Goal: Task Accomplishment & Management: Manage account settings

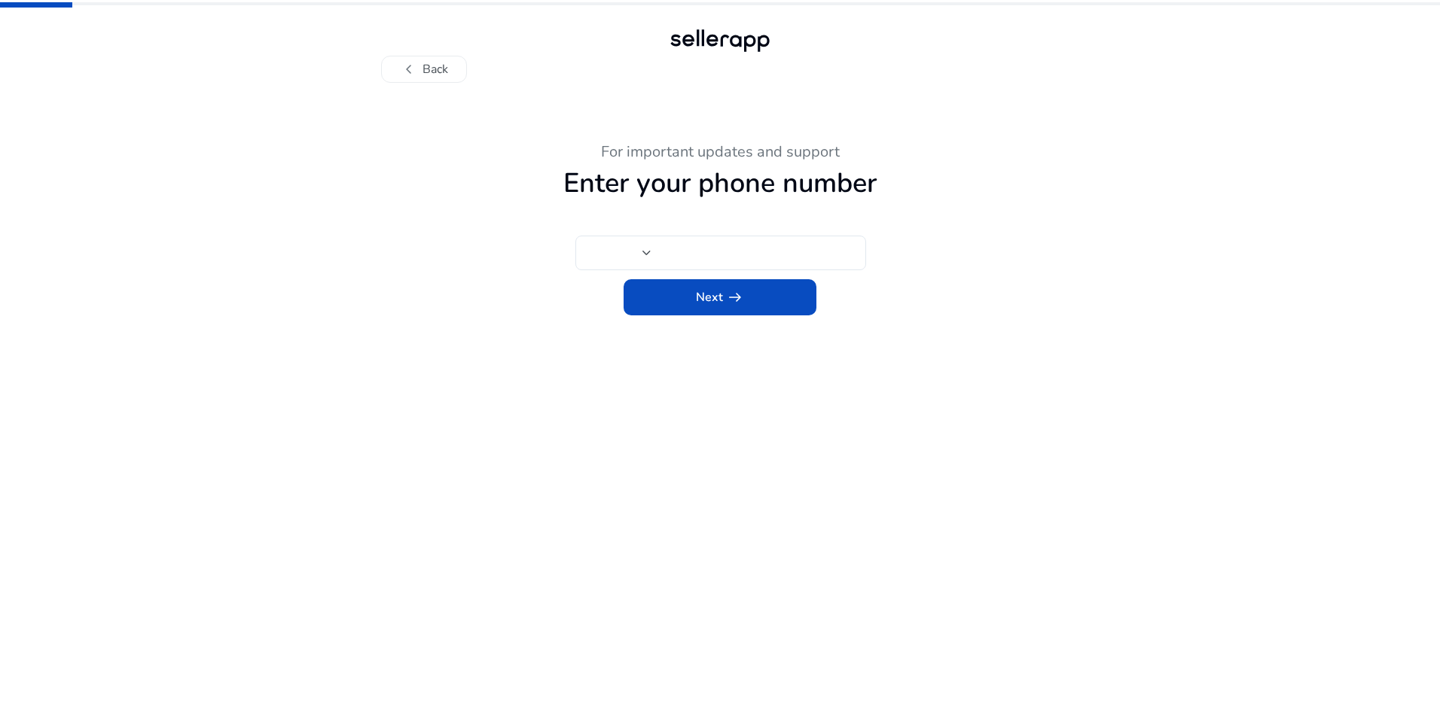
type input "***"
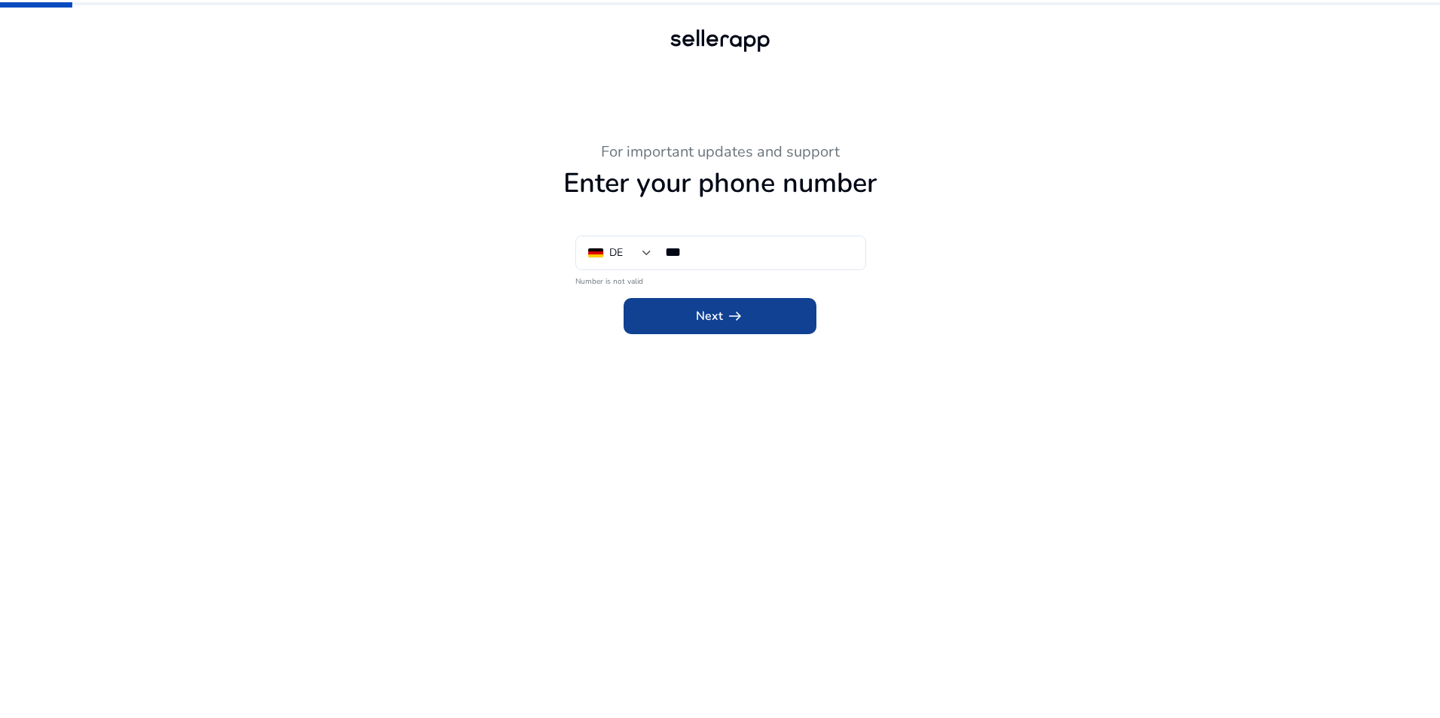
click at [723, 307] on app-icon "arrow_right_alt" at bounding box center [733, 316] width 21 height 18
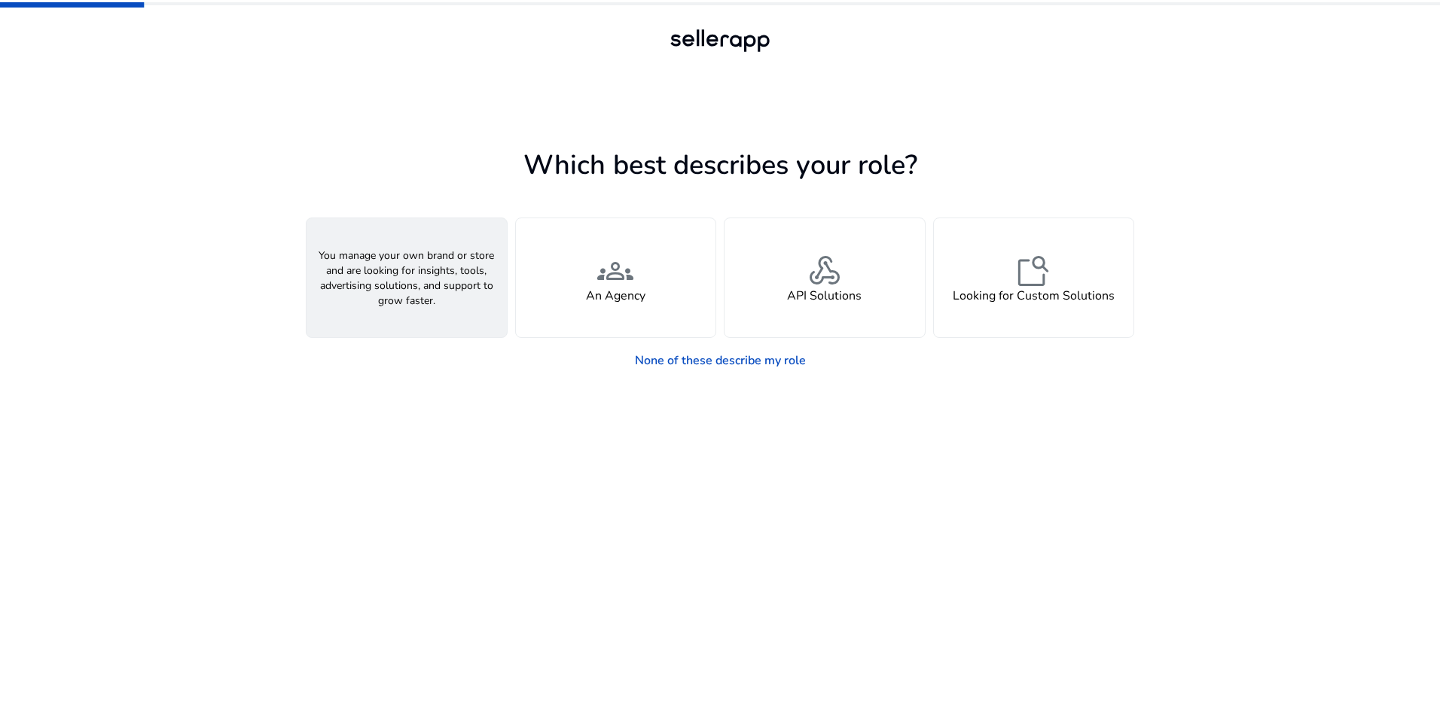
click at [383, 284] on div "person A Seller" at bounding box center [406, 277] width 200 height 119
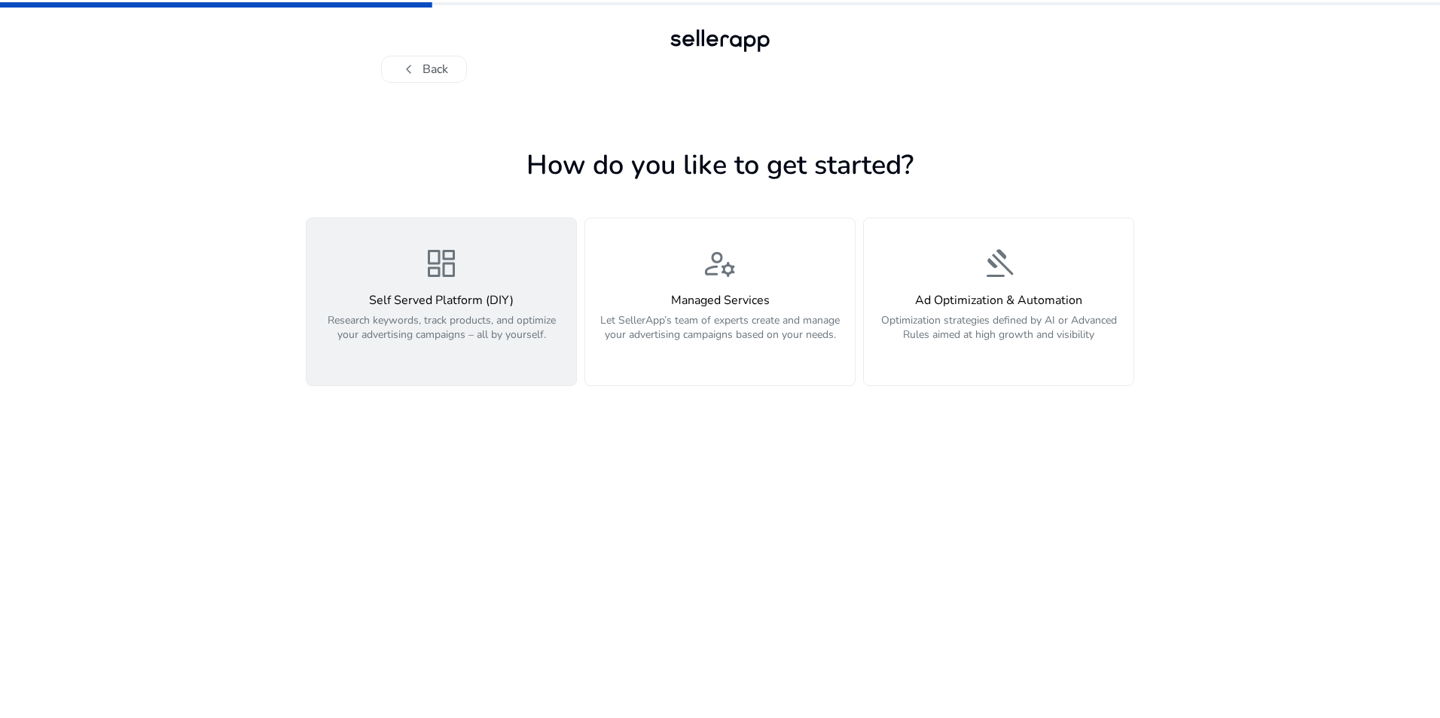
click at [485, 282] on div "dashboard Self Served Platform (DIY) Research keywords, track products, and opt…" at bounding box center [440, 301] width 251 height 113
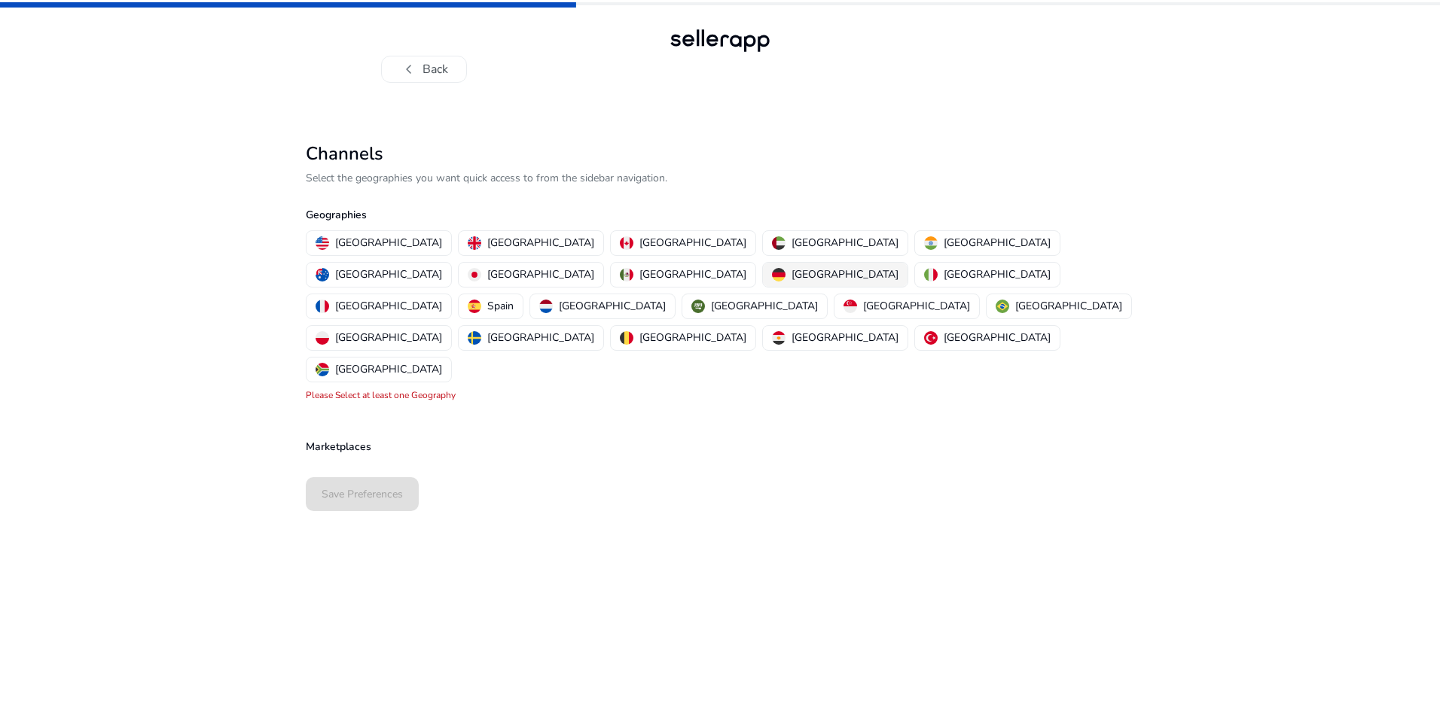
click at [791, 271] on p "[GEOGRAPHIC_DATA]" at bounding box center [844, 275] width 107 height 16
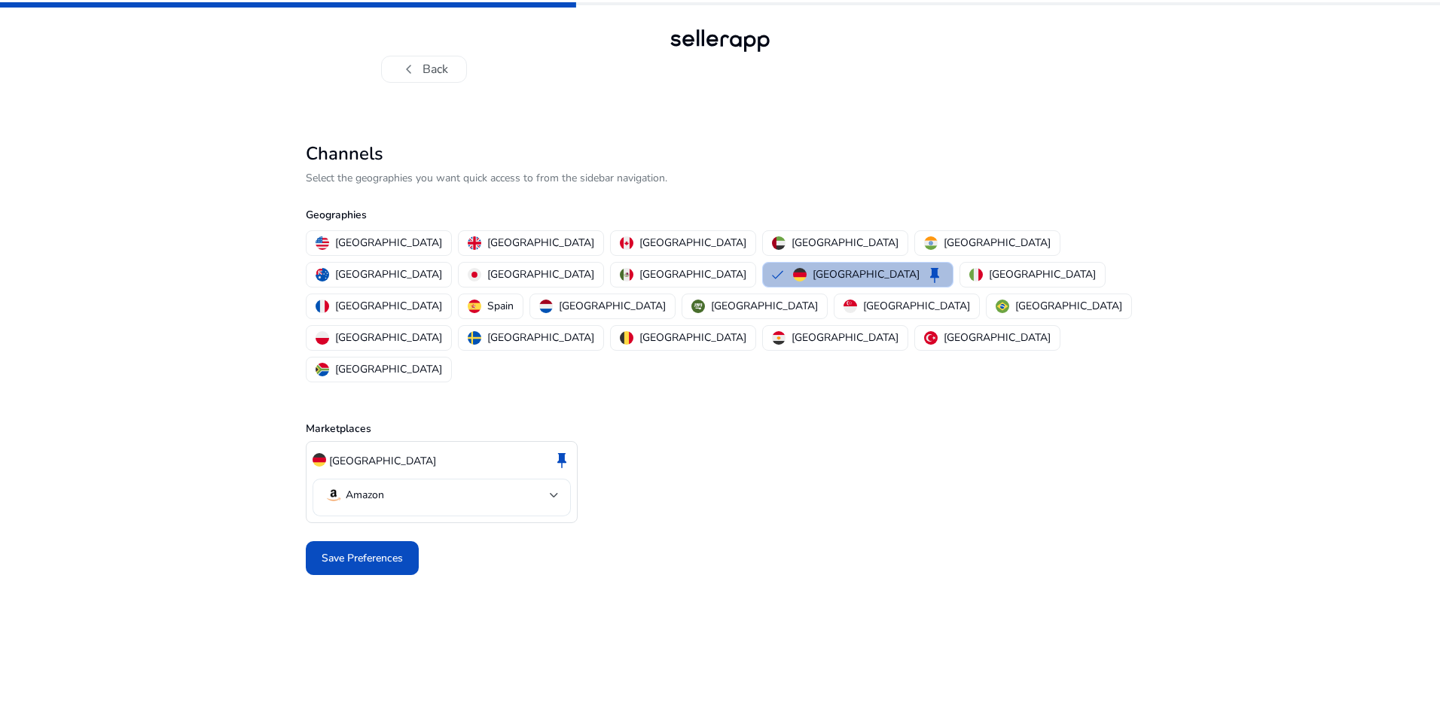
click at [549, 486] on mat-select-trigger "Amazon" at bounding box center [437, 495] width 225 height 18
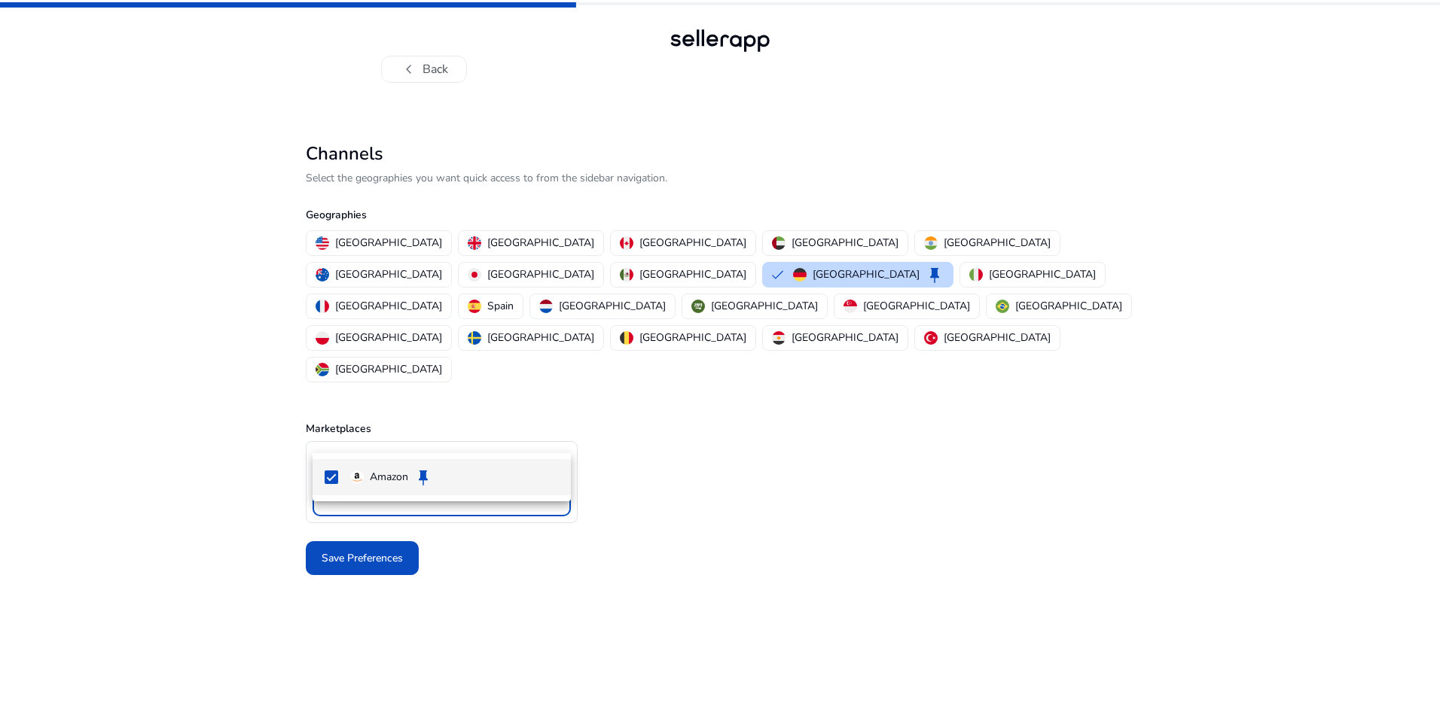
click at [549, 432] on div at bounding box center [720, 359] width 1440 height 718
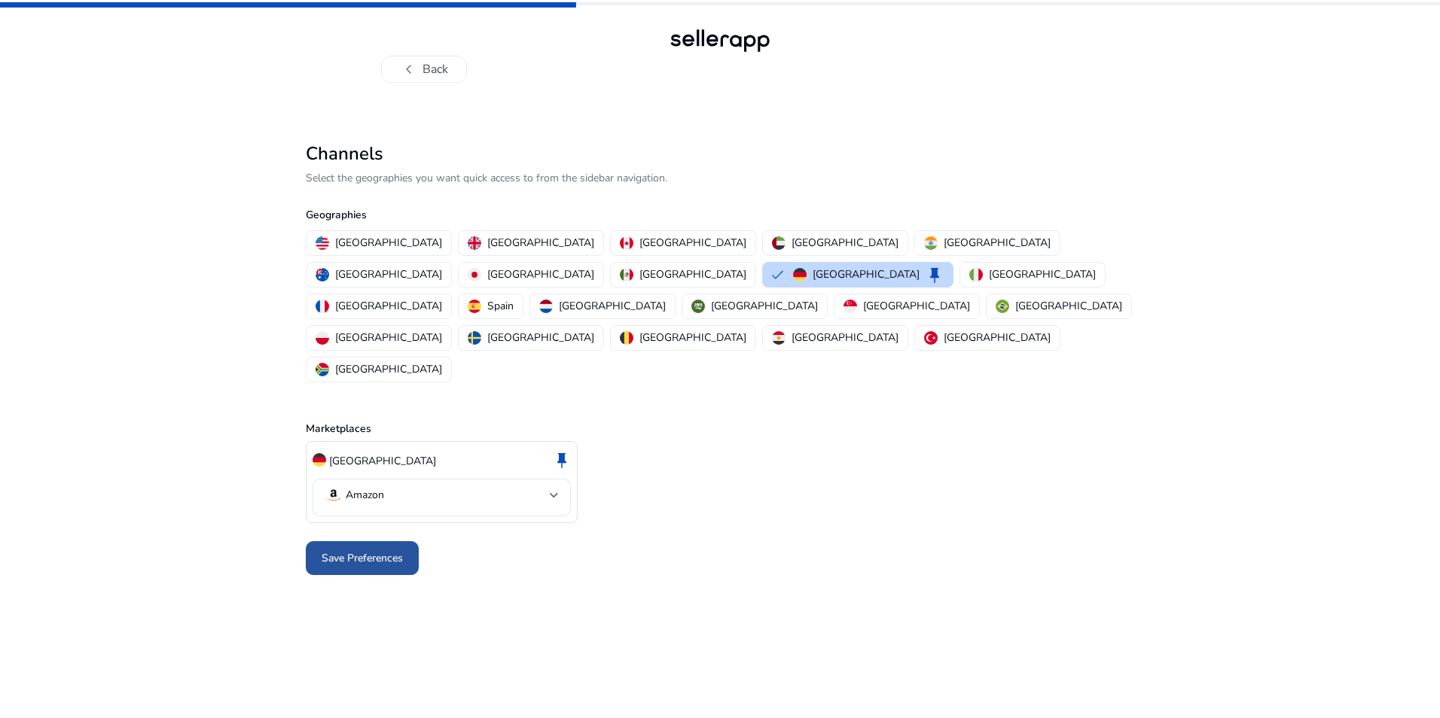
click at [398, 541] on span at bounding box center [362, 559] width 113 height 36
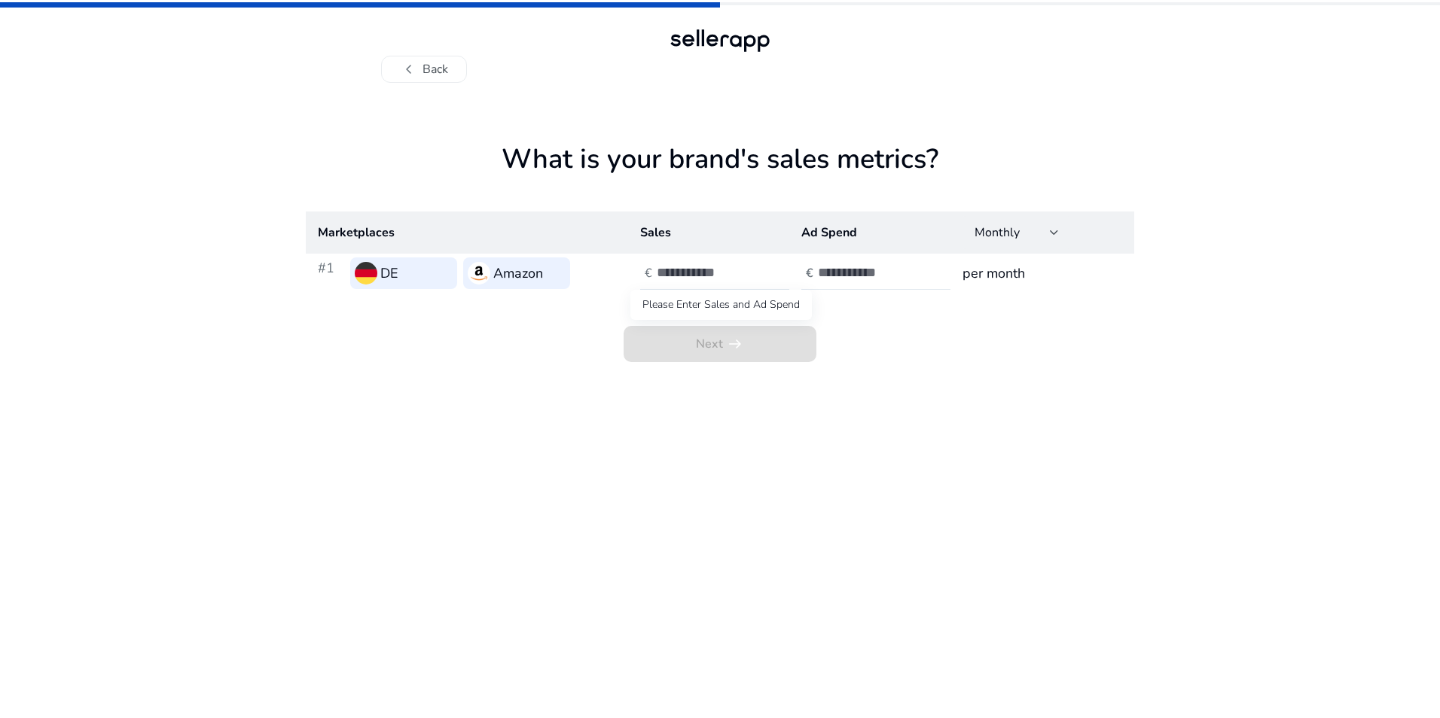
click at [767, 346] on span "Next arrow_right_alt" at bounding box center [719, 344] width 193 height 36
click at [741, 286] on div at bounding box center [725, 273] width 136 height 33
click at [732, 274] on input "number" at bounding box center [708, 272] width 102 height 17
click at [753, 273] on input "**" at bounding box center [708, 272] width 102 height 17
click at [753, 273] on input "***" at bounding box center [708, 272] width 102 height 17
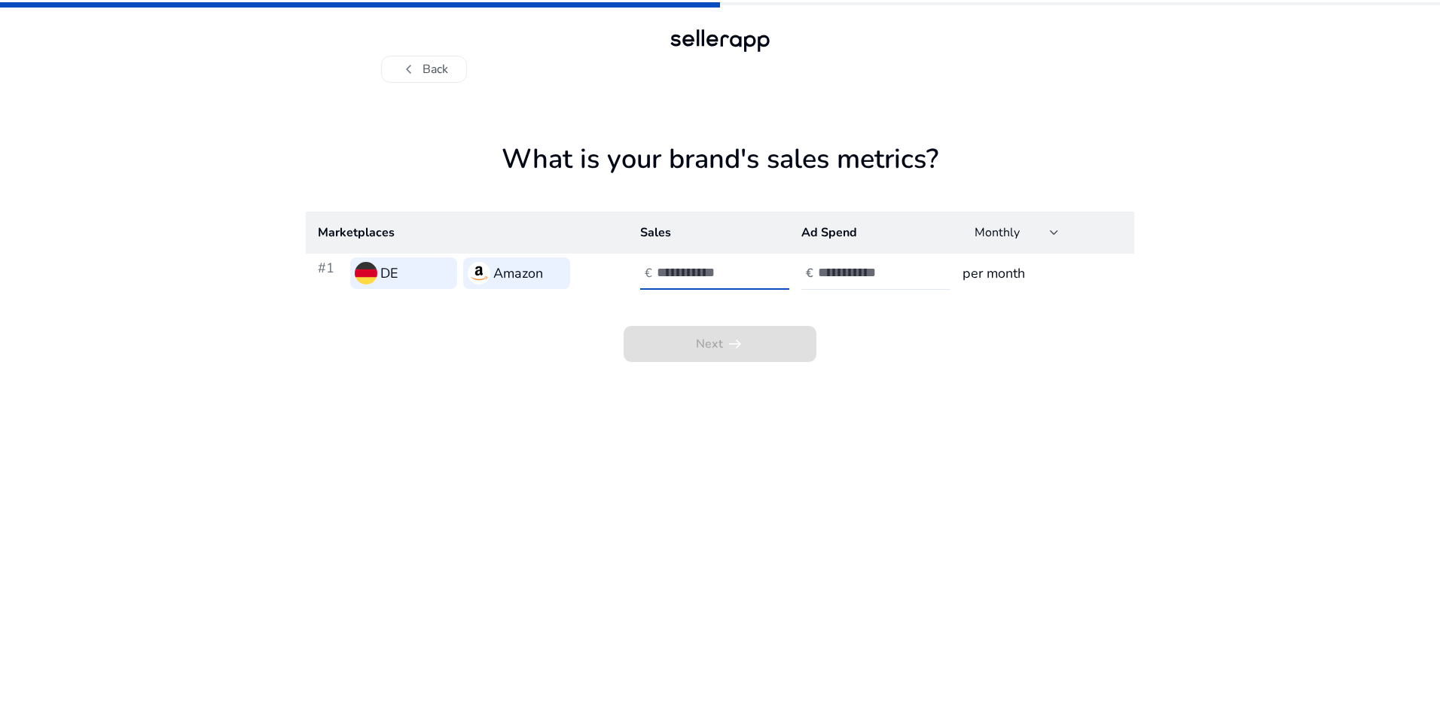
click at [753, 273] on input "***" at bounding box center [708, 272] width 102 height 17
drag, startPoint x: 697, startPoint y: 276, endPoint x: 597, endPoint y: 277, distance: 100.1
click at [597, 277] on tr "#1 DE Amazon € *** € per month" at bounding box center [720, 273] width 828 height 39
type input "********"
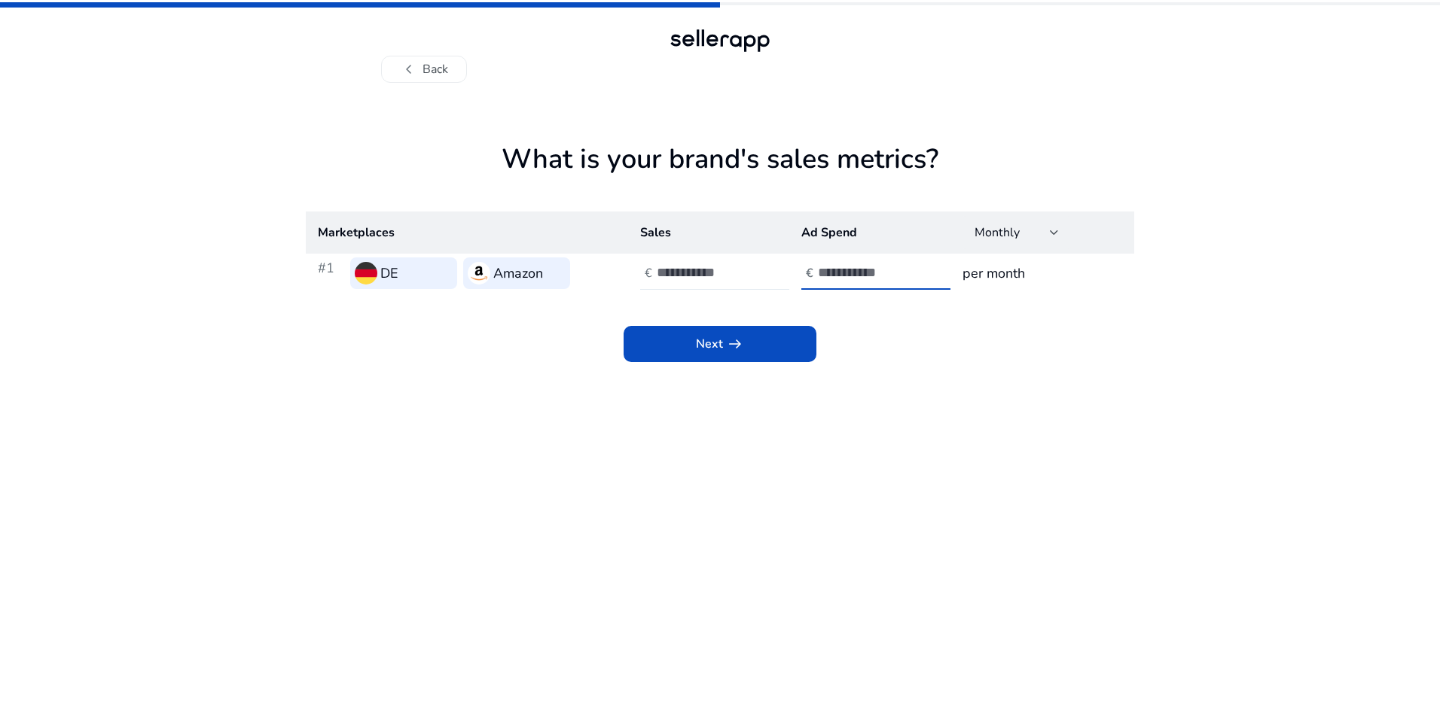
click at [739, 267] on input "********" at bounding box center [708, 272] width 102 height 17
drag, startPoint x: 898, startPoint y: 269, endPoint x: 685, endPoint y: 269, distance: 213.1
click at [685, 269] on tr "#1 DE Amazon € ******** € ***** per month" at bounding box center [720, 273] width 828 height 39
type input "******"
click at [1050, 233] on div at bounding box center [1054, 233] width 9 height 6
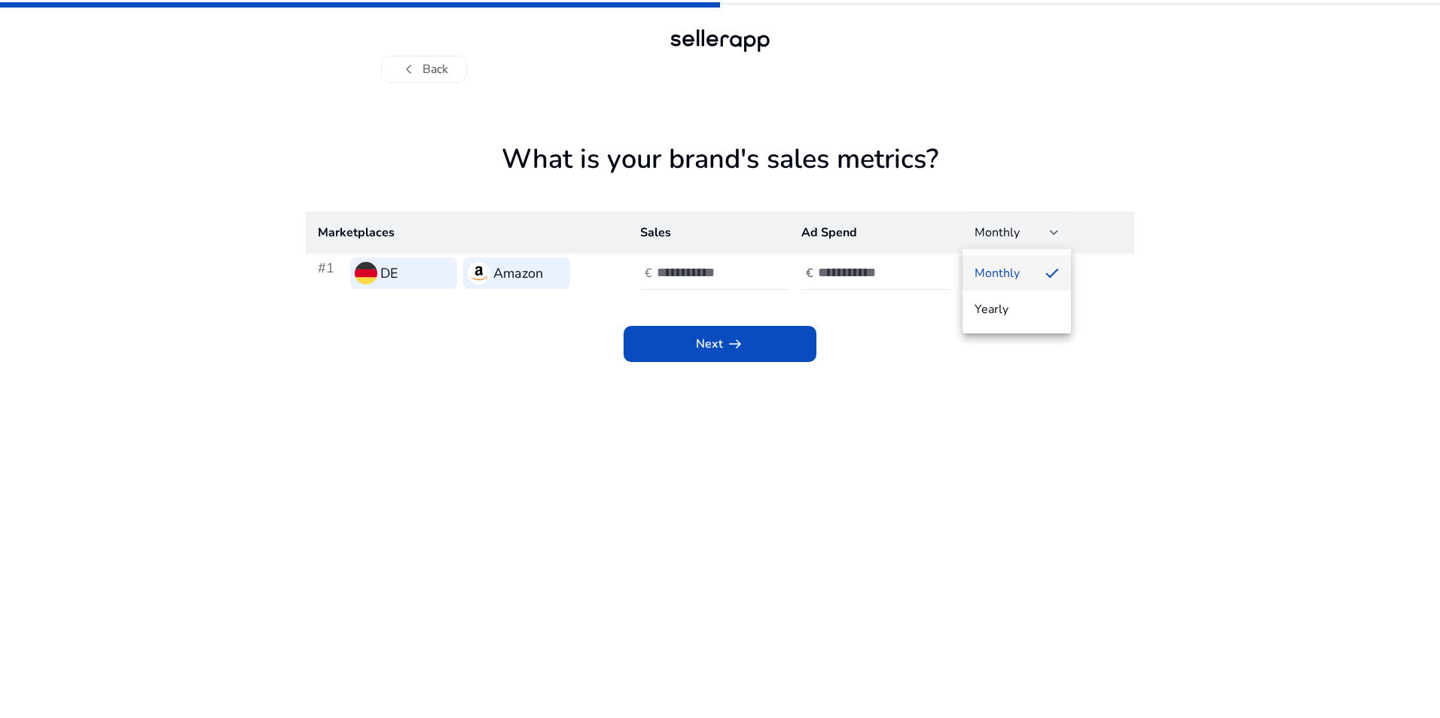
click at [767, 358] on div at bounding box center [720, 359] width 1440 height 718
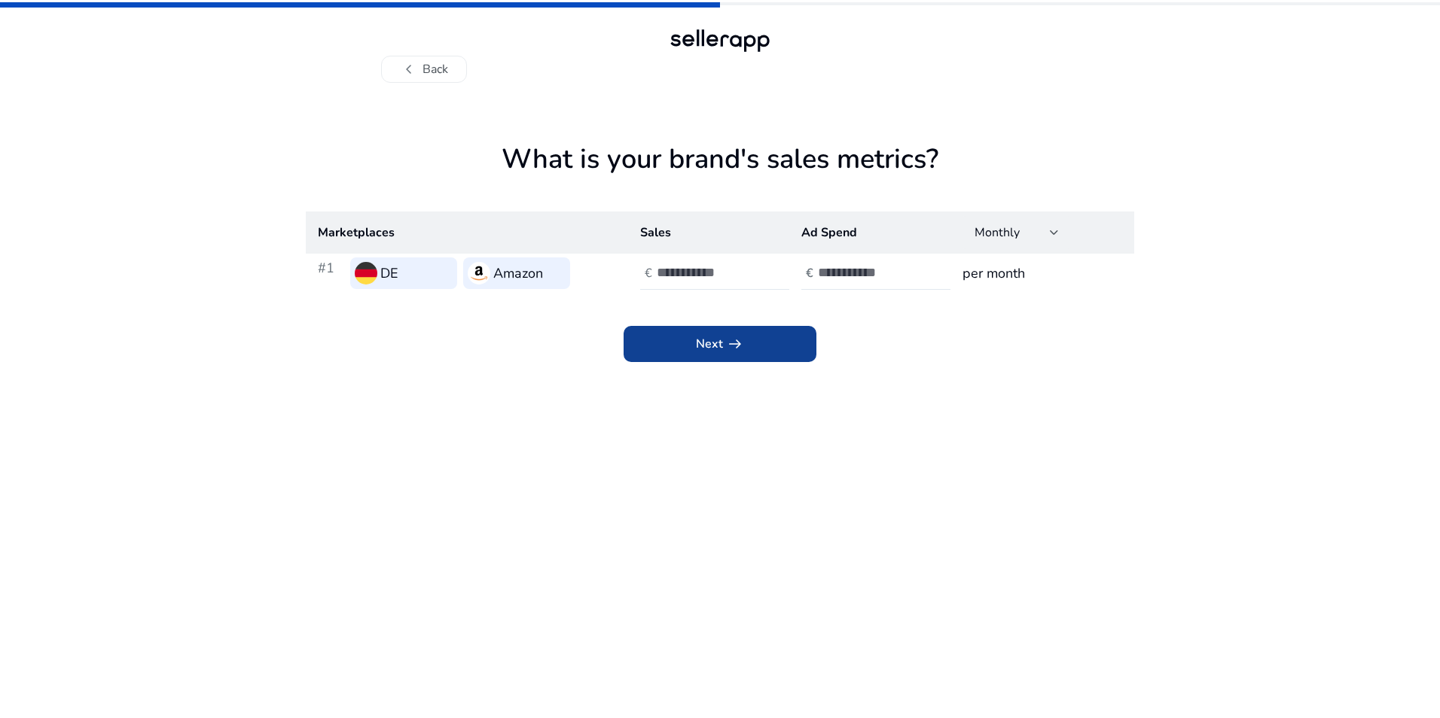
click at [768, 349] on span at bounding box center [719, 344] width 193 height 36
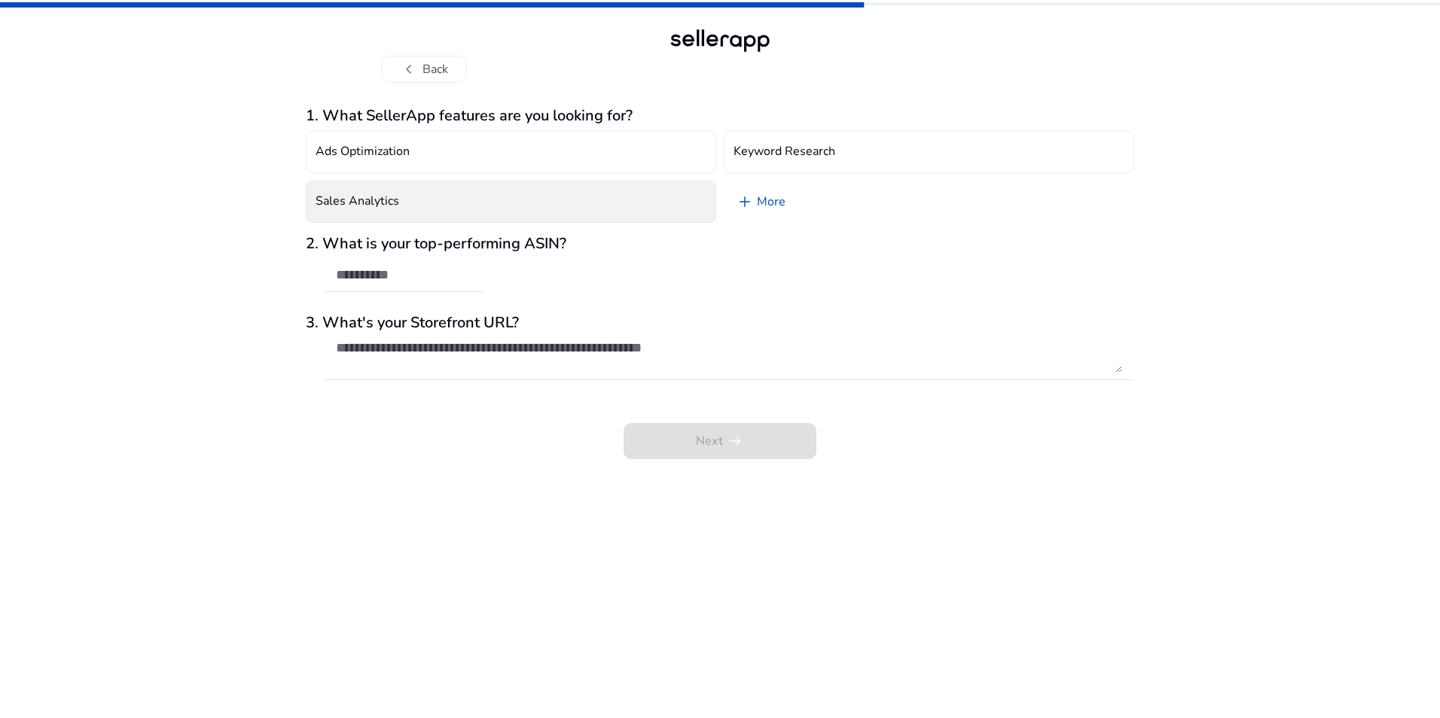
click at [416, 212] on button "Sales Analytics" at bounding box center [511, 202] width 410 height 42
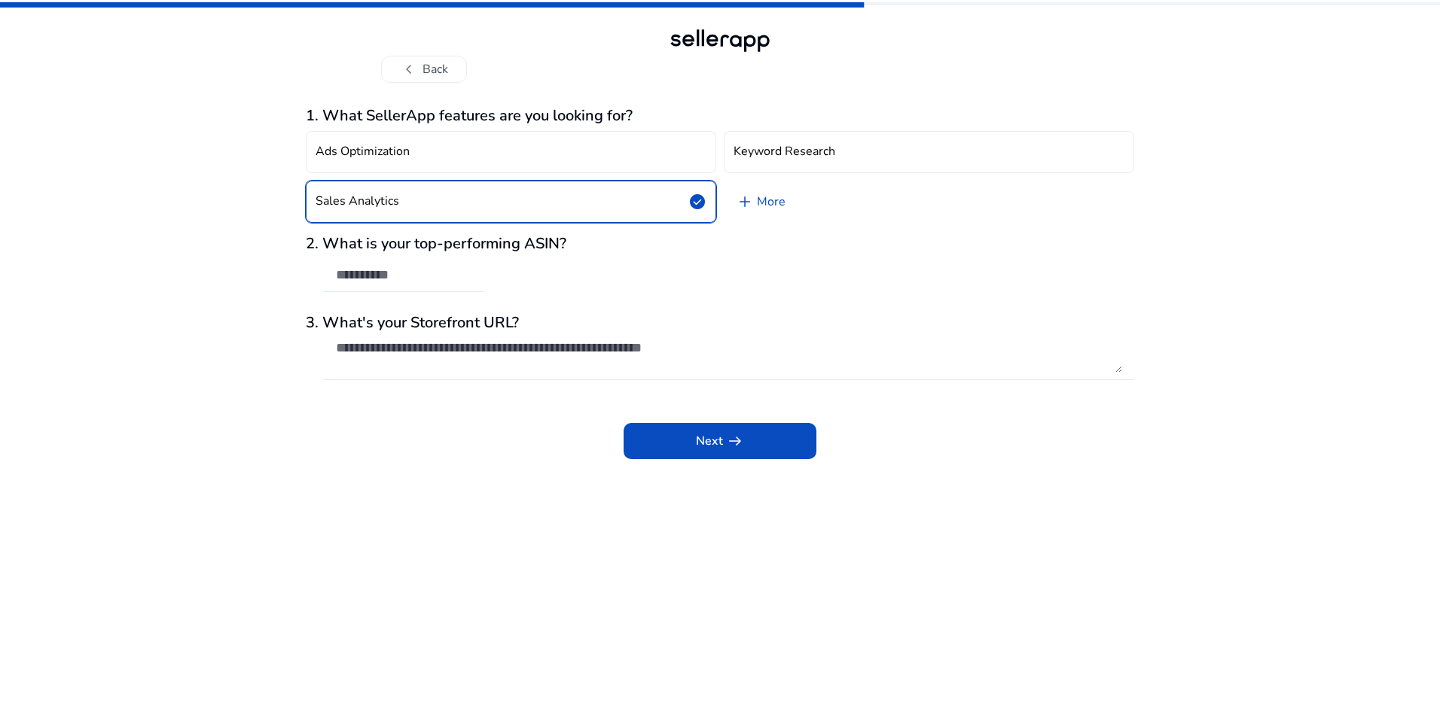
click at [581, 199] on button "Sales Analytics check_circle" at bounding box center [511, 202] width 410 height 42
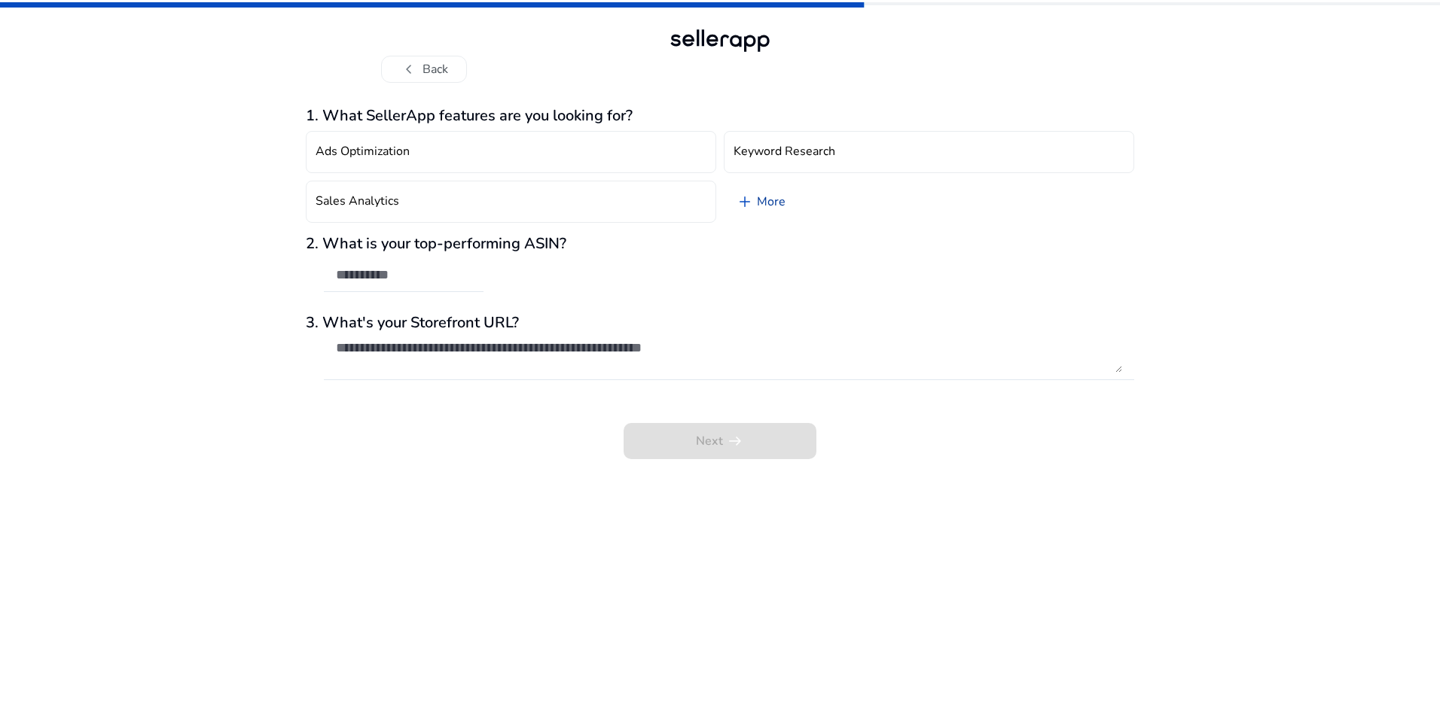
click at [763, 194] on link "add More" at bounding box center [761, 202] width 74 height 42
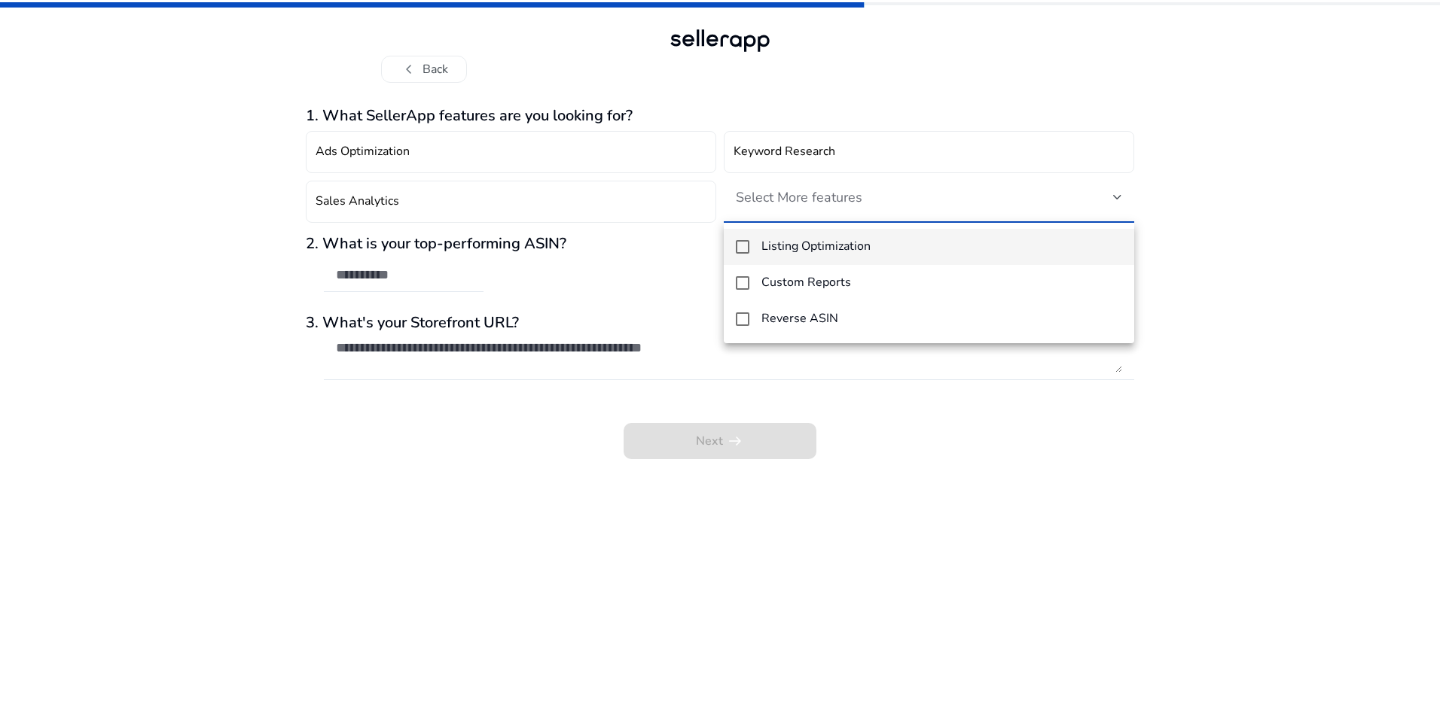
click at [599, 205] on div at bounding box center [720, 359] width 1440 height 718
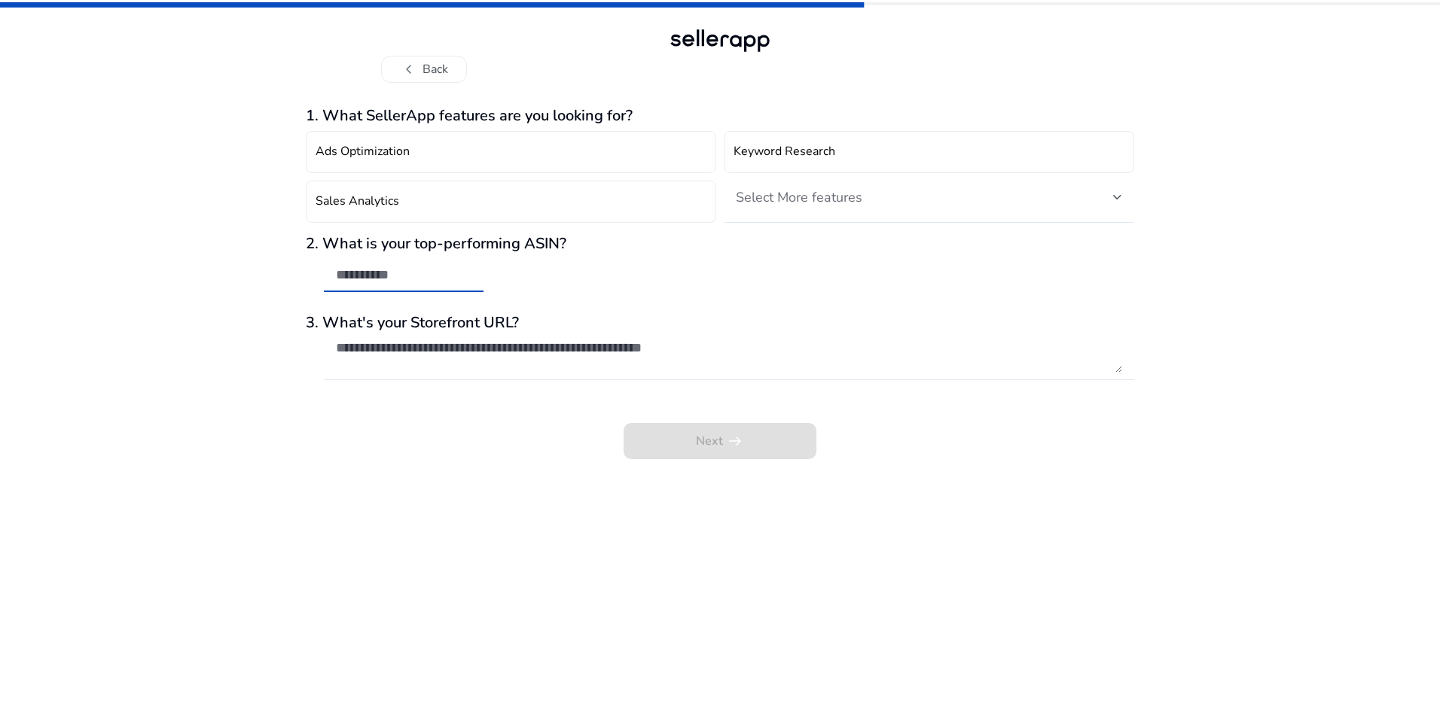
click at [434, 282] on input "text" at bounding box center [404, 275] width 136 height 17
click at [471, 349] on textarea at bounding box center [729, 356] width 786 height 33
click at [420, 270] on input "text" at bounding box center [404, 275] width 136 height 17
paste input "**********"
type input "**********"
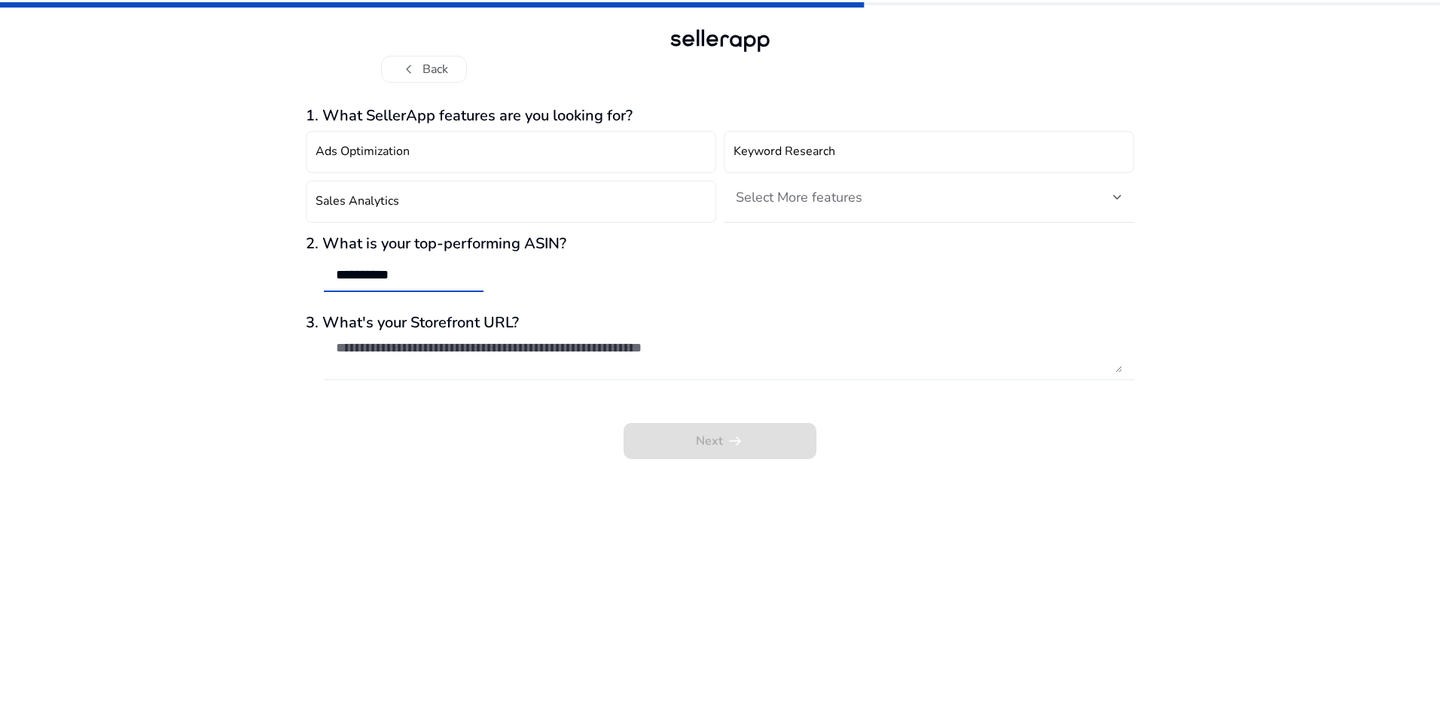
click at [437, 341] on textarea at bounding box center [729, 356] width 786 height 33
click at [541, 341] on textarea at bounding box center [729, 356] width 786 height 33
paste textarea "**********"
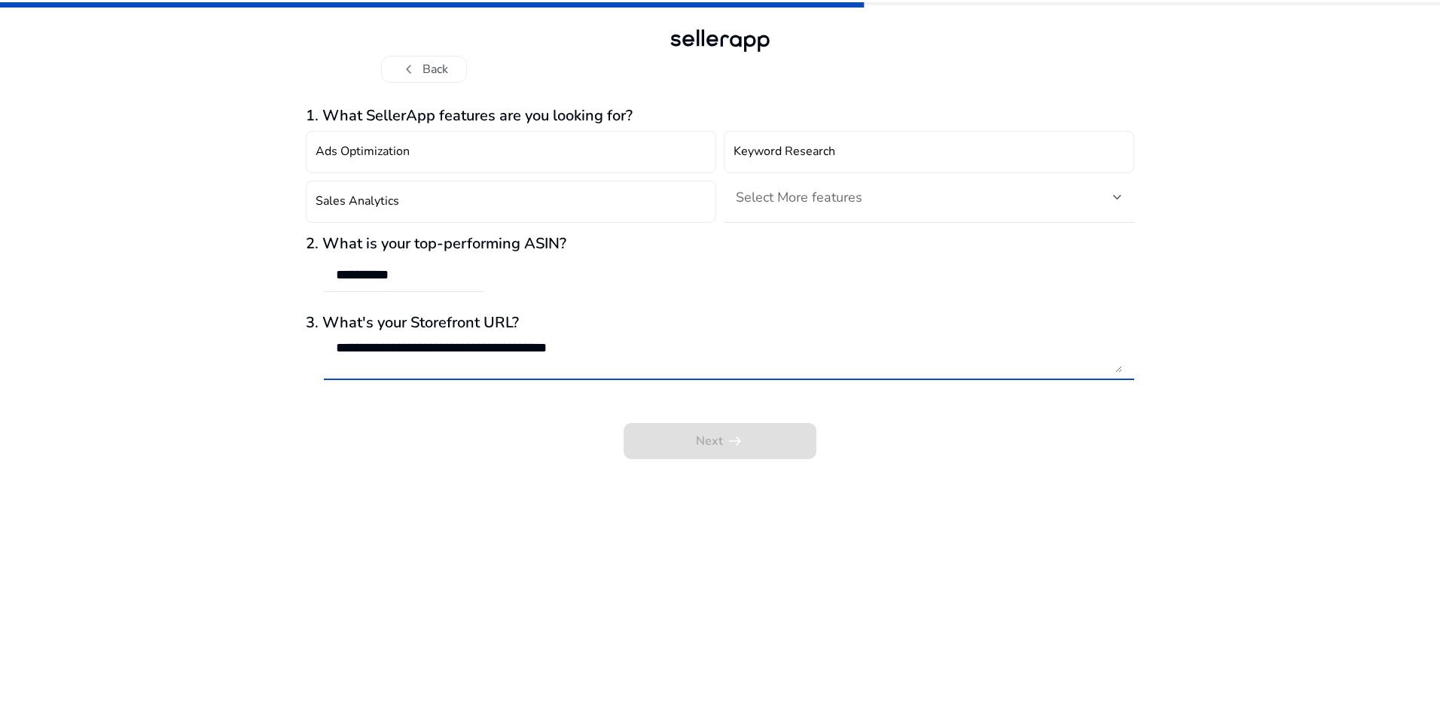
type textarea "**********"
click at [715, 419] on div "Next arrow_right_alt" at bounding box center [720, 430] width 828 height 57
click at [740, 437] on div "Next arrow_right_alt" at bounding box center [720, 430] width 828 height 57
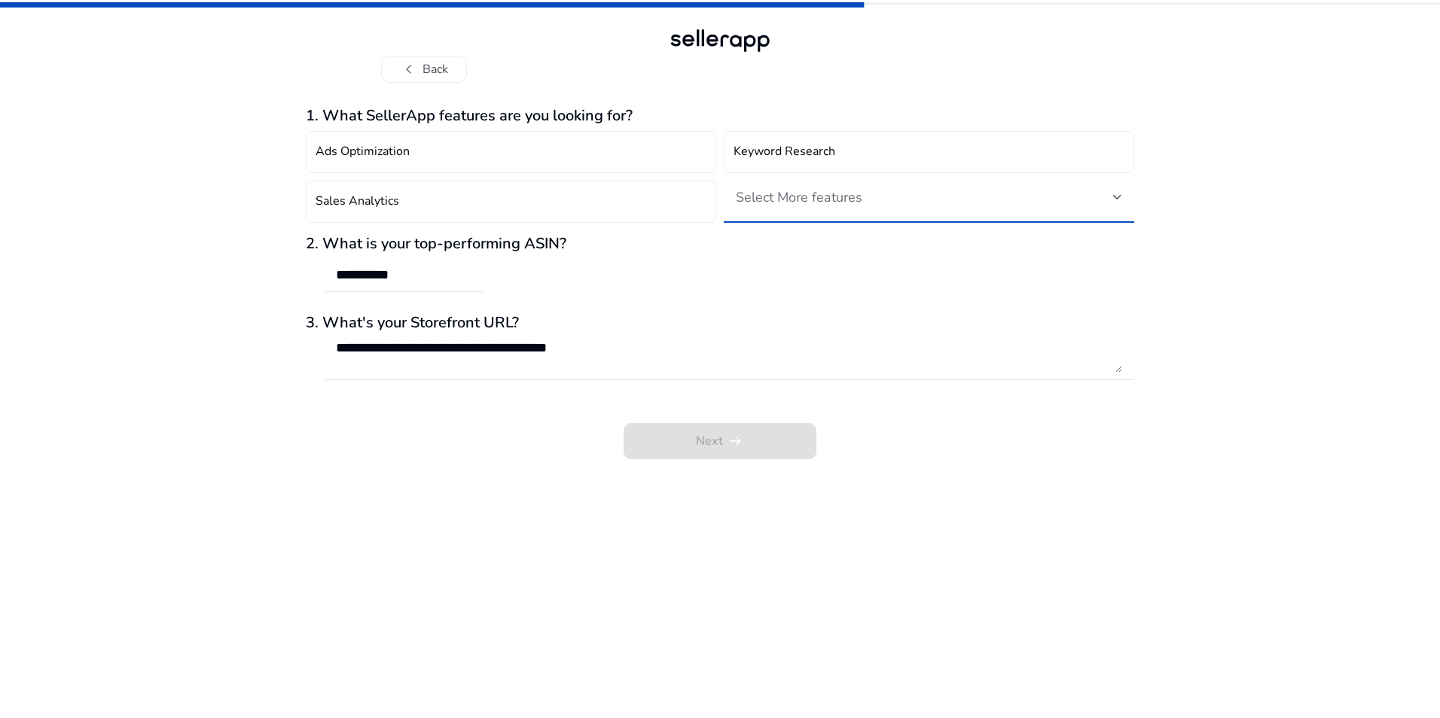
click at [851, 201] on span "Select More features" at bounding box center [799, 197] width 127 height 18
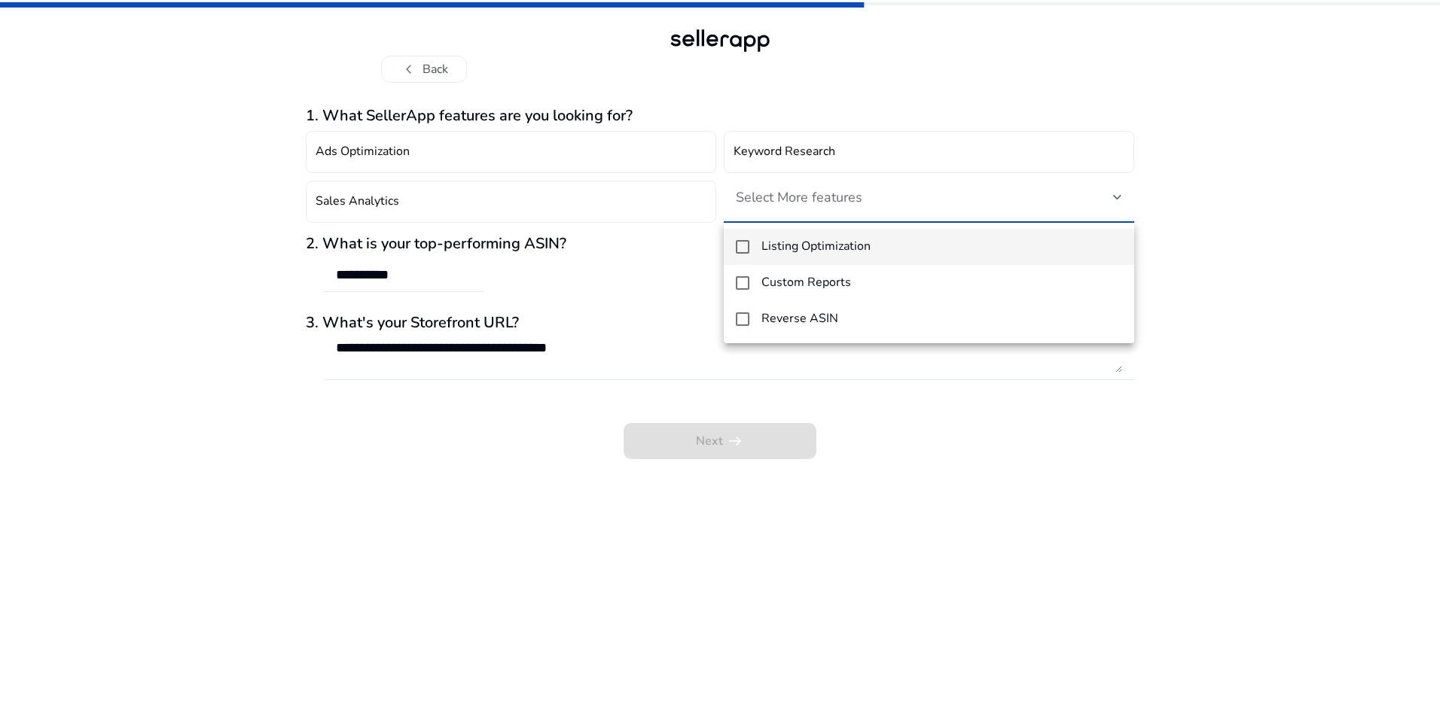
click at [847, 254] on h4 "Listing Optimization" at bounding box center [815, 246] width 109 height 14
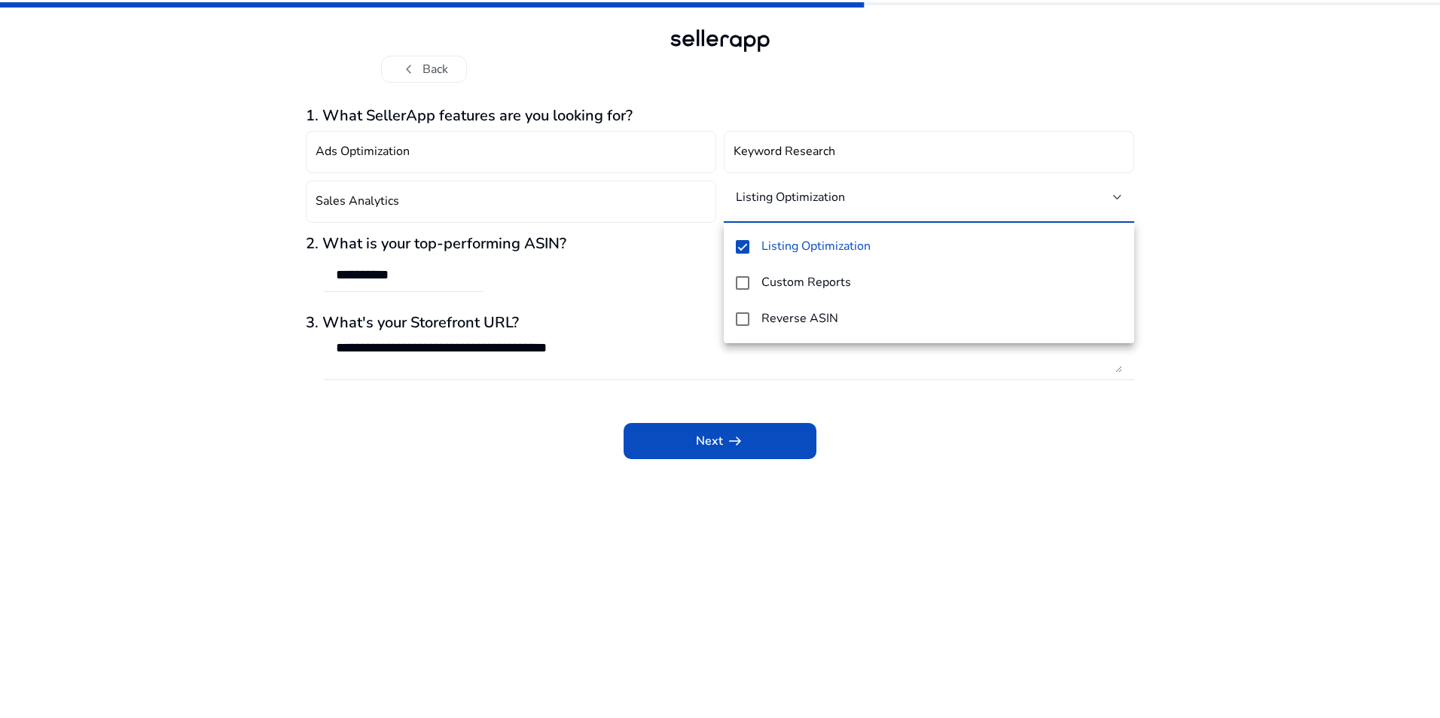
click at [892, 426] on div at bounding box center [720, 359] width 1440 height 718
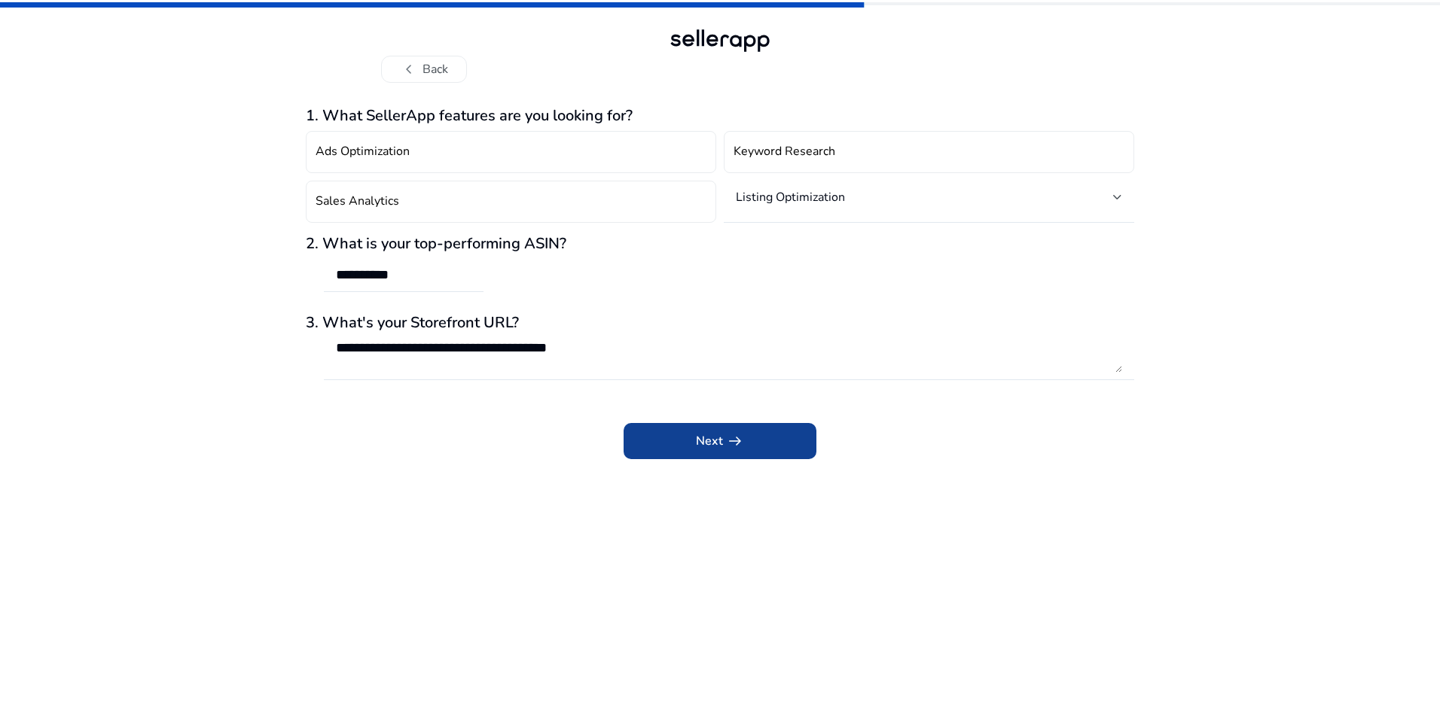
click at [726, 446] on span "arrow_right_alt" at bounding box center [735, 441] width 18 height 18
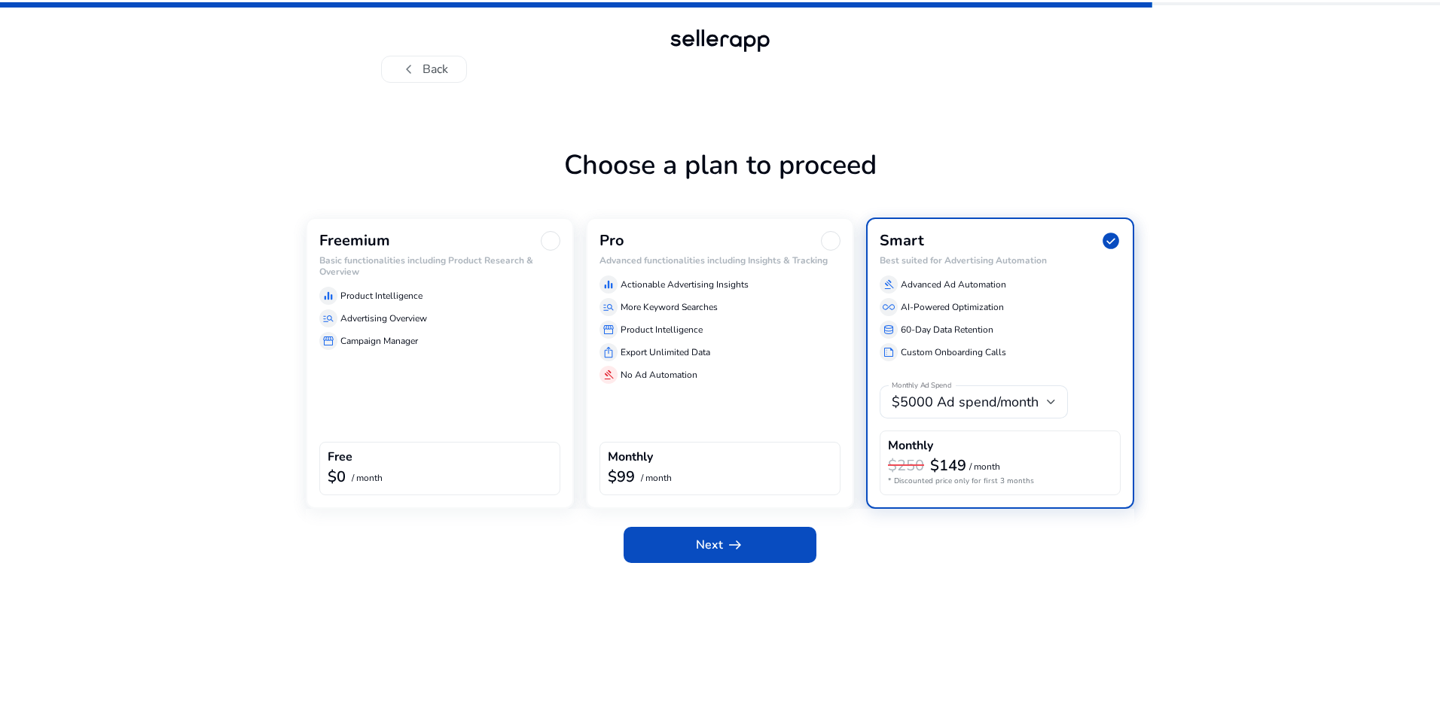
click at [446, 340] on div "storefront Campaign Manager" at bounding box center [439, 341] width 241 height 18
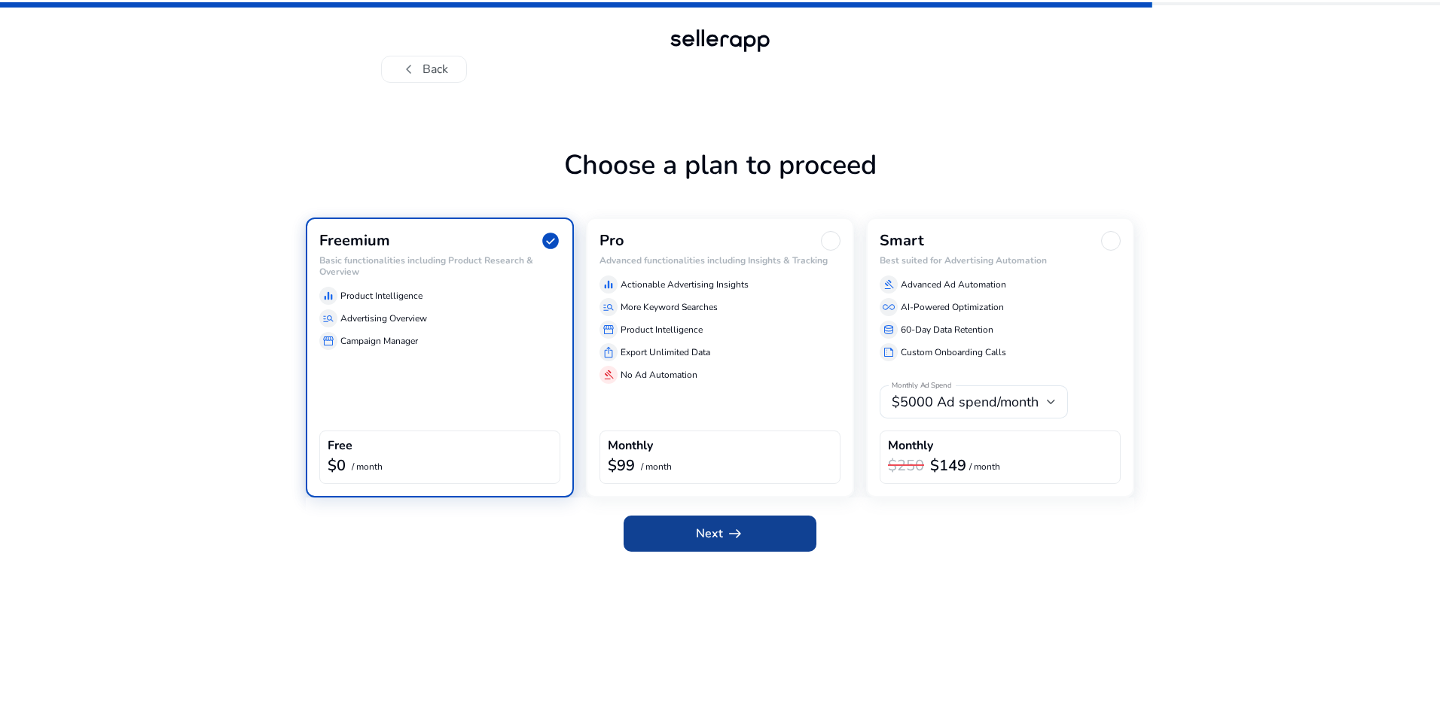
click at [692, 531] on span at bounding box center [719, 534] width 193 height 36
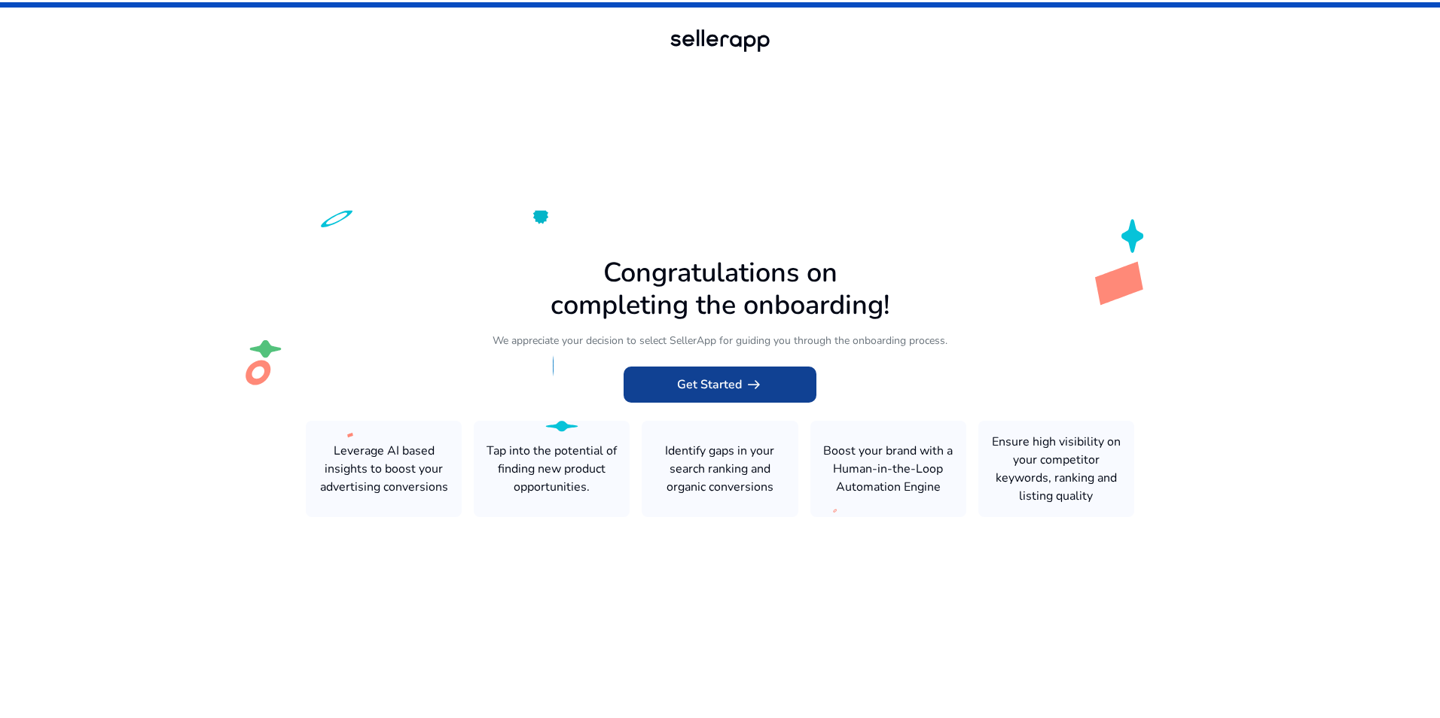
click at [644, 392] on span at bounding box center [719, 385] width 193 height 36
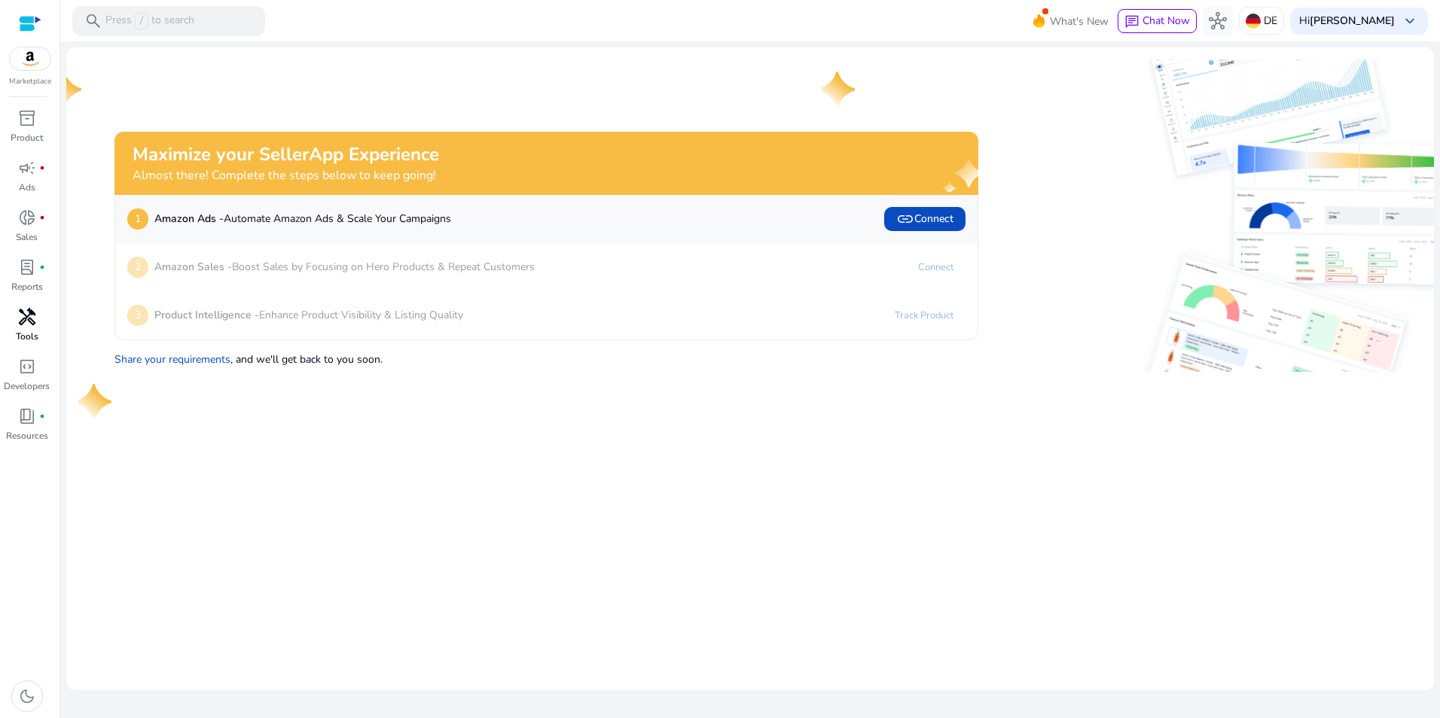
click at [26, 319] on span "handyman" at bounding box center [27, 317] width 18 height 18
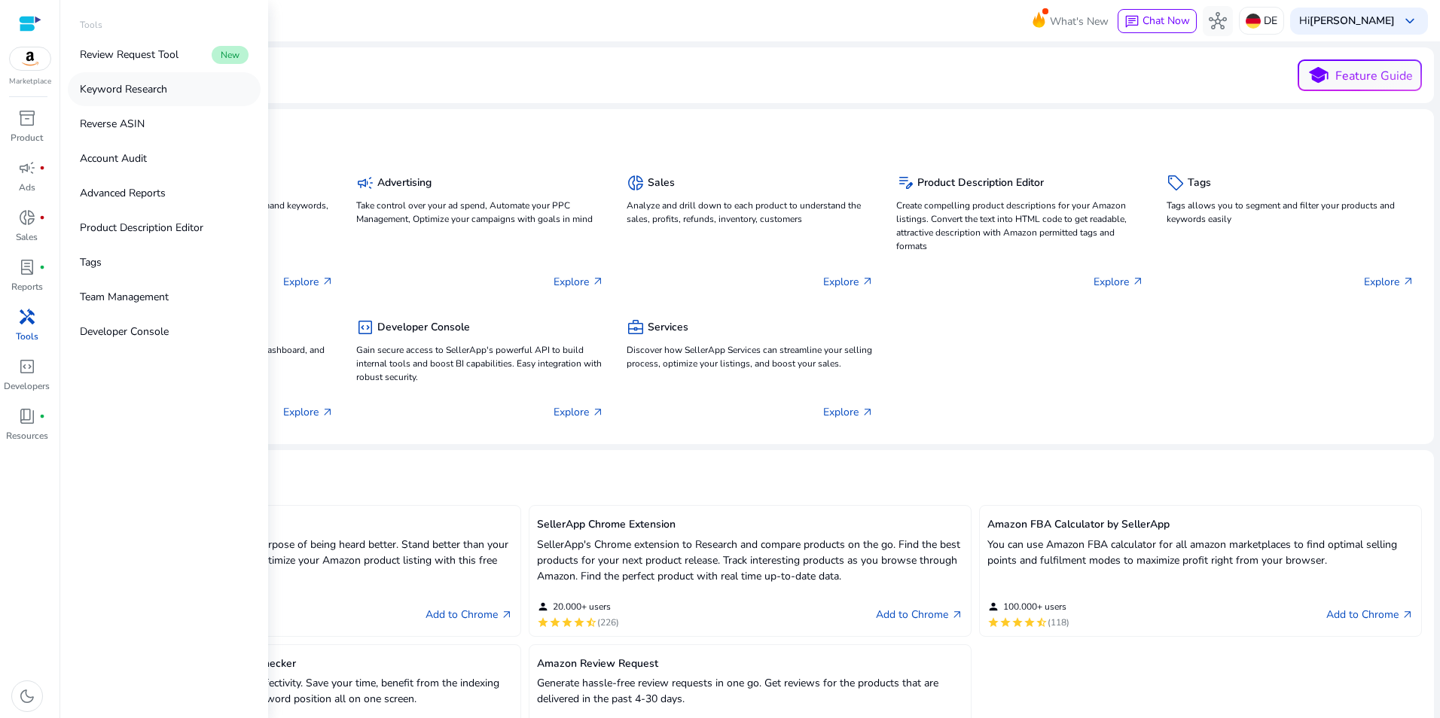
click at [148, 93] on p "Keyword Research" at bounding box center [123, 89] width 87 height 16
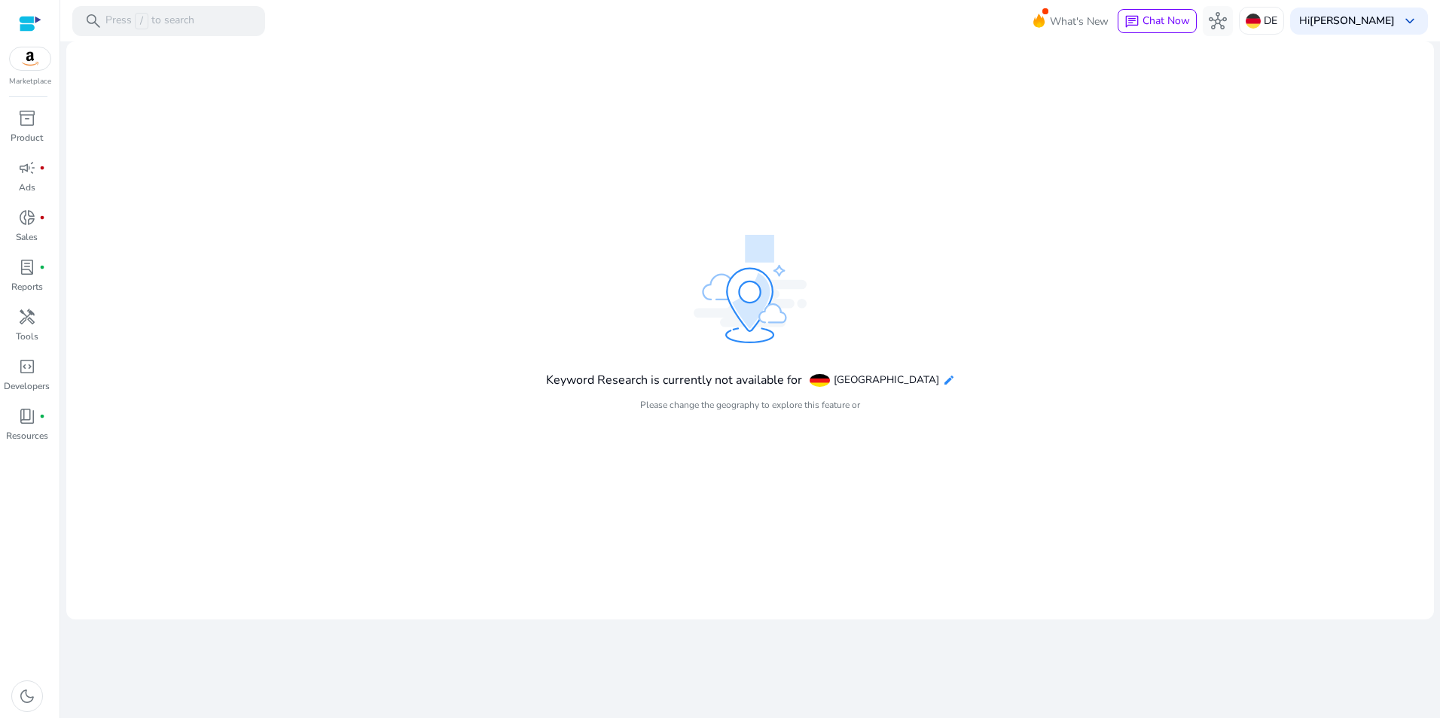
click at [943, 383] on mat-icon "edit" at bounding box center [949, 380] width 12 height 12
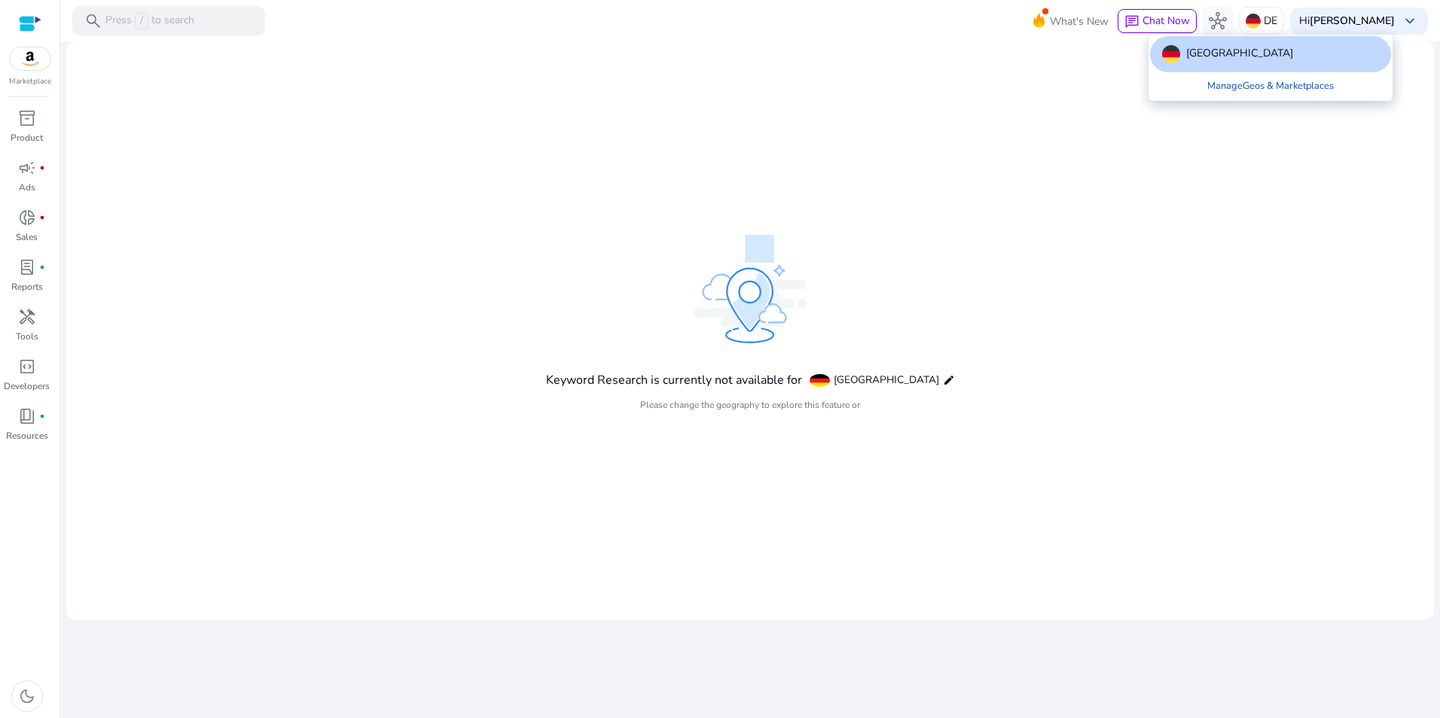
click at [1270, 109] on div at bounding box center [720, 359] width 1440 height 718
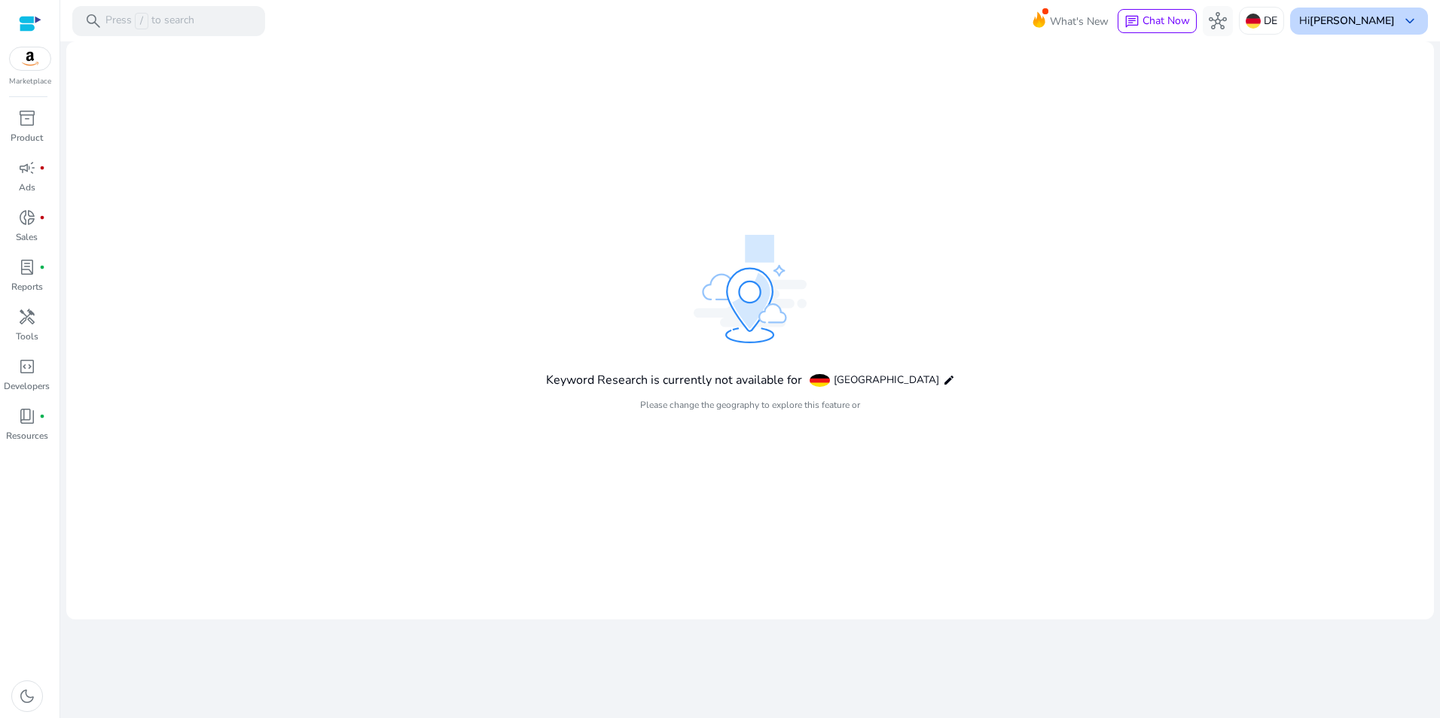
click at [1362, 20] on b "[PERSON_NAME]" at bounding box center [1351, 21] width 85 height 14
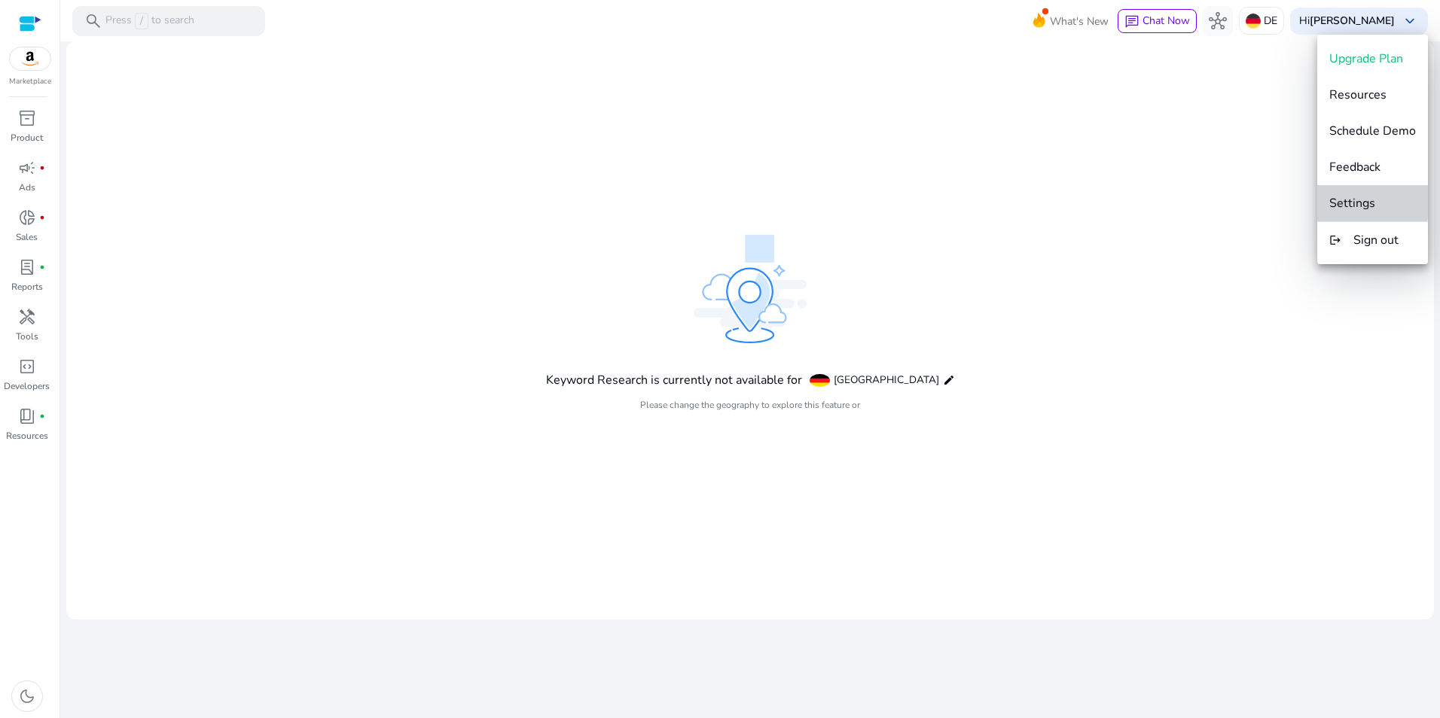
click at [1355, 200] on span "Settings" at bounding box center [1352, 203] width 46 height 17
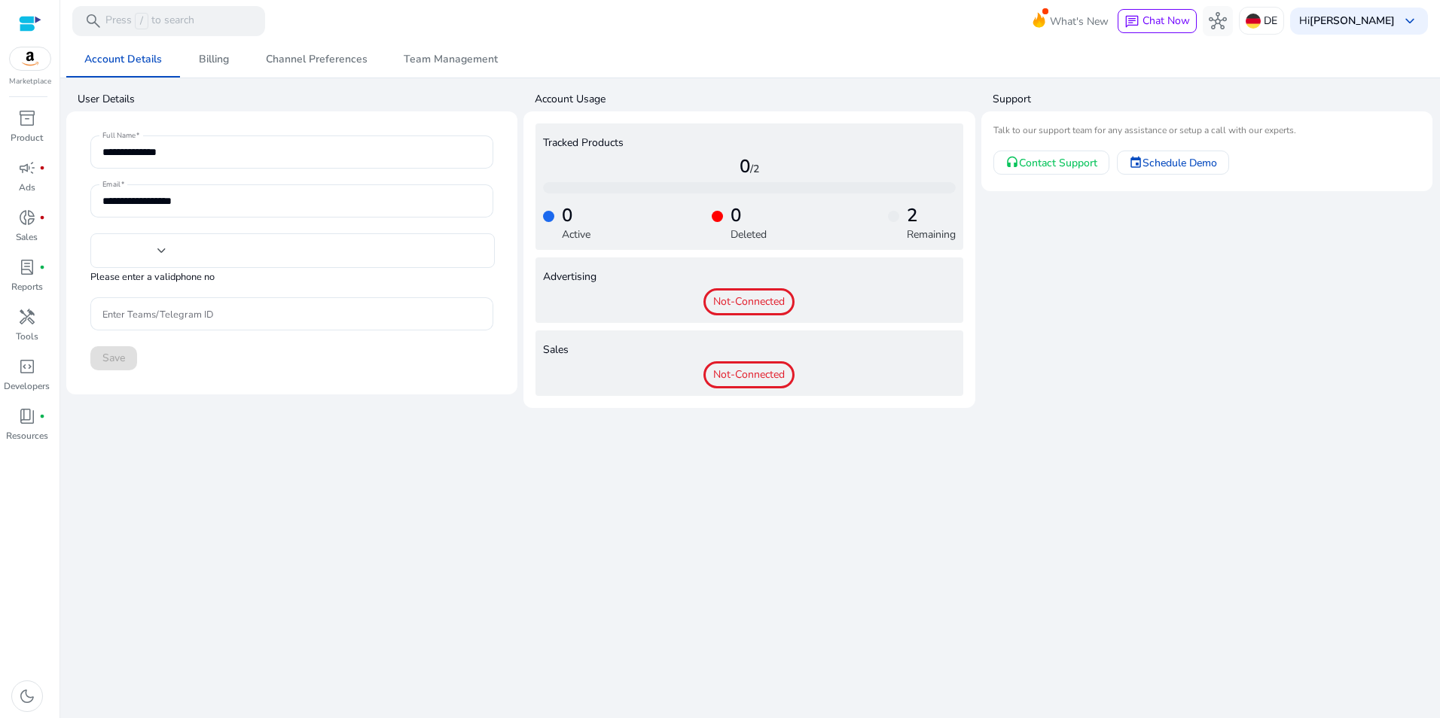
type input "***"
click at [212, 54] on span "Billing" at bounding box center [214, 59] width 30 height 11
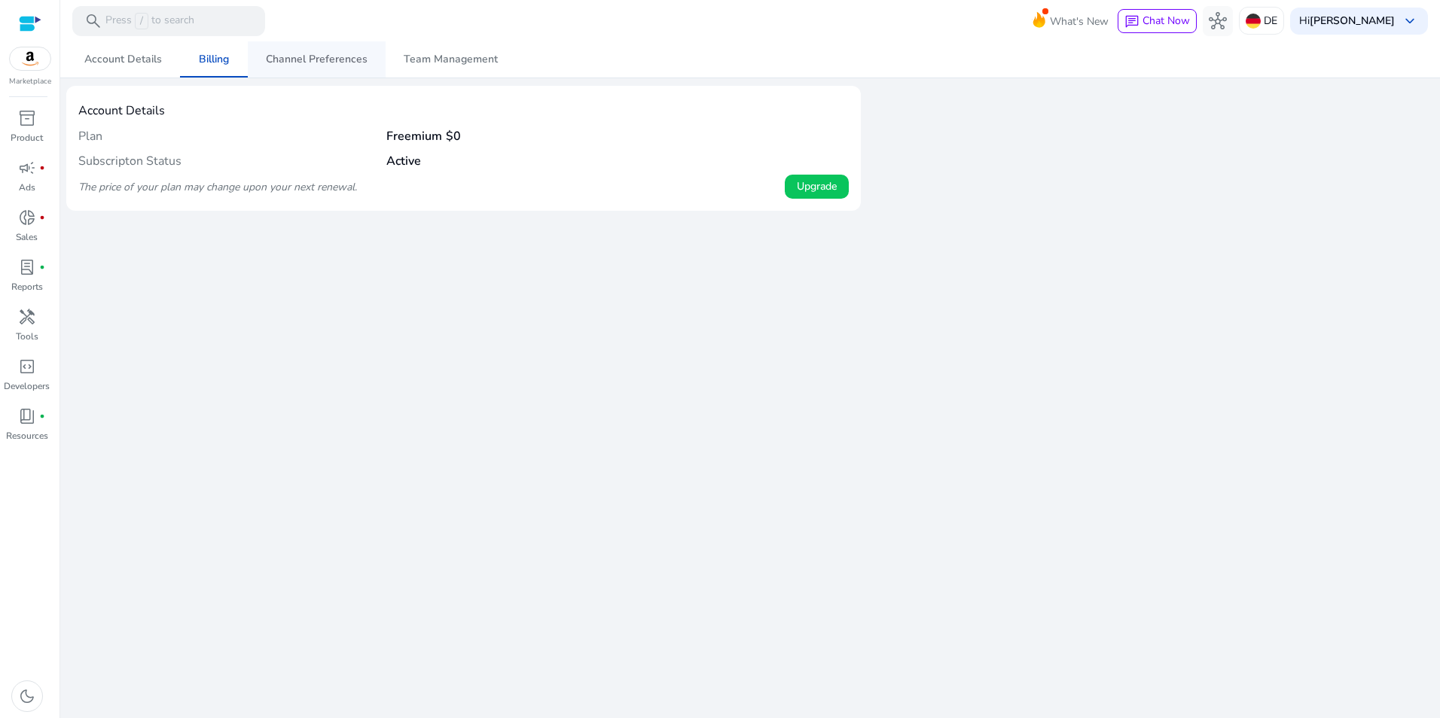
click at [273, 55] on span "Channel Preferences" at bounding box center [317, 59] width 102 height 11
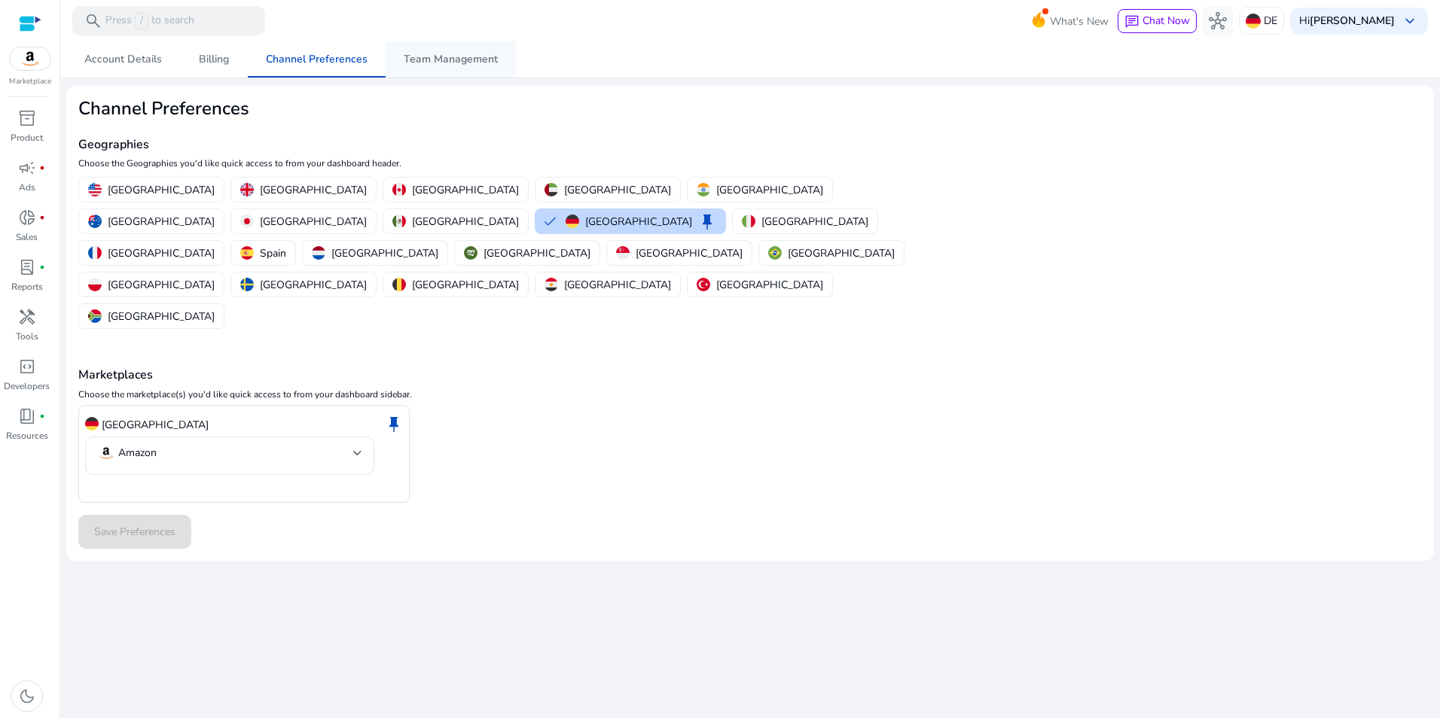
click at [477, 61] on span "Team Management" at bounding box center [451, 59] width 94 height 11
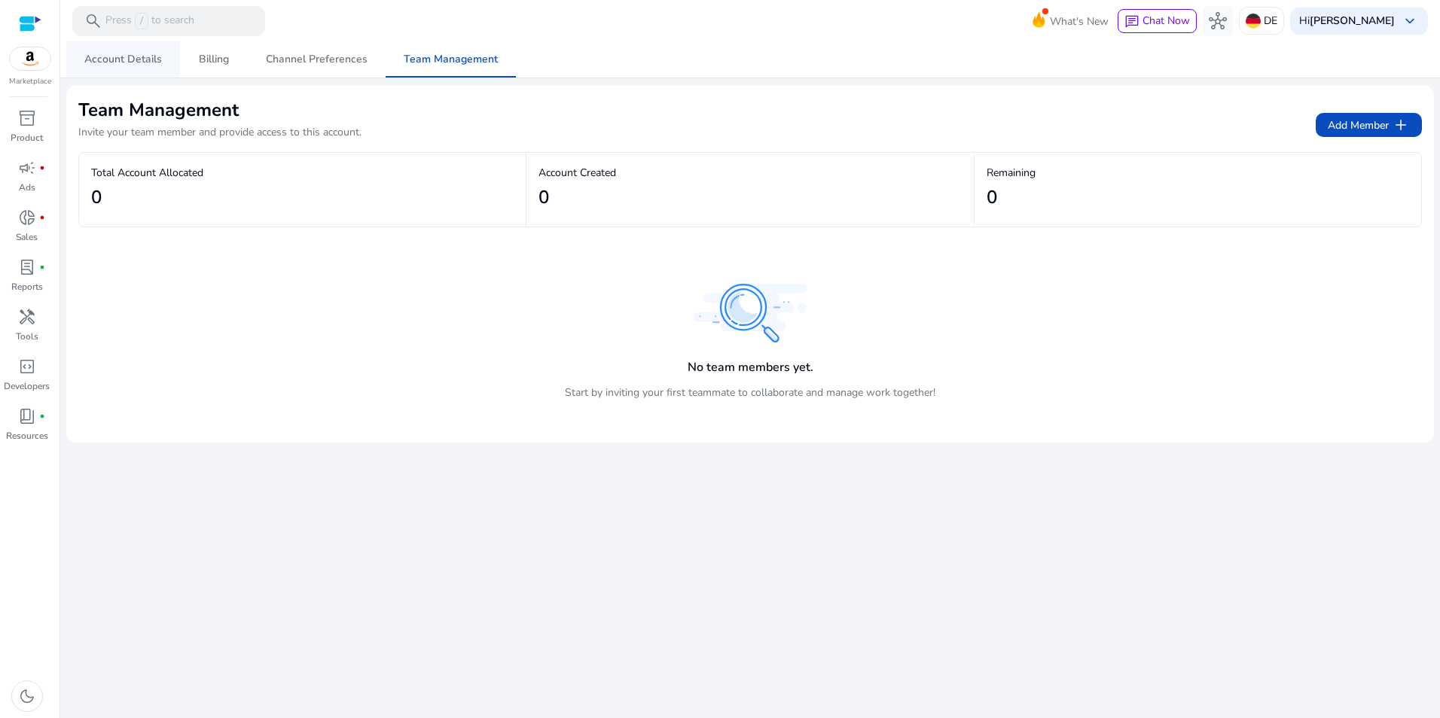
click at [138, 64] on span "Account Details" at bounding box center [123, 59] width 78 height 11
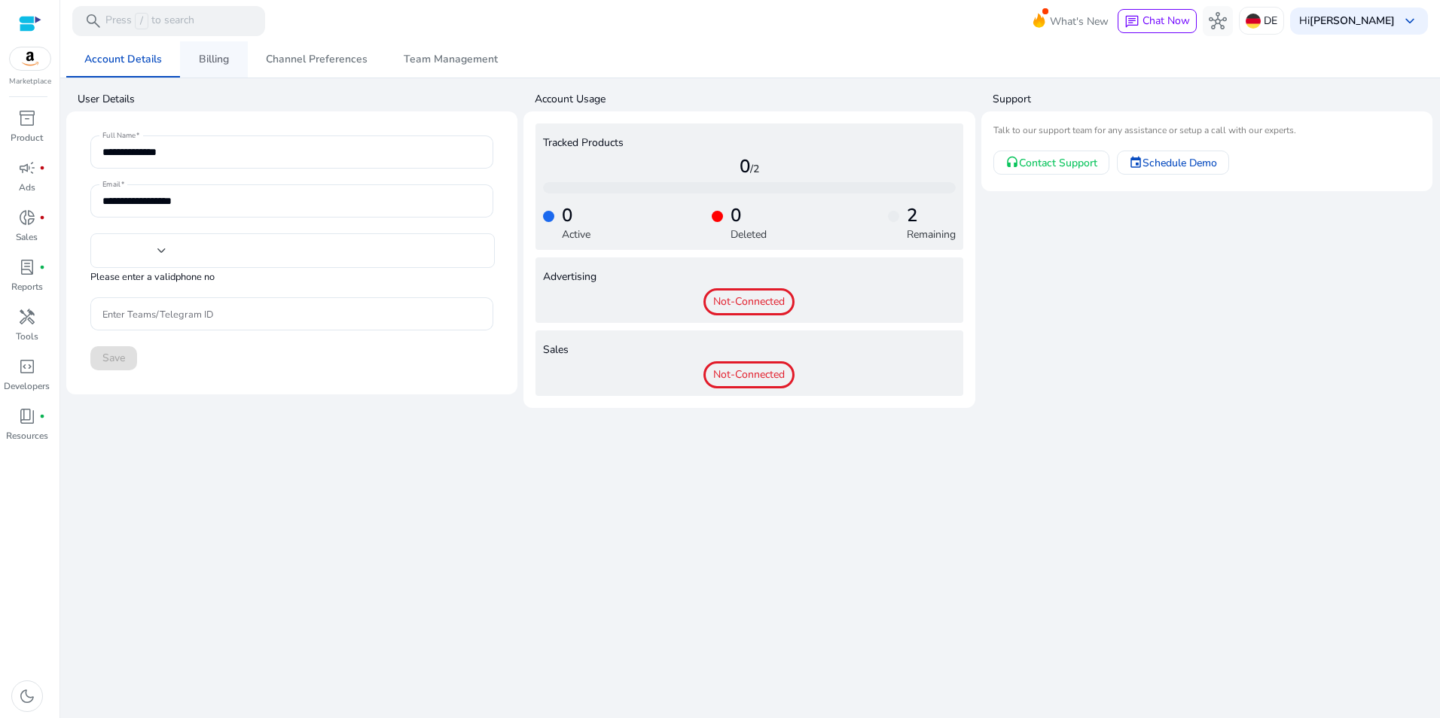
type input "***"
click at [1233, 21] on button "hub" at bounding box center [1218, 21] width 30 height 30
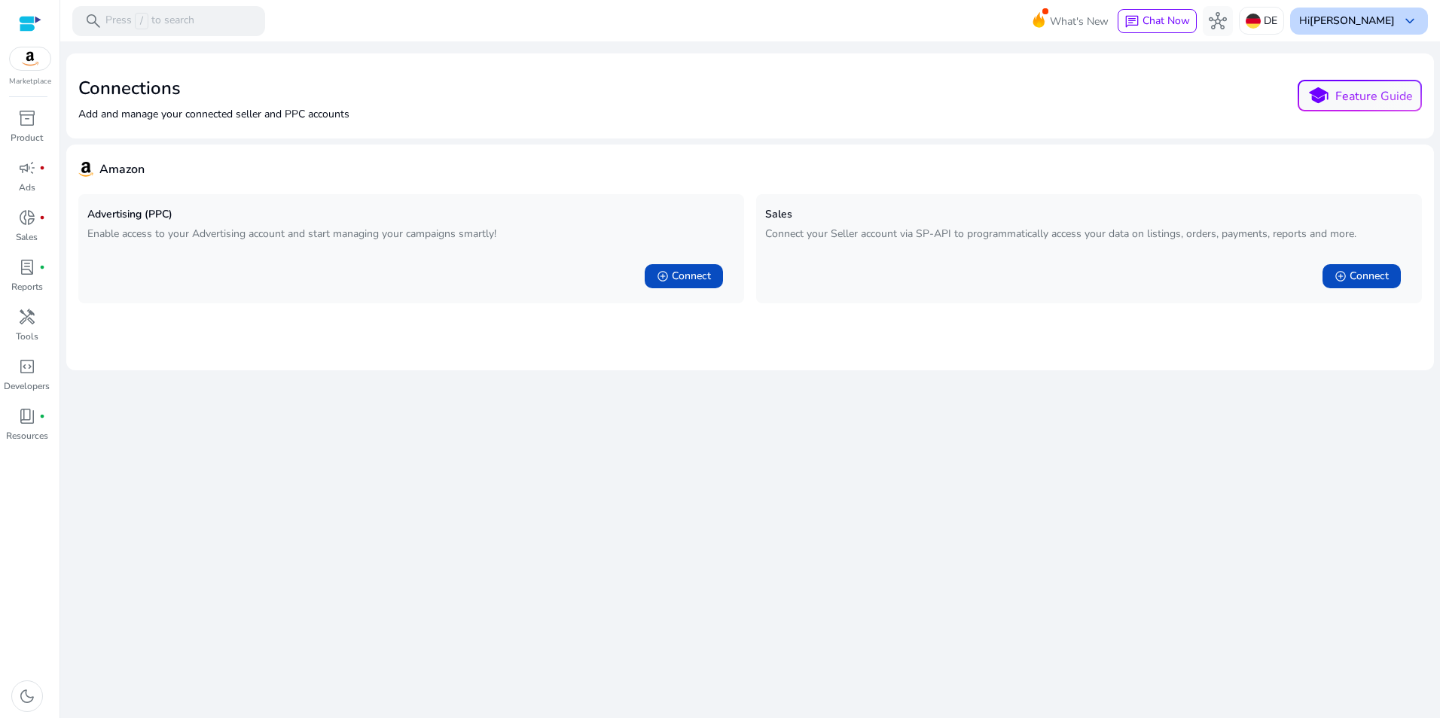
click at [1372, 18] on b "[PERSON_NAME]" at bounding box center [1351, 21] width 85 height 14
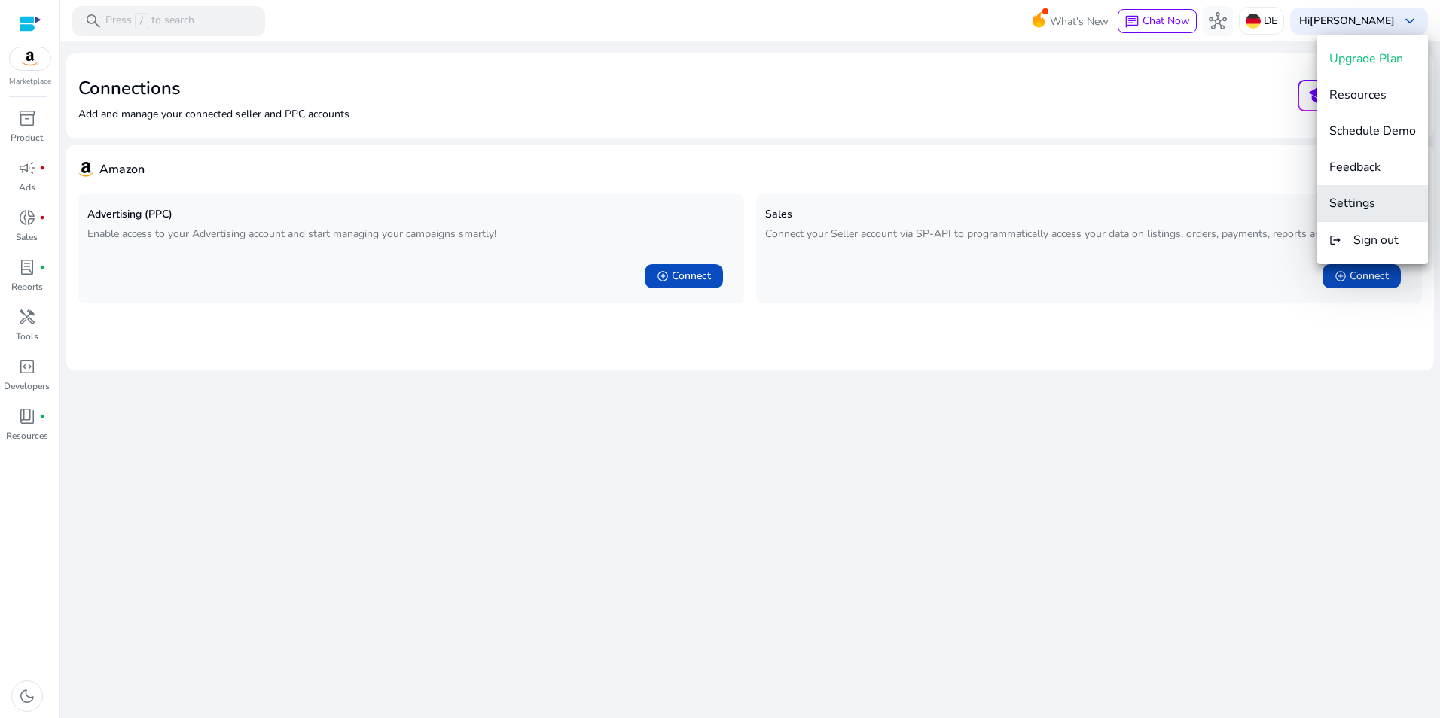
click at [1373, 198] on span "Settings" at bounding box center [1352, 203] width 46 height 17
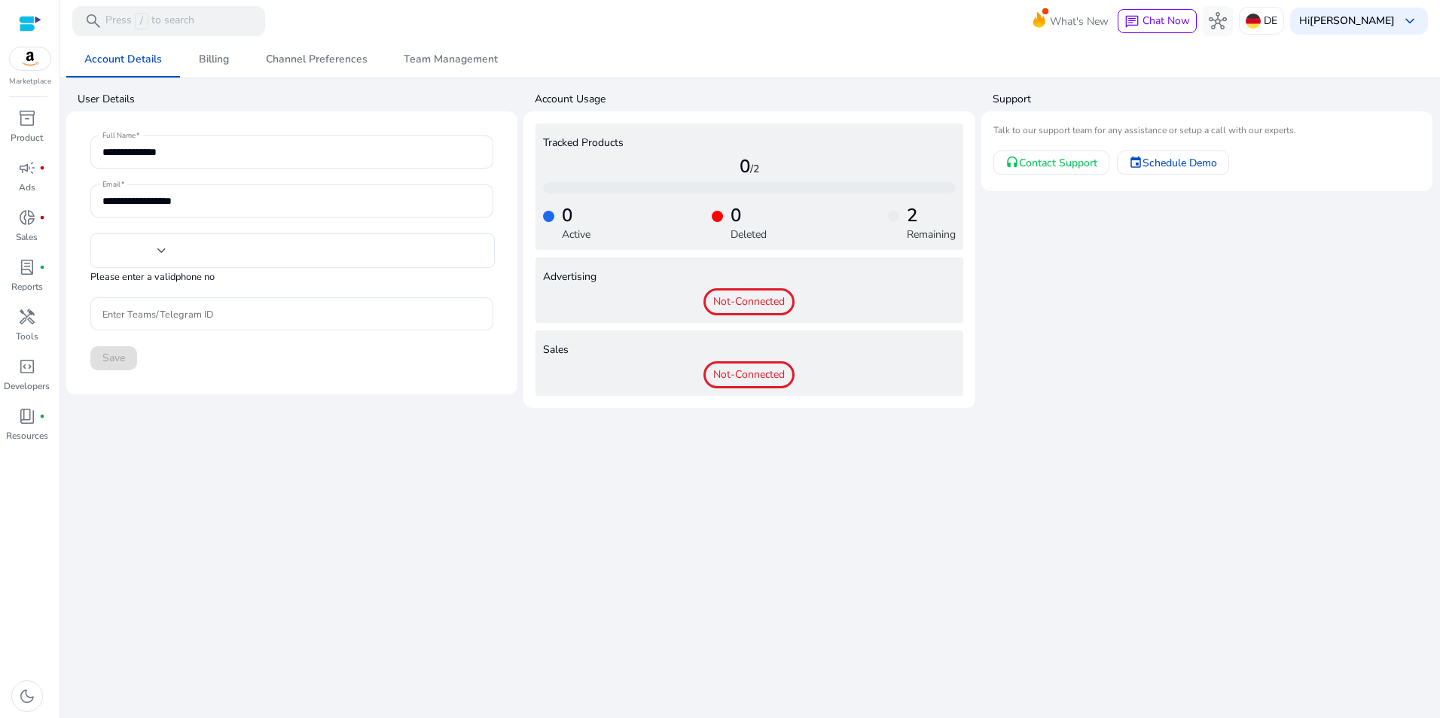
type input "***"
click at [206, 59] on span "Billing" at bounding box center [214, 59] width 30 height 11
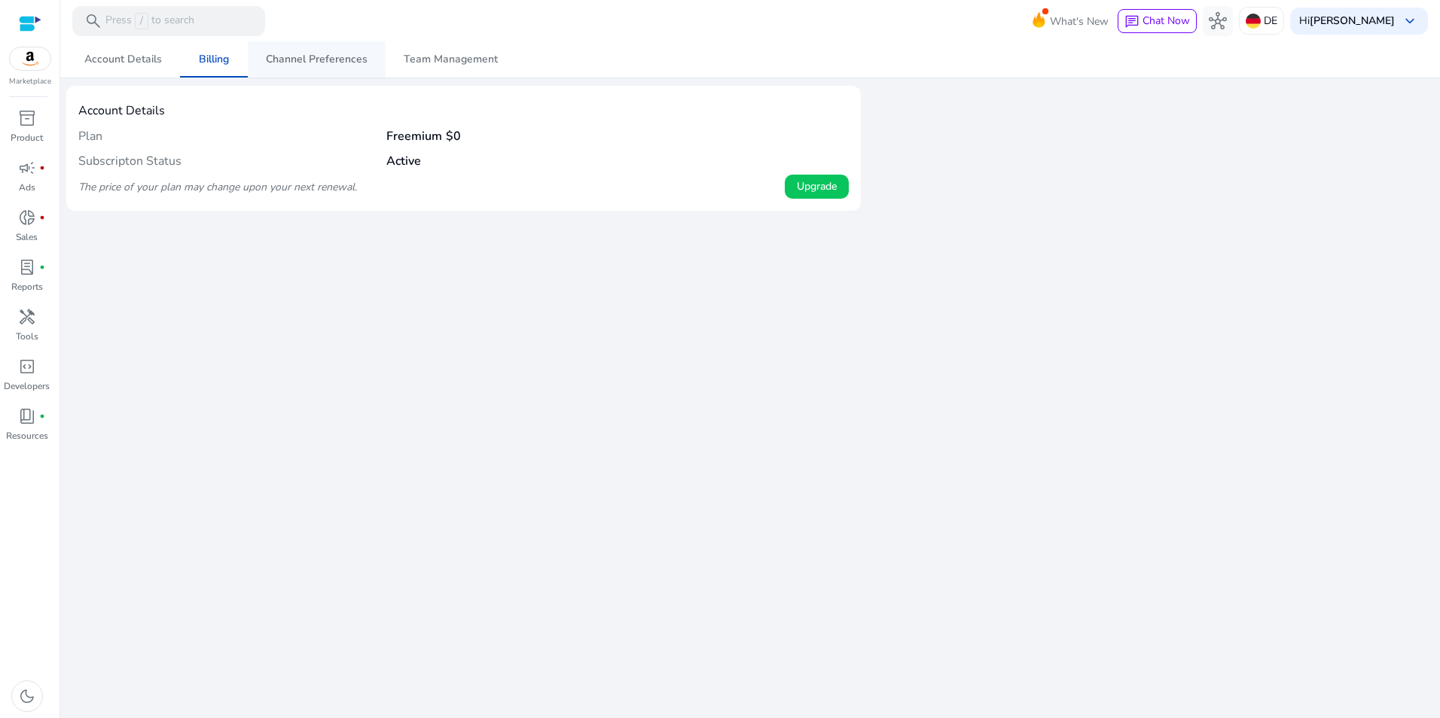
click at [277, 45] on span "Channel Preferences" at bounding box center [317, 59] width 102 height 36
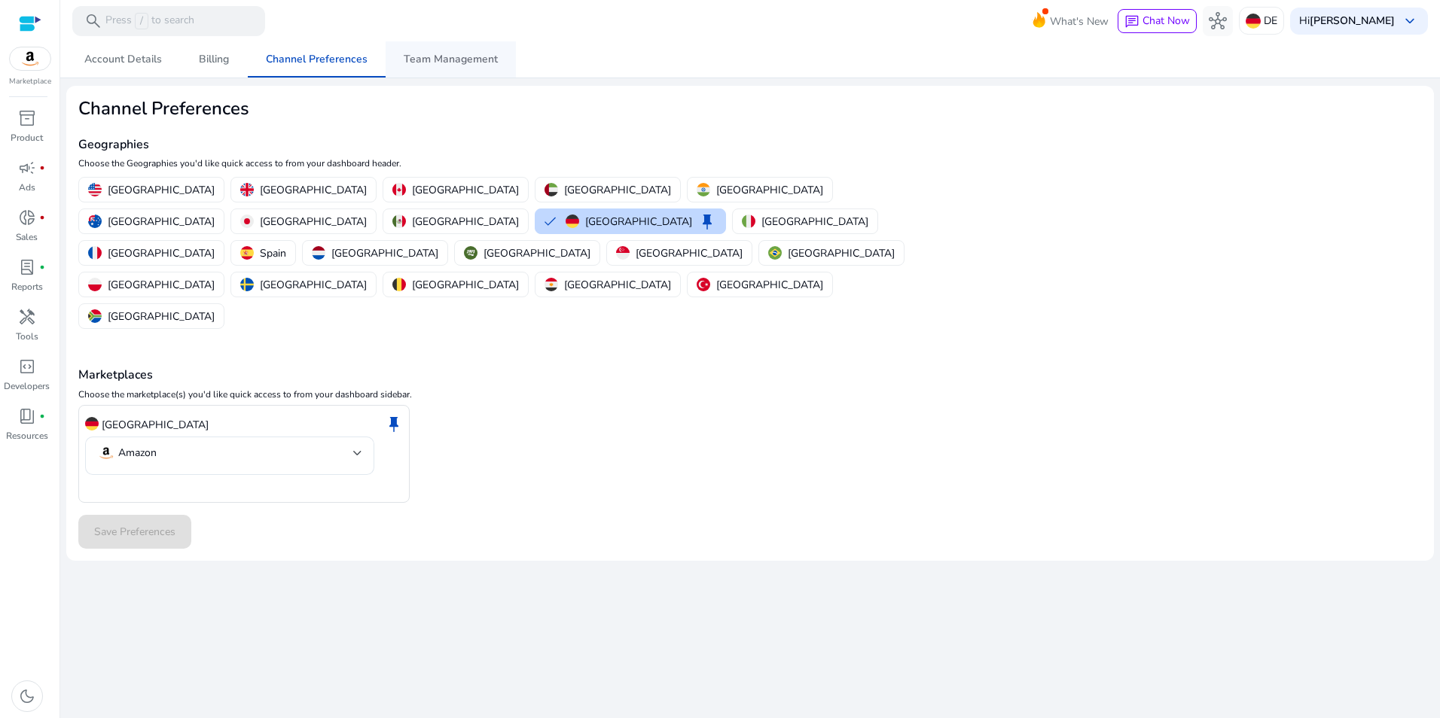
click at [447, 54] on span "Team Management" at bounding box center [451, 59] width 94 height 11
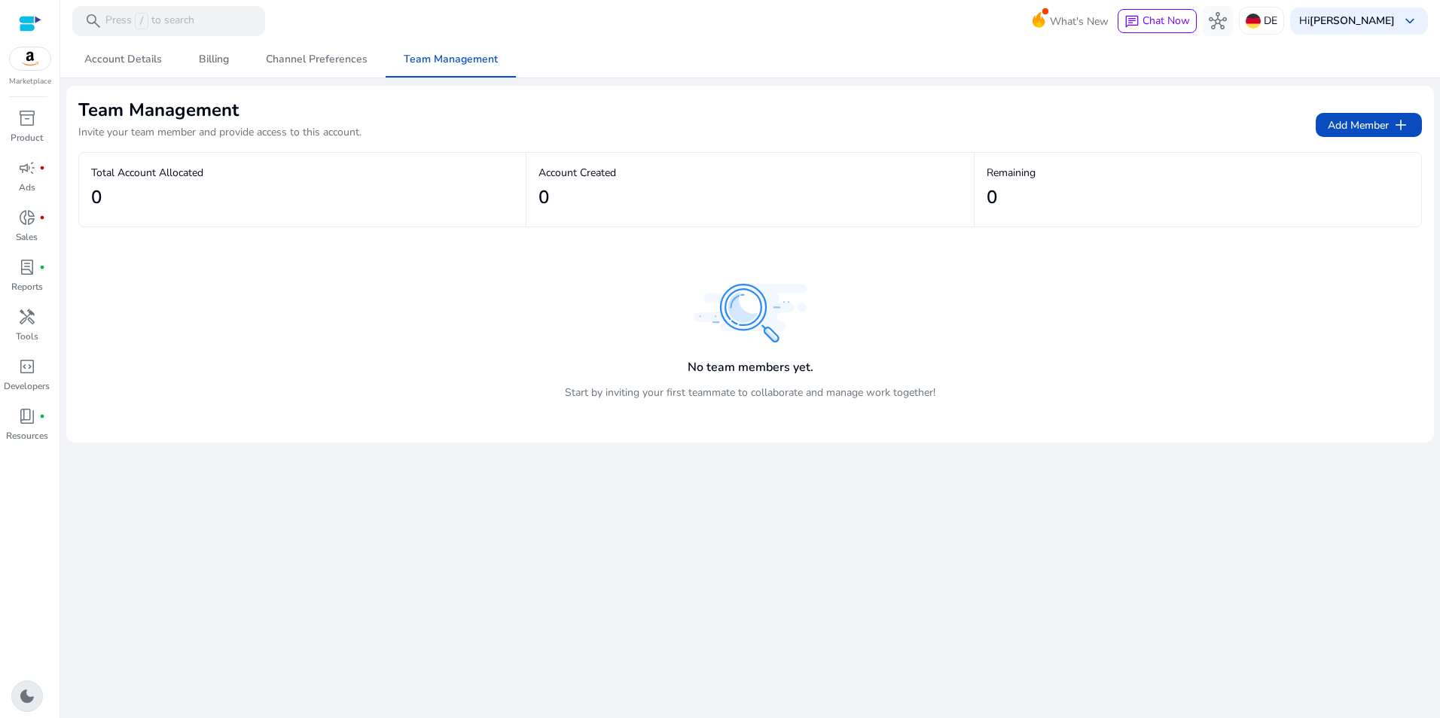
click at [26, 691] on span "dark_mode" at bounding box center [27, 696] width 18 height 18
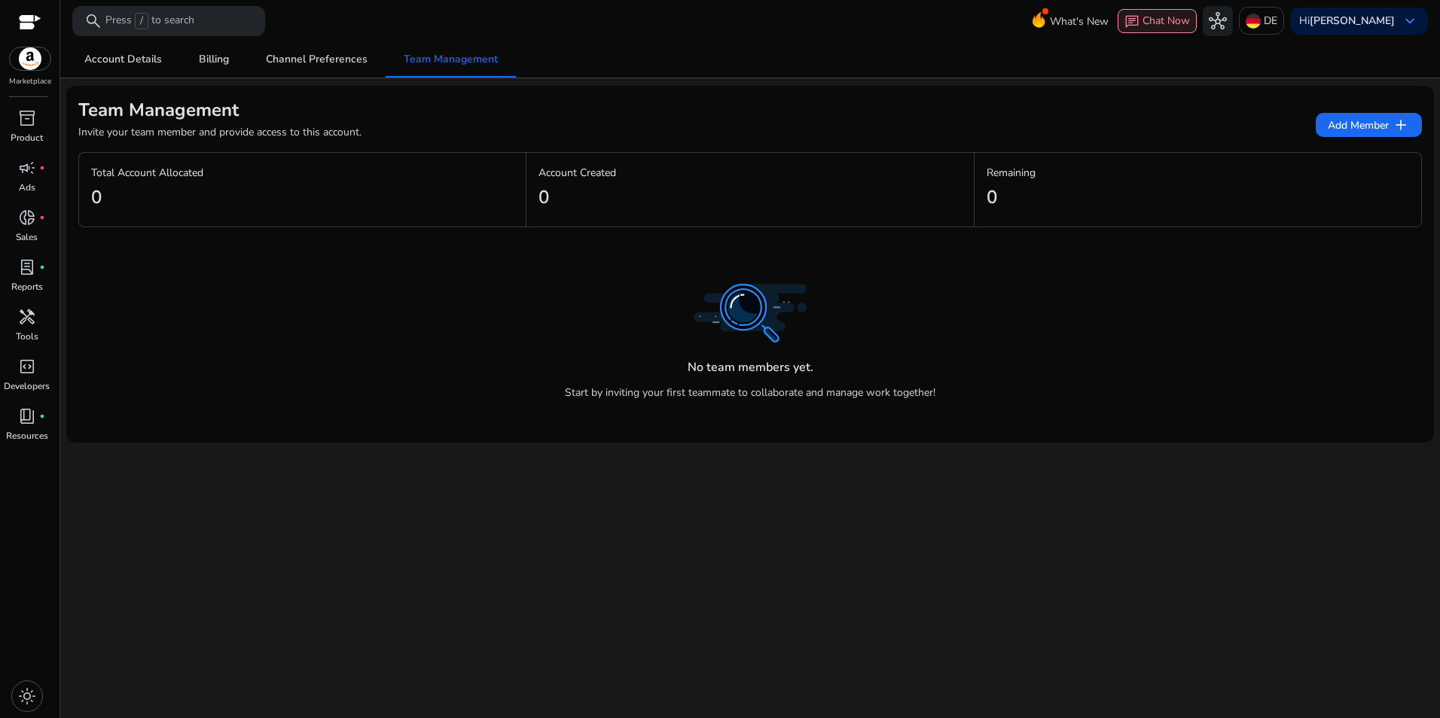
click at [1172, 23] on span "Chat Now" at bounding box center [1165, 21] width 47 height 14
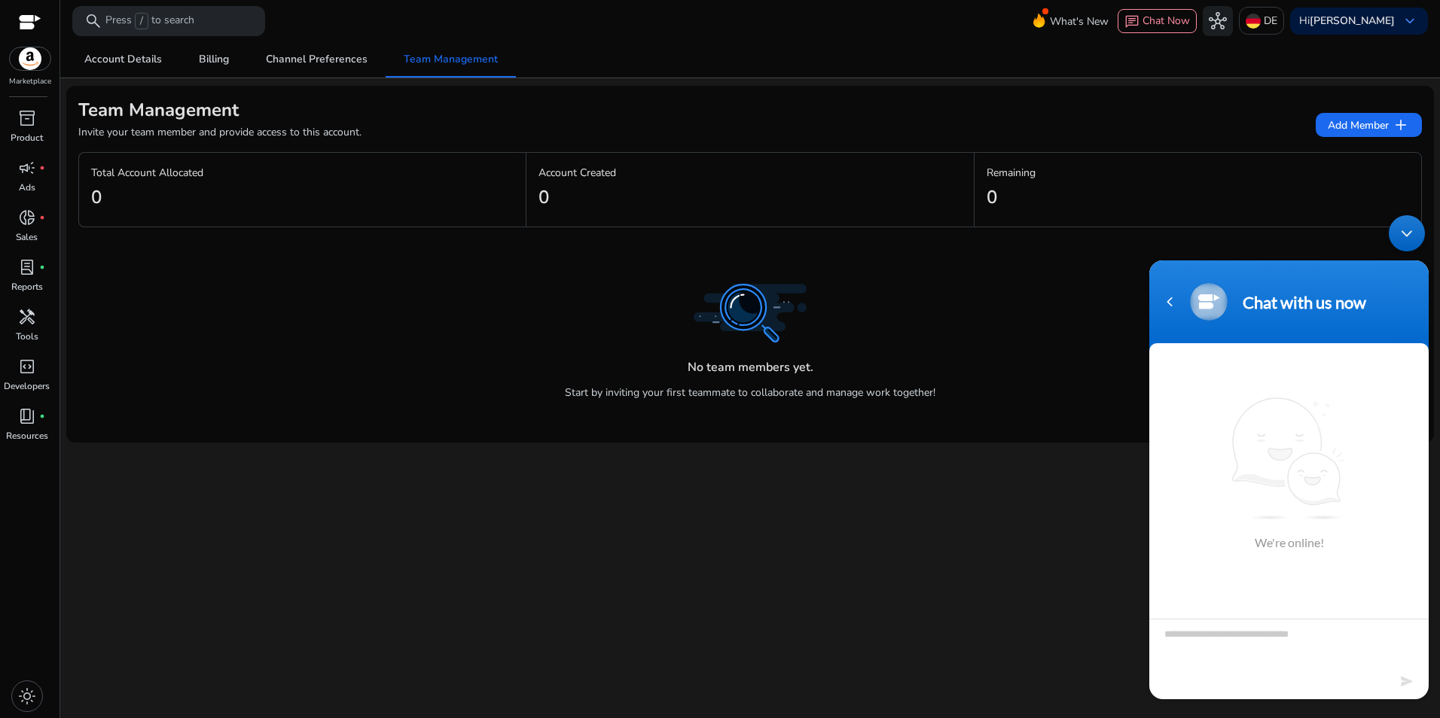
click at [1249, 643] on section "Chat with us now We're online!" at bounding box center [1288, 480] width 279 height 439
click at [1287, 597] on div "Chat Now" at bounding box center [1289, 609] width 108 height 29
click at [1273, 624] on textarea "Type your message and hit 'Enter'" at bounding box center [1288, 645] width 279 height 53
type textarea "**********"
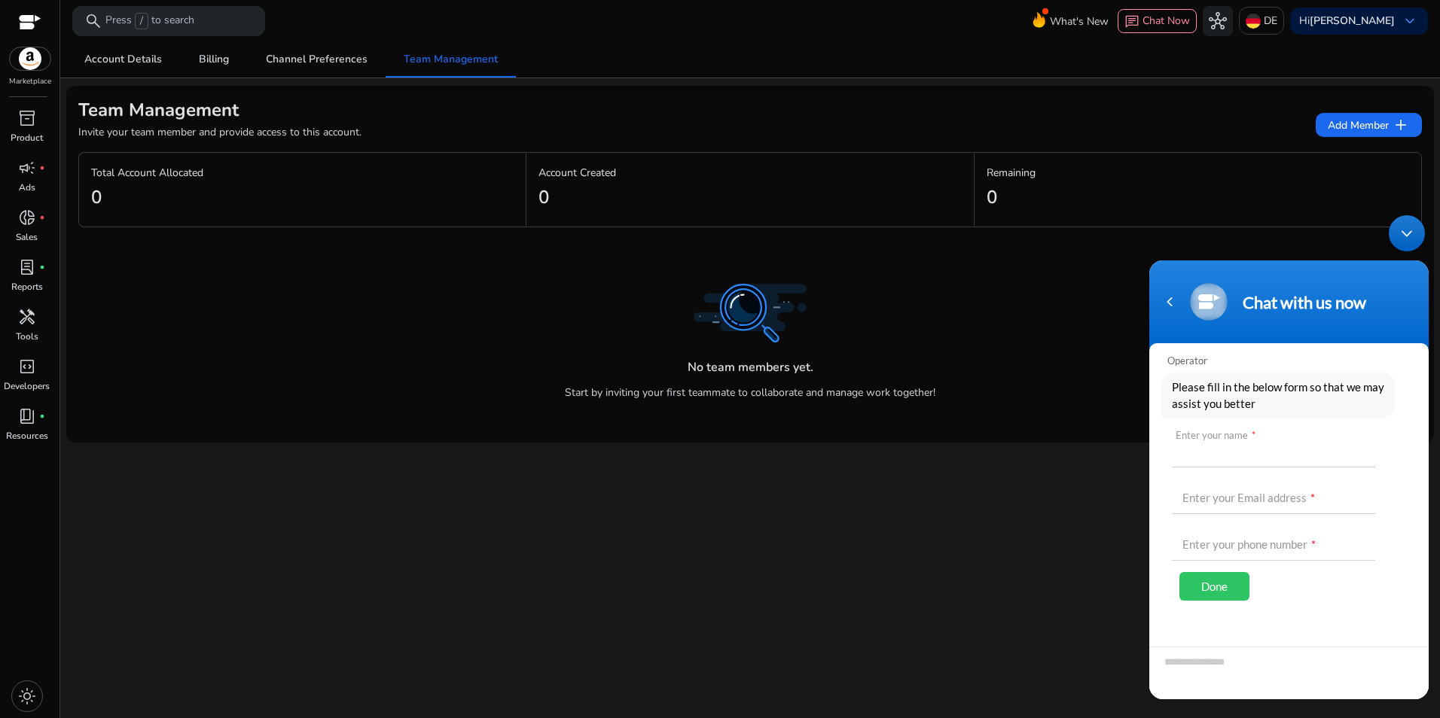
click at [1333, 446] on input "text" at bounding box center [1273, 449] width 203 height 36
type input "********"
type input "*"
type input "**********"
type input "*"
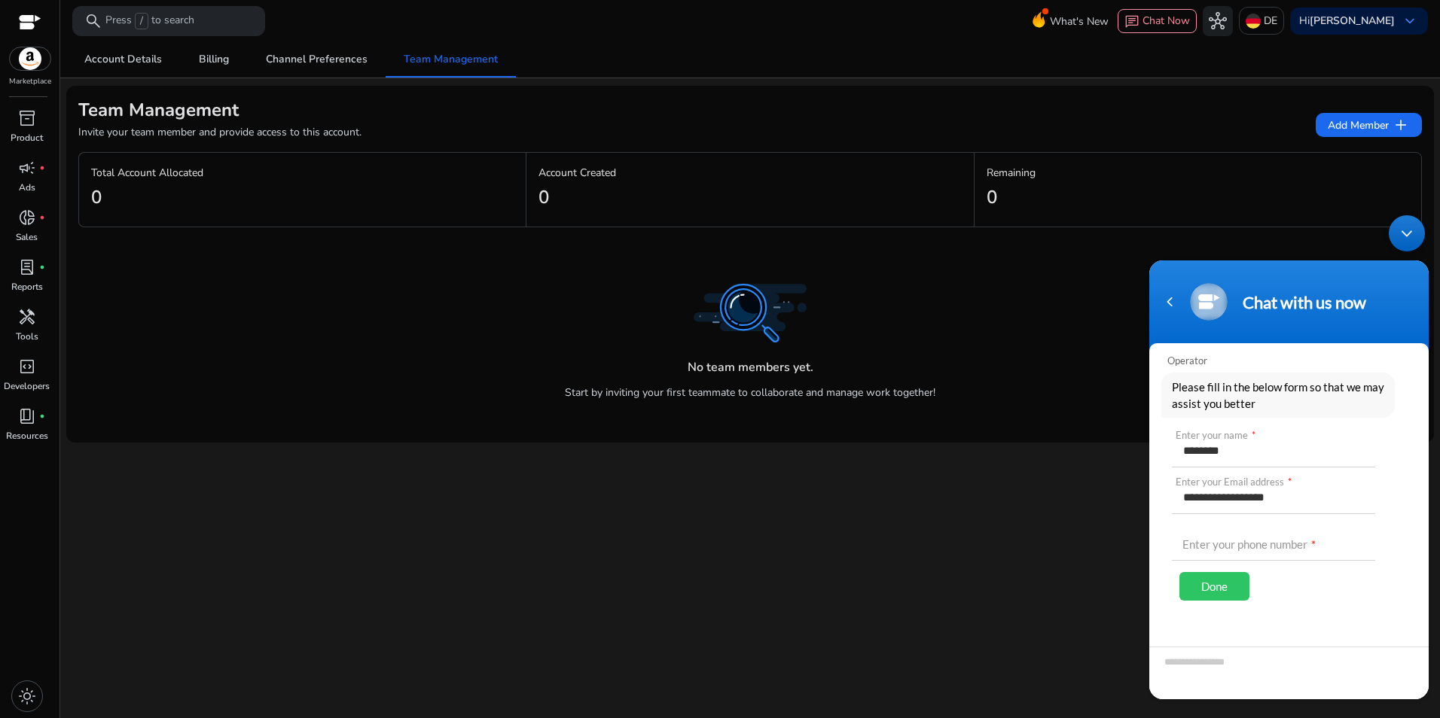
click at [1208, 593] on div "Done" at bounding box center [1214, 586] width 70 height 29
click at [1232, 553] on input "text" at bounding box center [1273, 543] width 203 height 36
type input "**********"
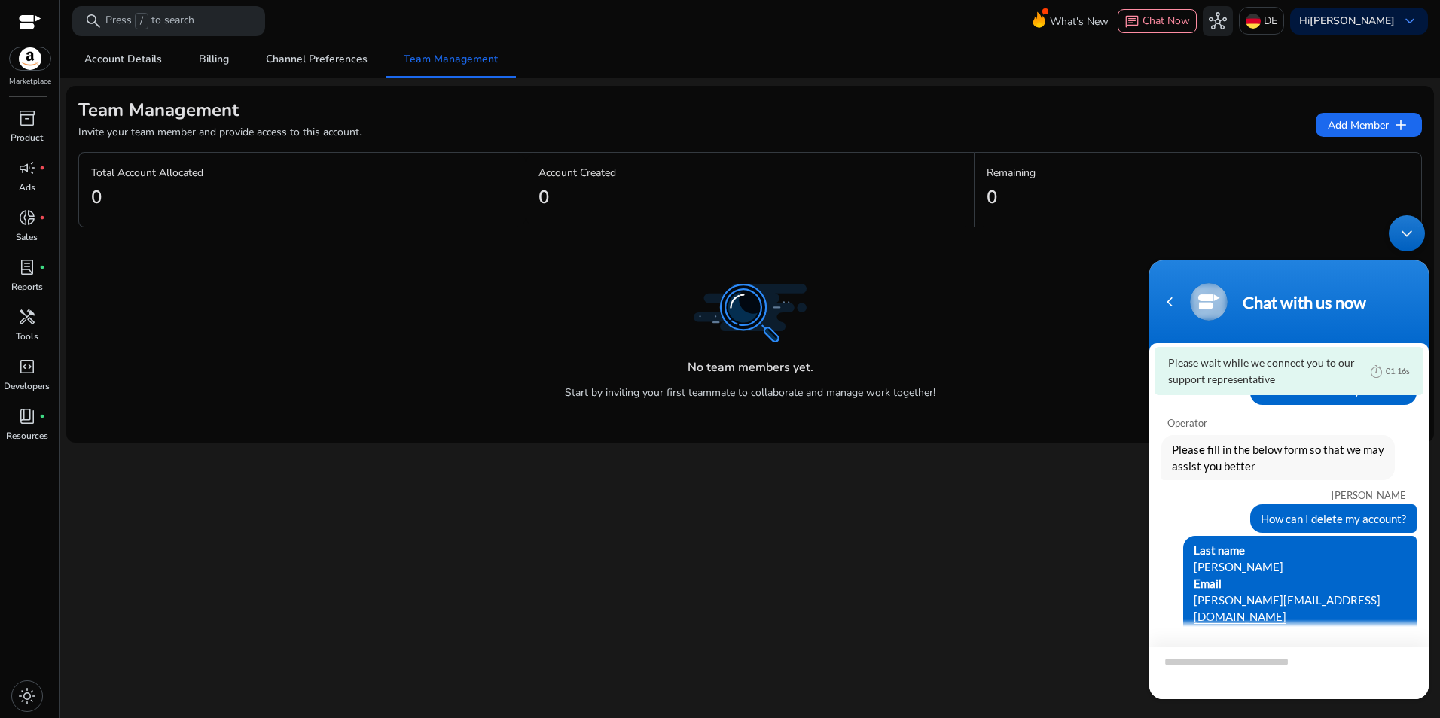
scroll to position [6, 0]
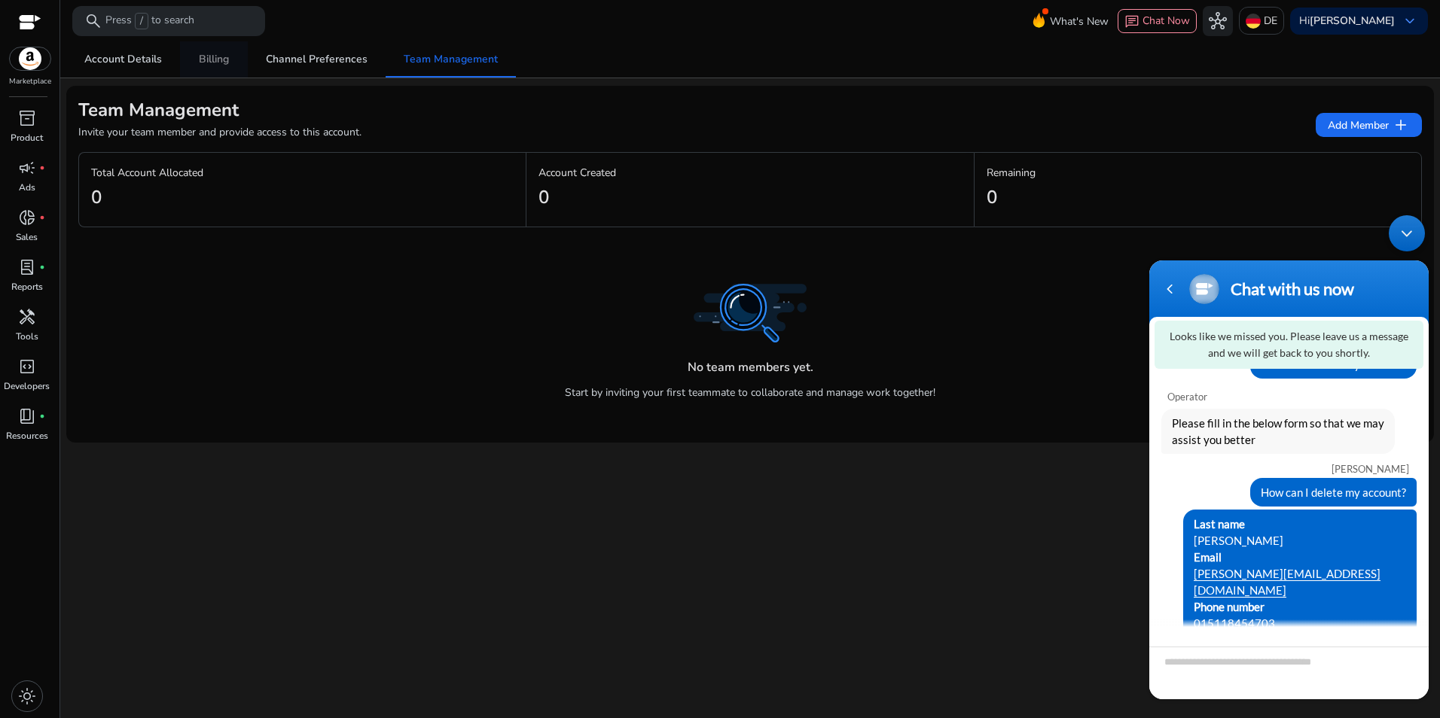
click at [231, 60] on link "Billing" at bounding box center [214, 59] width 68 height 36
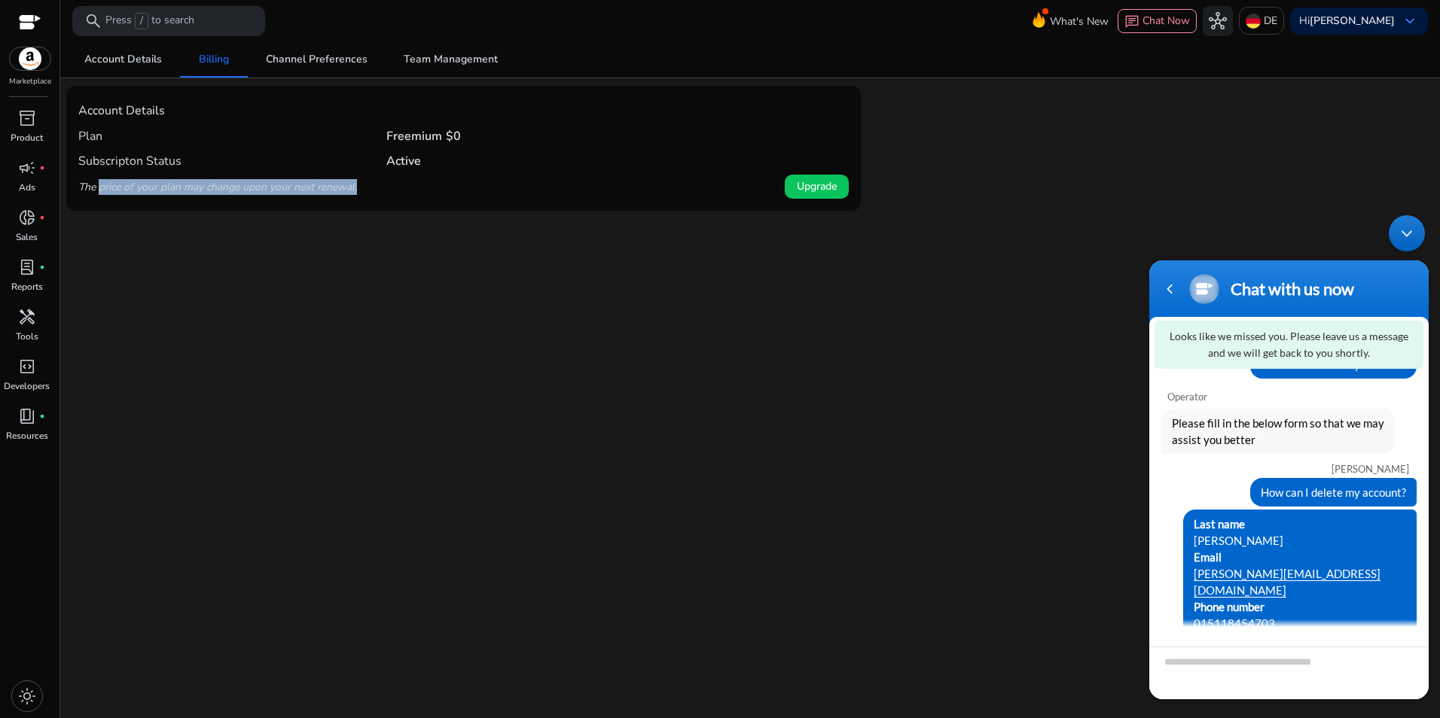
drag, startPoint x: 101, startPoint y: 191, endPoint x: 372, endPoint y: 195, distance: 271.1
click at [372, 195] on div "The price of your plan may change upon your next renewal. Upgrade" at bounding box center [463, 187] width 770 height 26
drag, startPoint x: 372, startPoint y: 195, endPoint x: 326, endPoint y: 197, distance: 46.0
click at [326, 197] on div "The price of your plan may change upon your next renewal. Upgrade" at bounding box center [463, 187] width 770 height 26
click at [32, 428] on div "book_4 fiber_manual_record" at bounding box center [27, 416] width 42 height 24
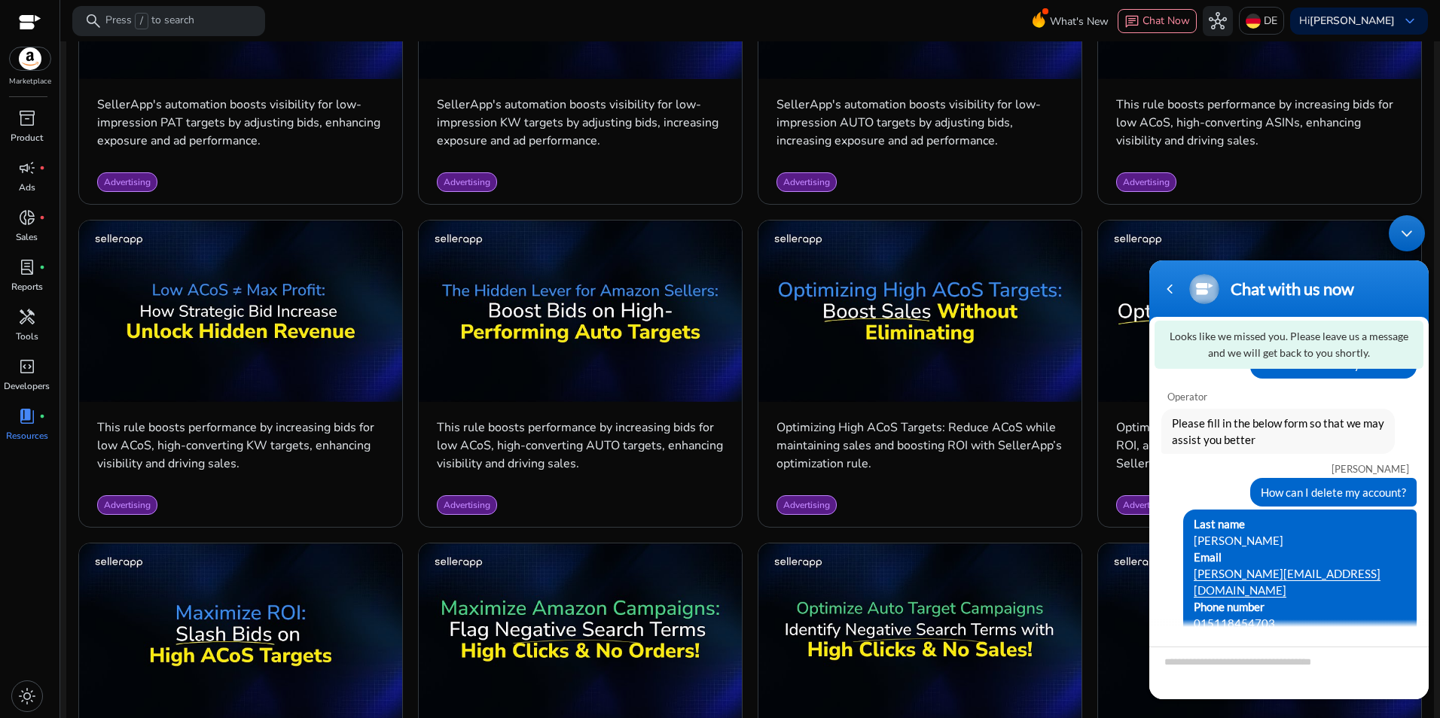
scroll to position [1205, 0]
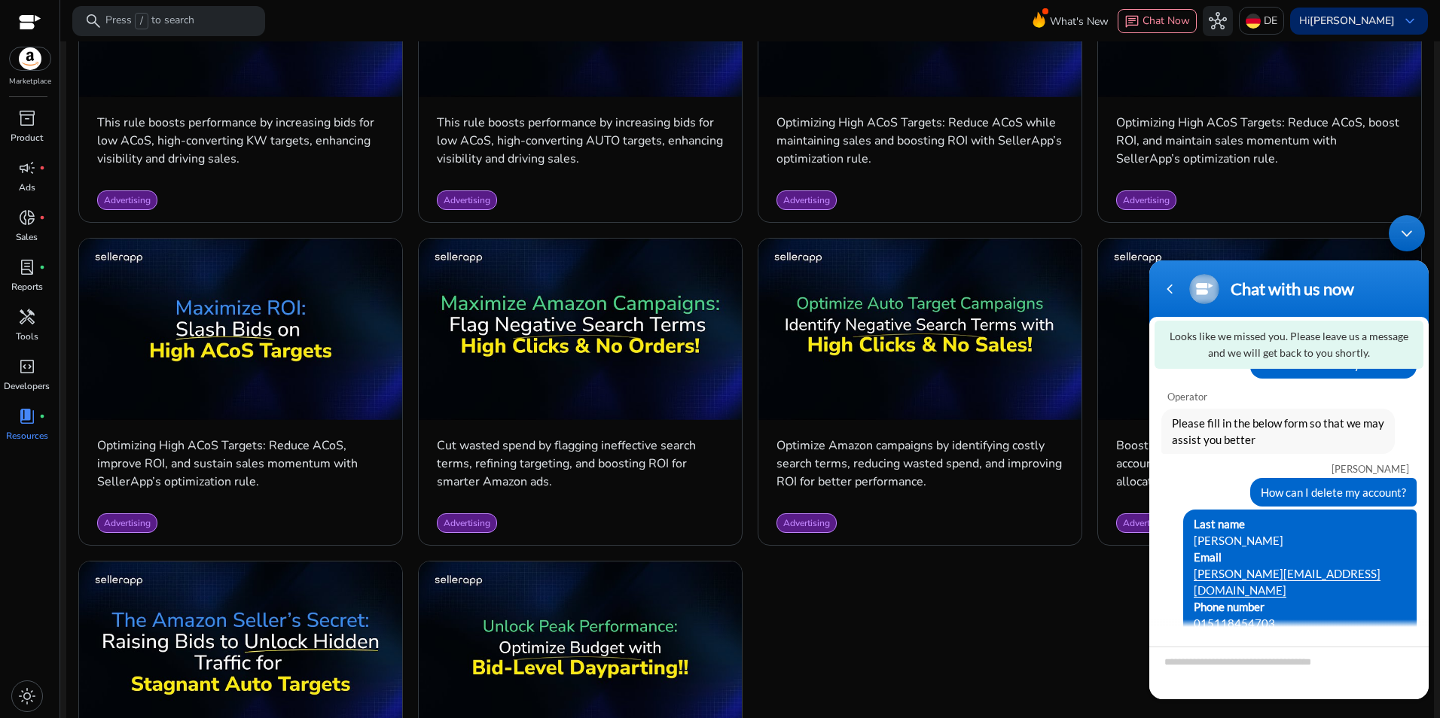
click at [1323, 14] on b "[PERSON_NAME]" at bounding box center [1351, 21] width 85 height 14
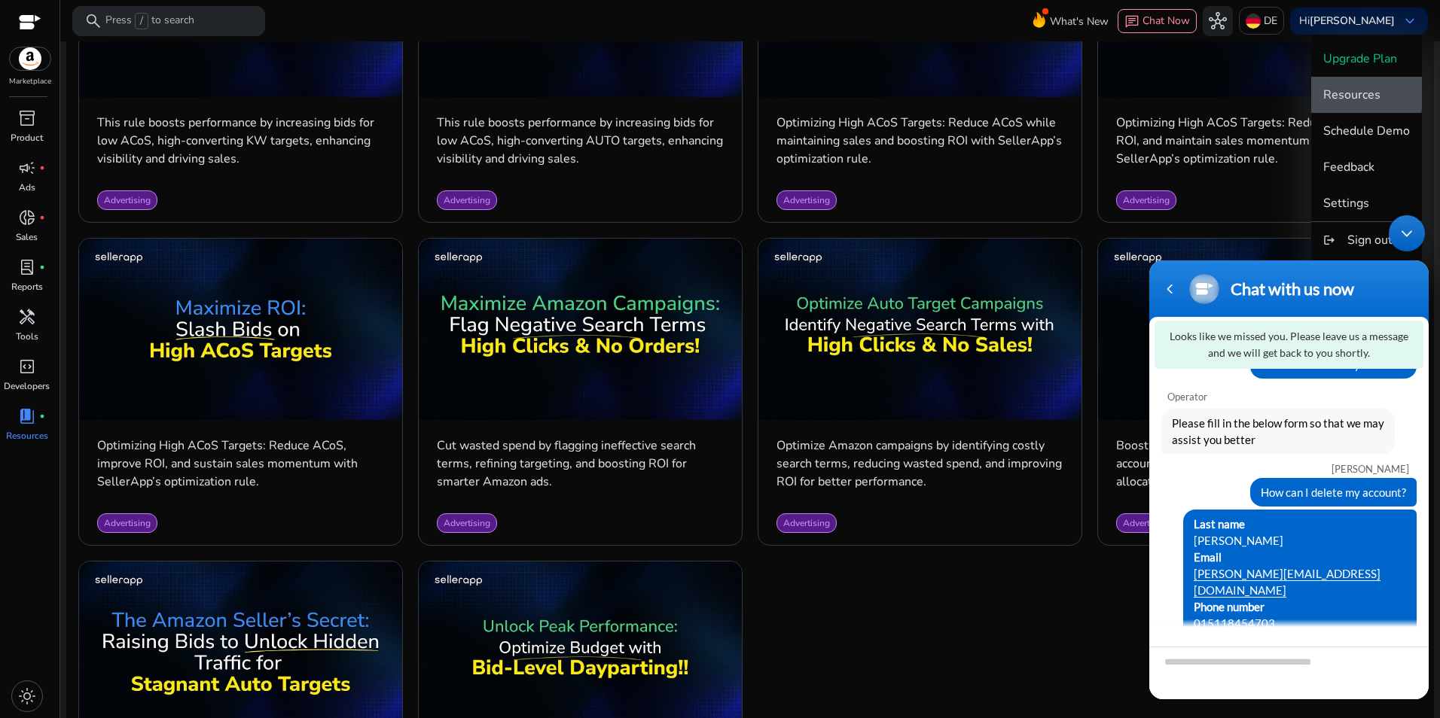
click at [1349, 87] on span "Resources" at bounding box center [1351, 95] width 57 height 17
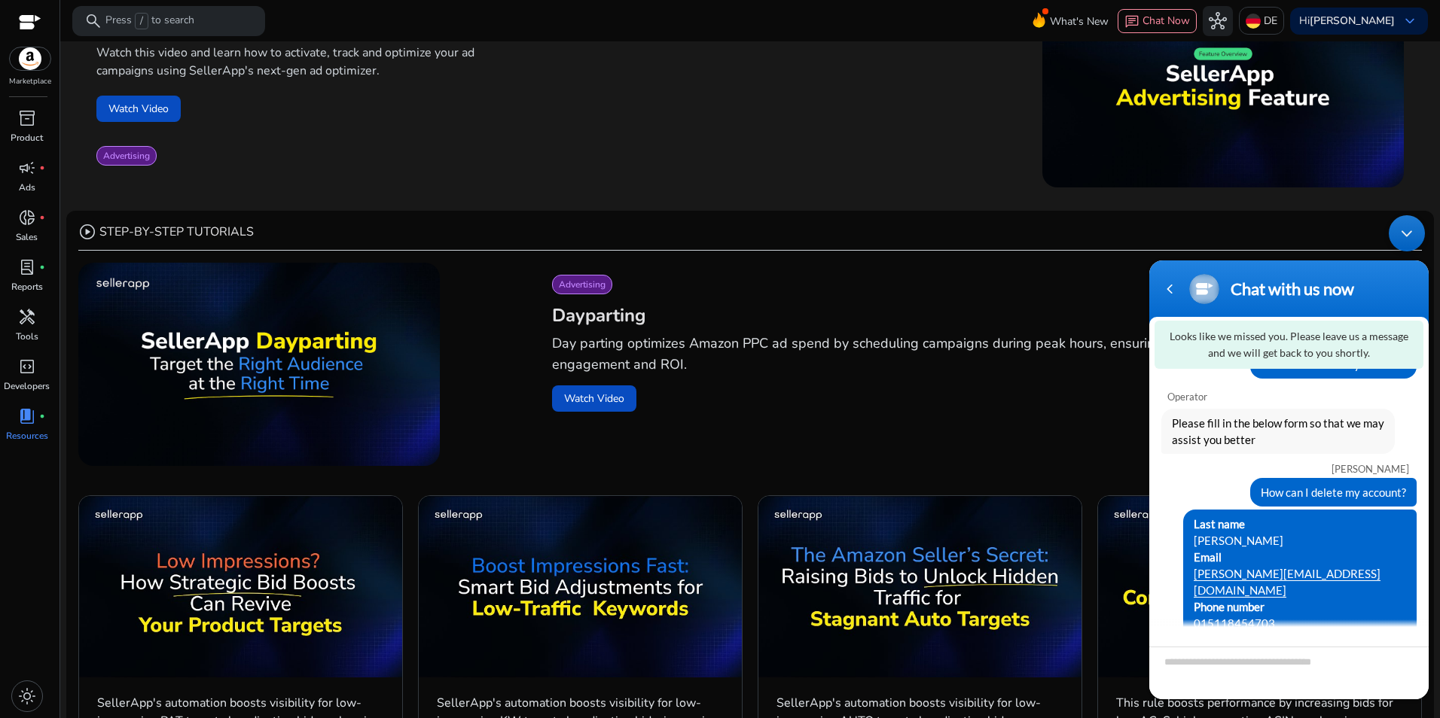
scroll to position [0, 0]
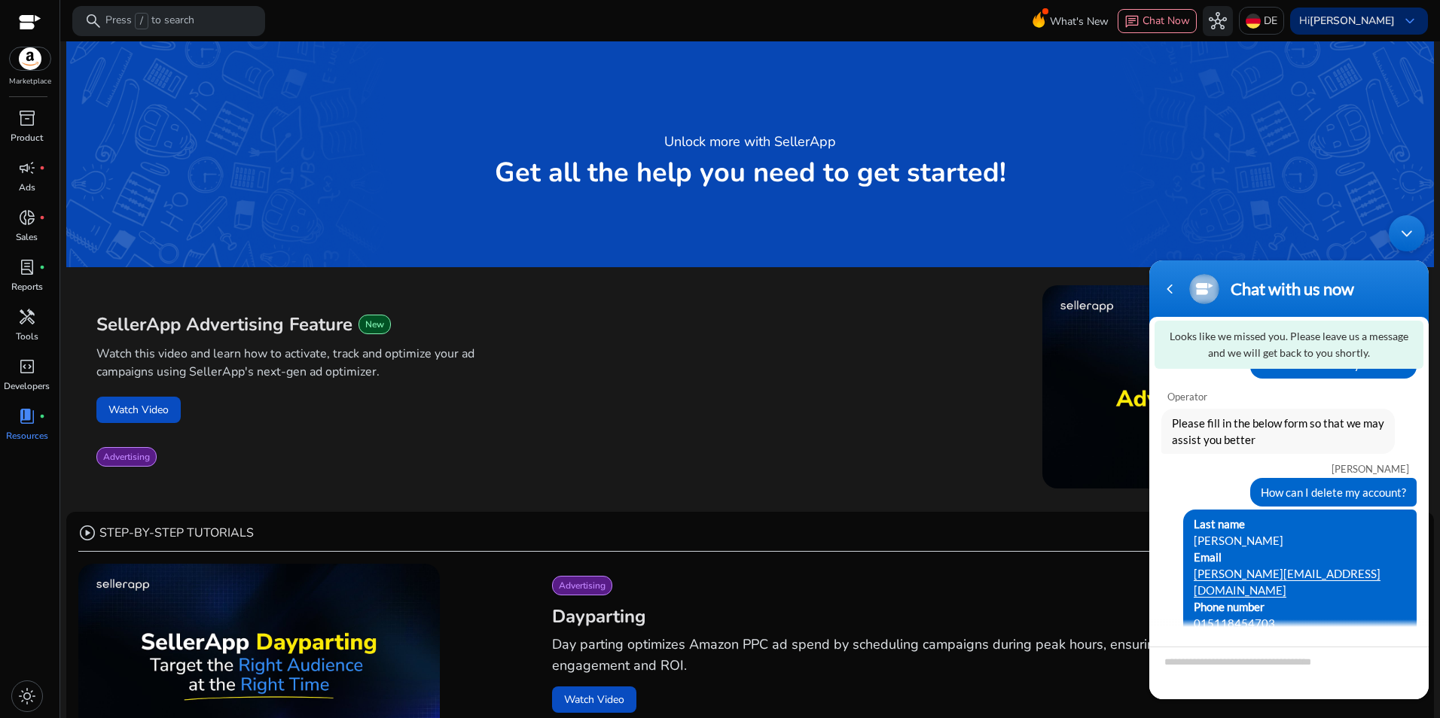
click at [1381, 20] on b "[PERSON_NAME]" at bounding box center [1351, 21] width 85 height 14
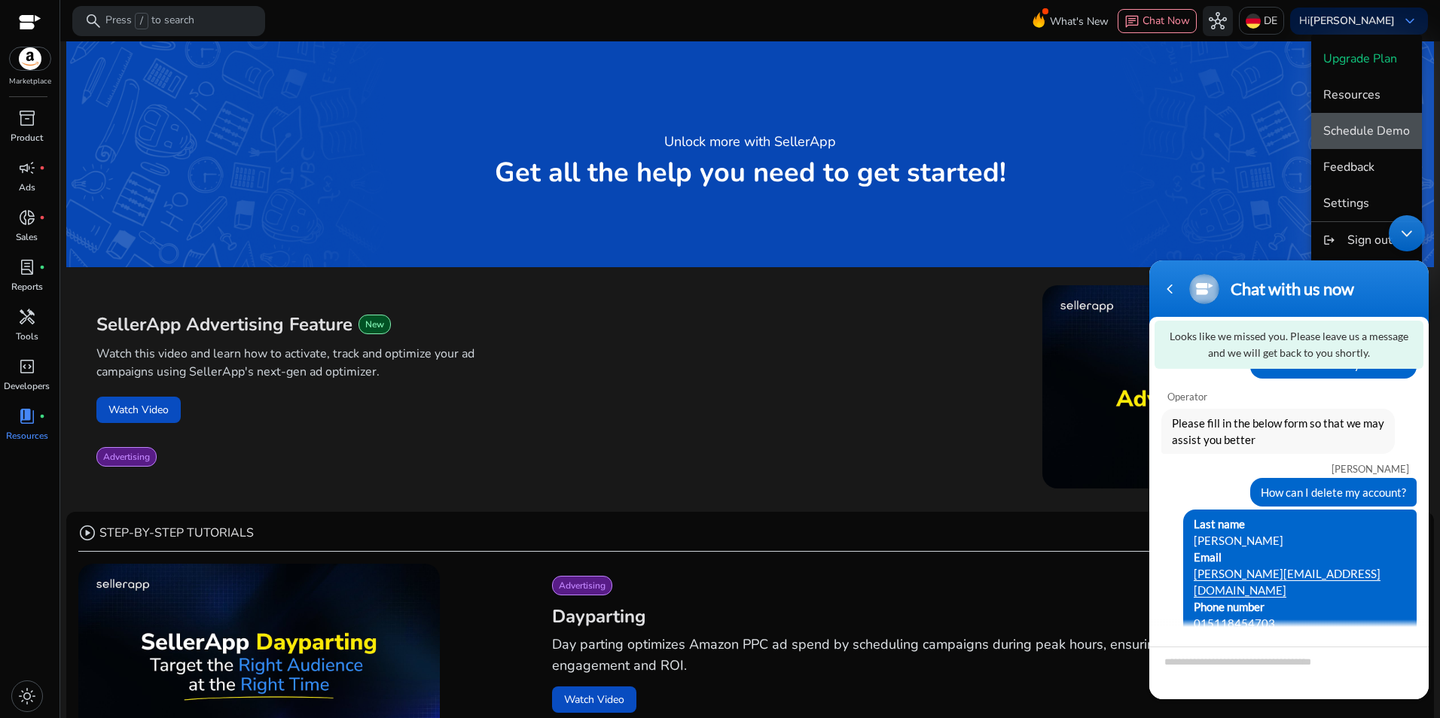
click at [1372, 130] on span "Schedule Demo" at bounding box center [1366, 131] width 87 height 17
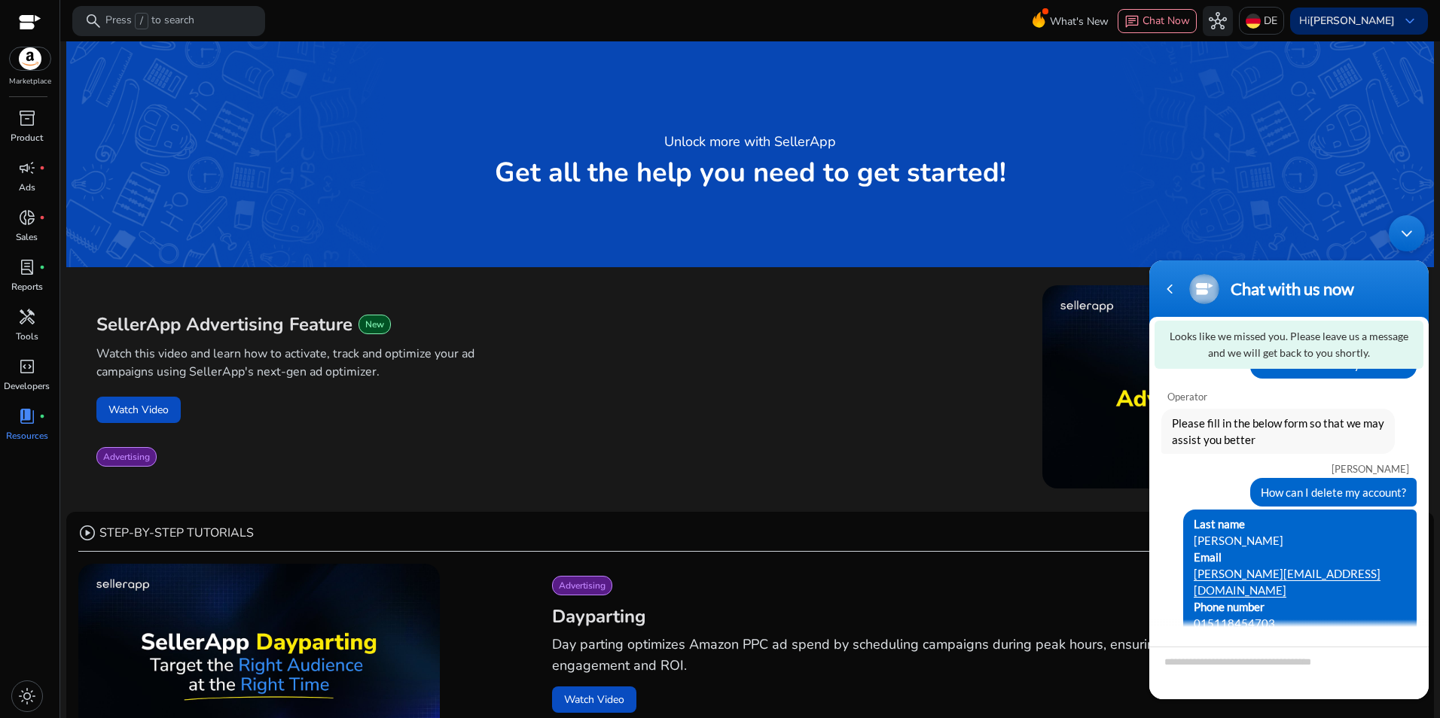
click at [1393, 14] on div "Hi Nathalie Metko keyboard_arrow_down" at bounding box center [1359, 21] width 138 height 27
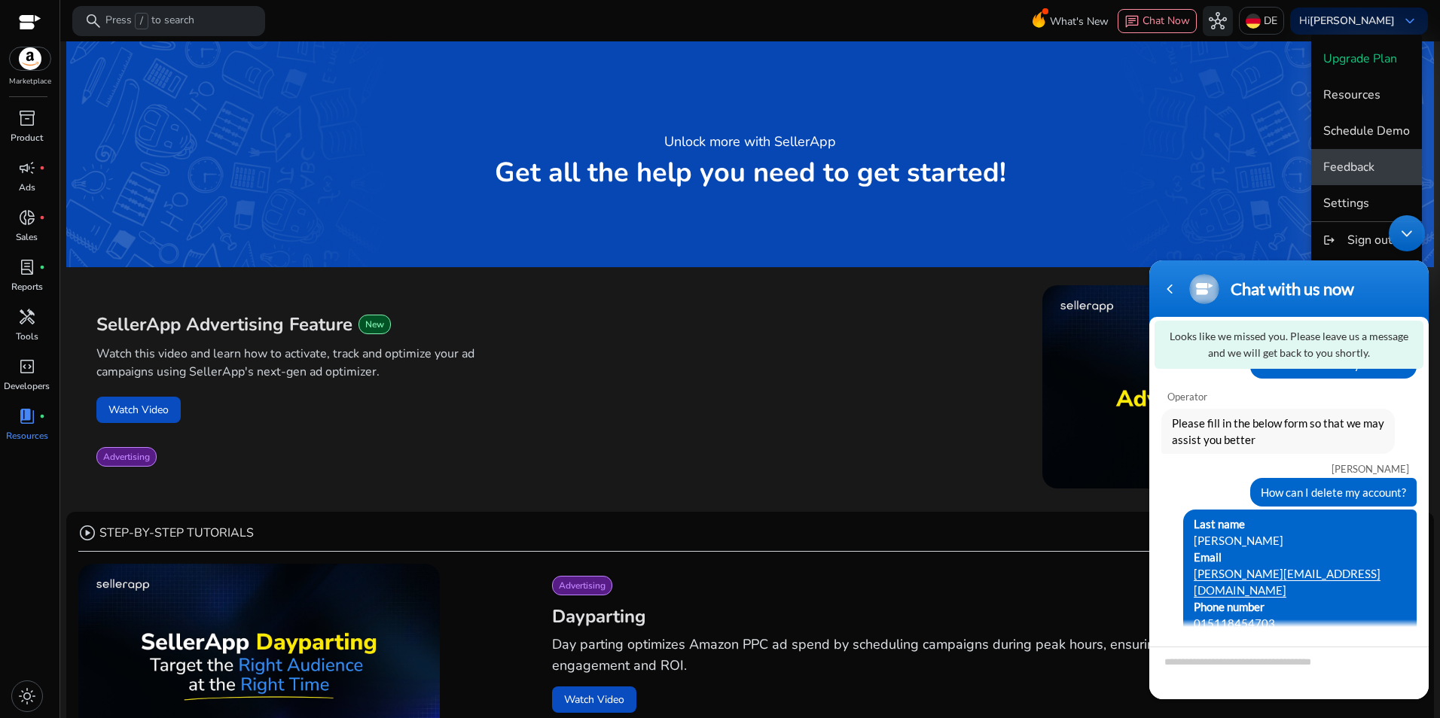
click at [1376, 166] on span "Feedback" at bounding box center [1366, 167] width 87 height 17
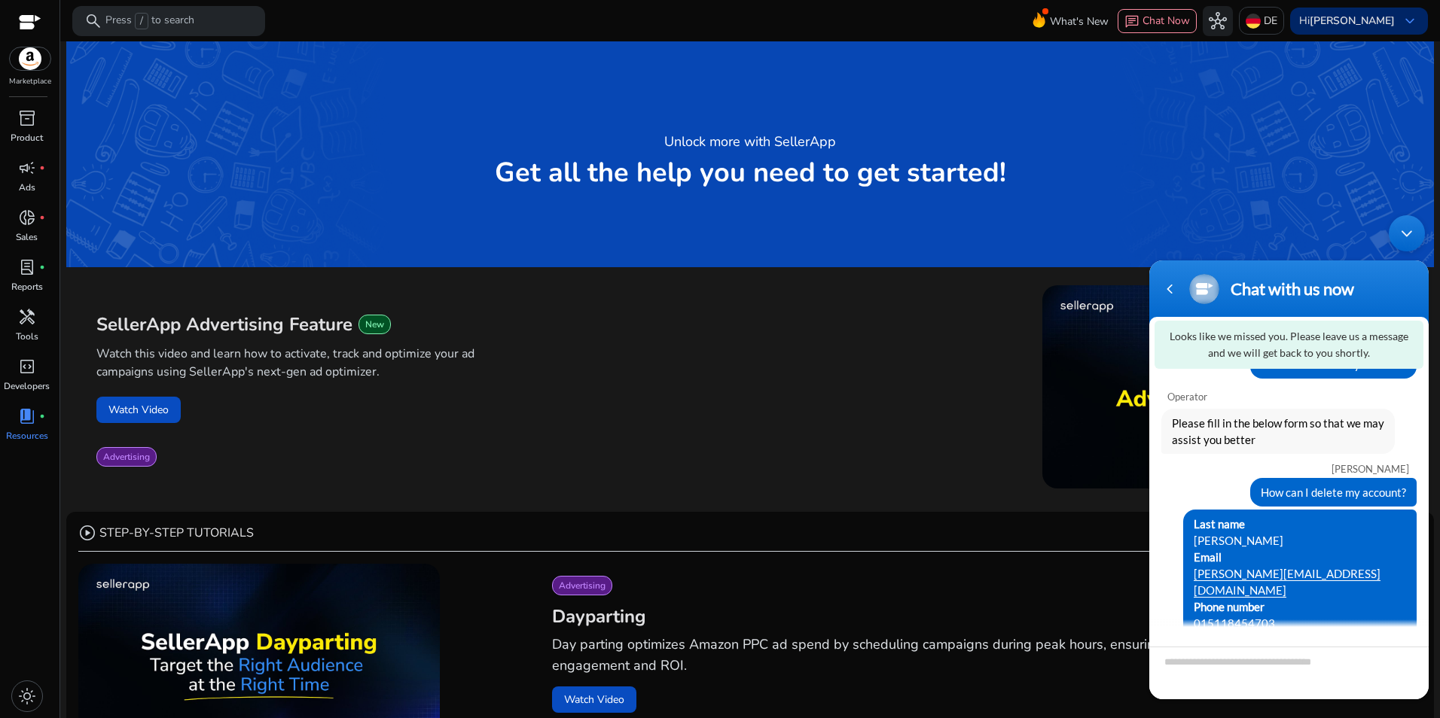
click at [1382, 17] on b "[PERSON_NAME]" at bounding box center [1351, 21] width 85 height 14
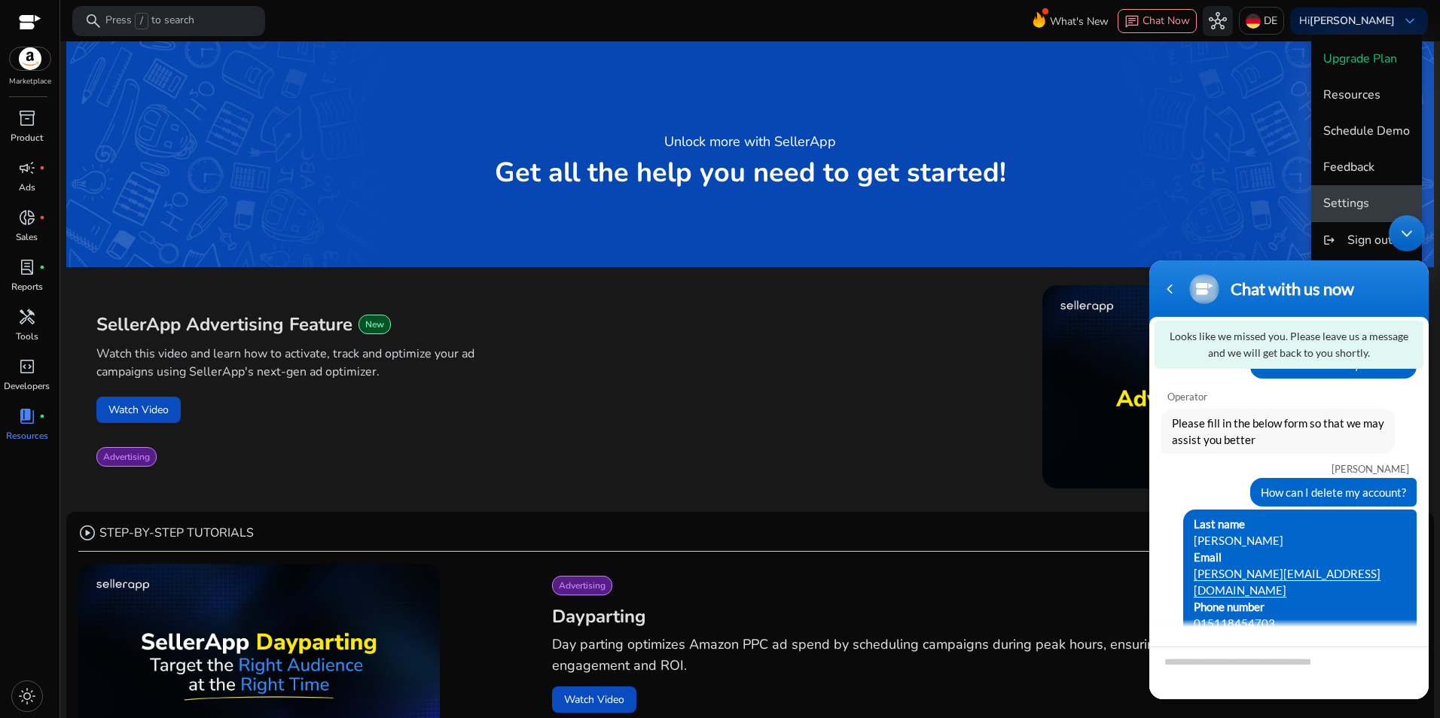
click at [1373, 203] on span "Settings" at bounding box center [1366, 203] width 87 height 17
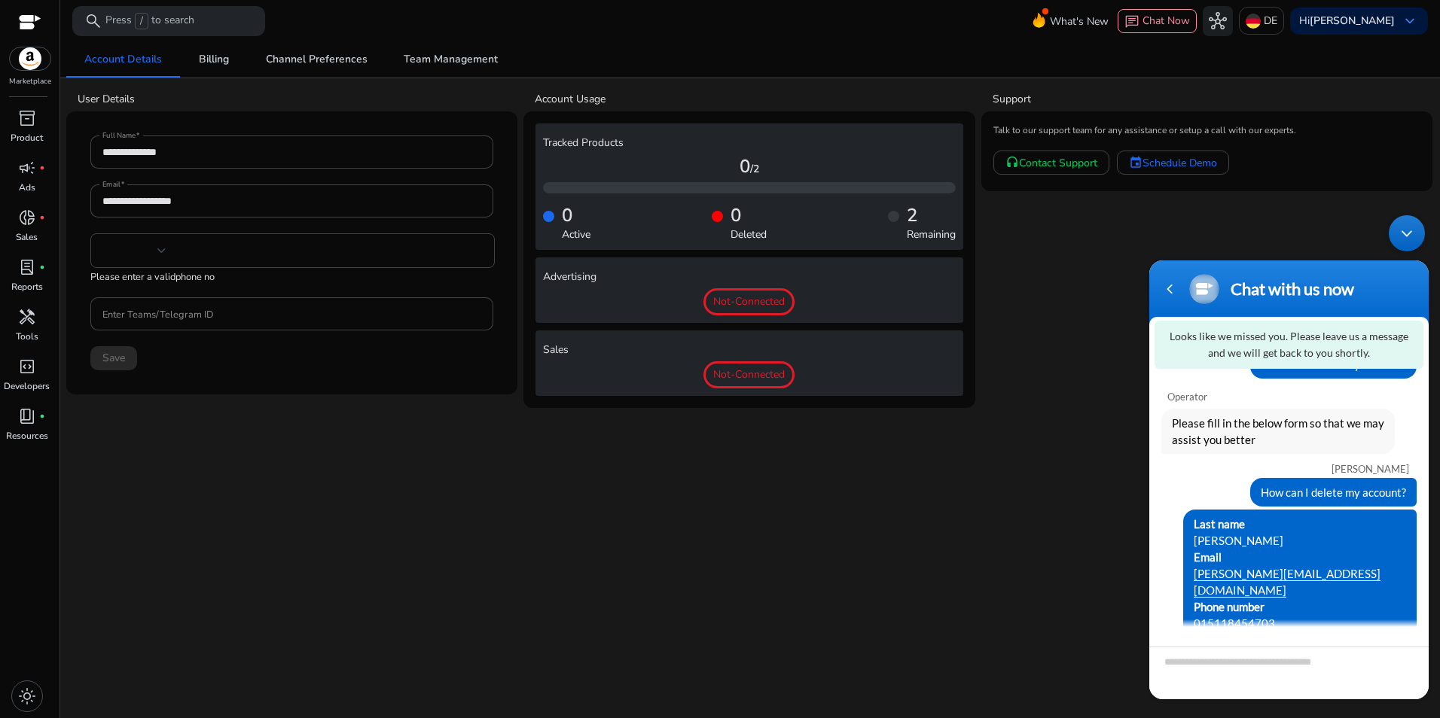
type input "***"
click at [1397, 239] on div "Minimize live chat window" at bounding box center [1406, 233] width 36 height 36
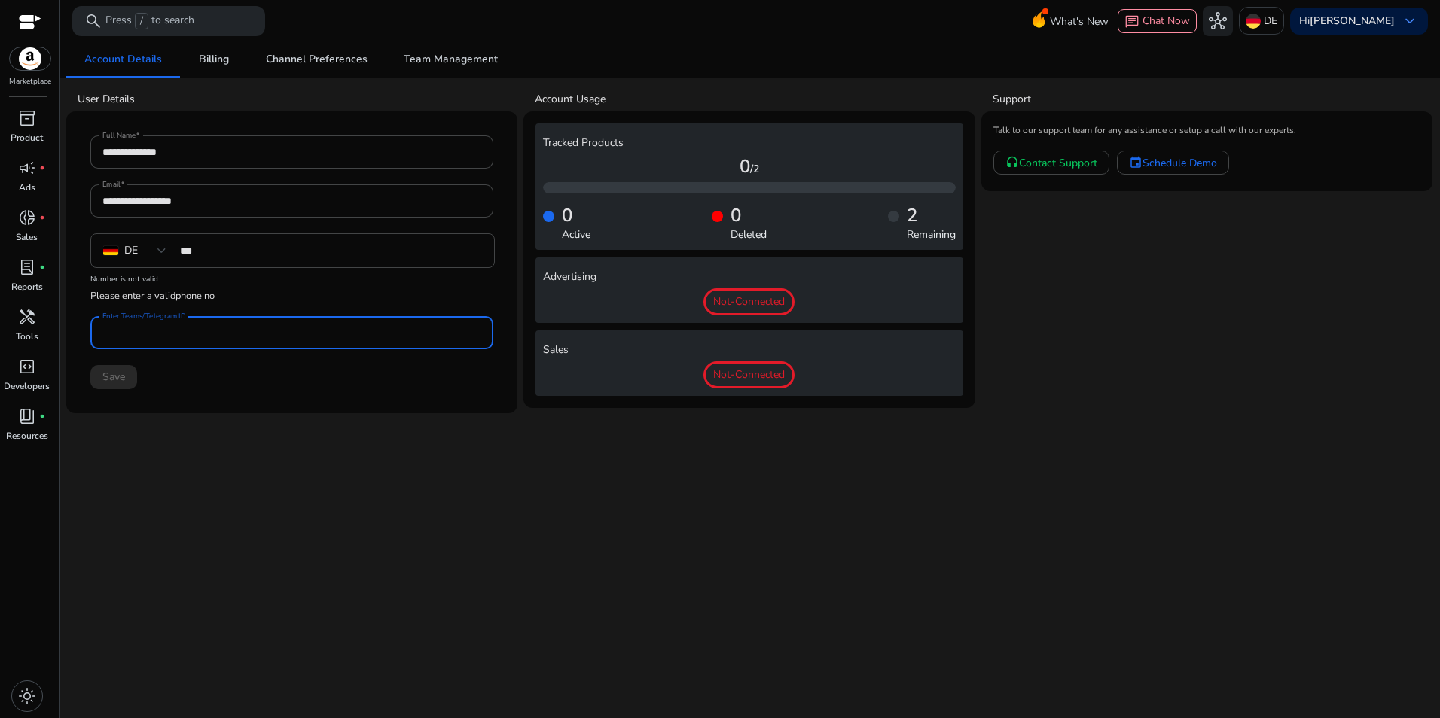
click at [197, 335] on input "Enter Teams/Telegram ID" at bounding box center [291, 333] width 379 height 17
click at [135, 93] on h4 "User Details" at bounding box center [298, 99] width 440 height 15
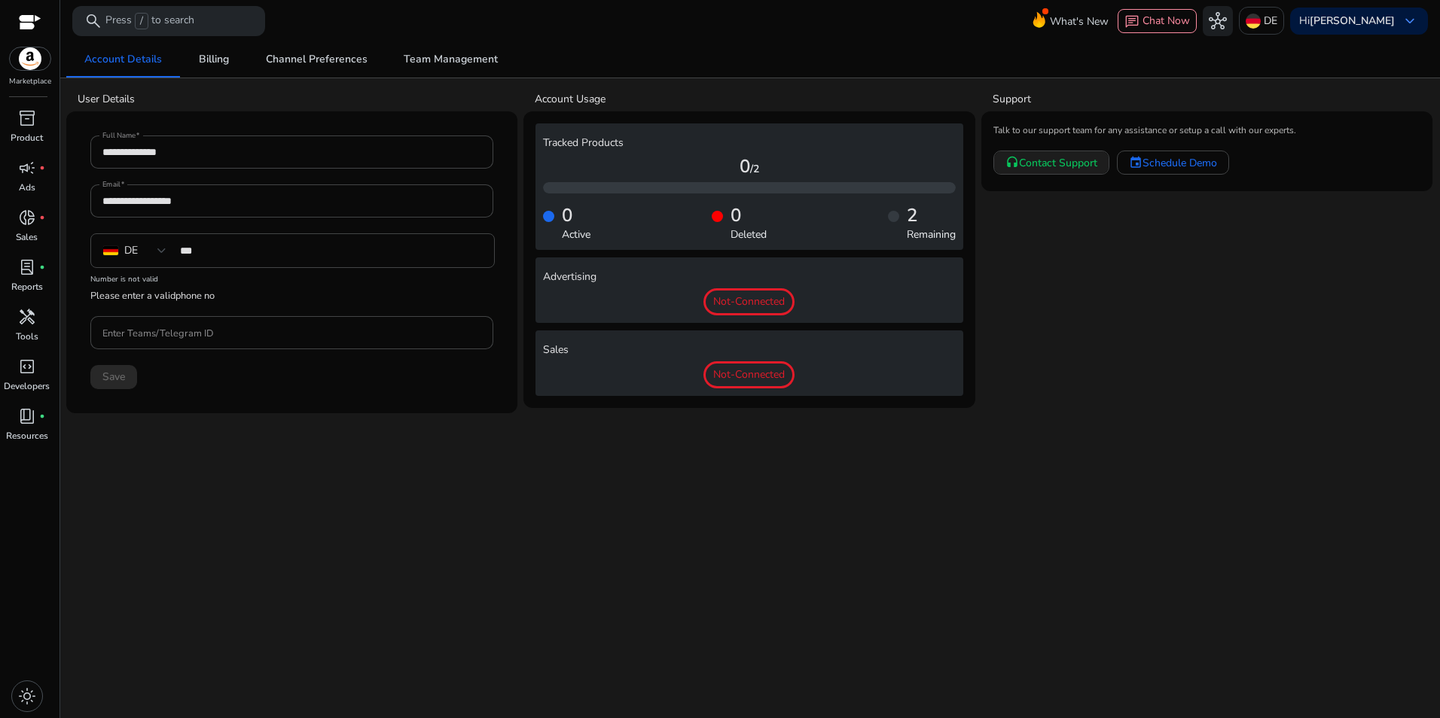
click at [1095, 154] on span at bounding box center [1051, 163] width 114 height 36
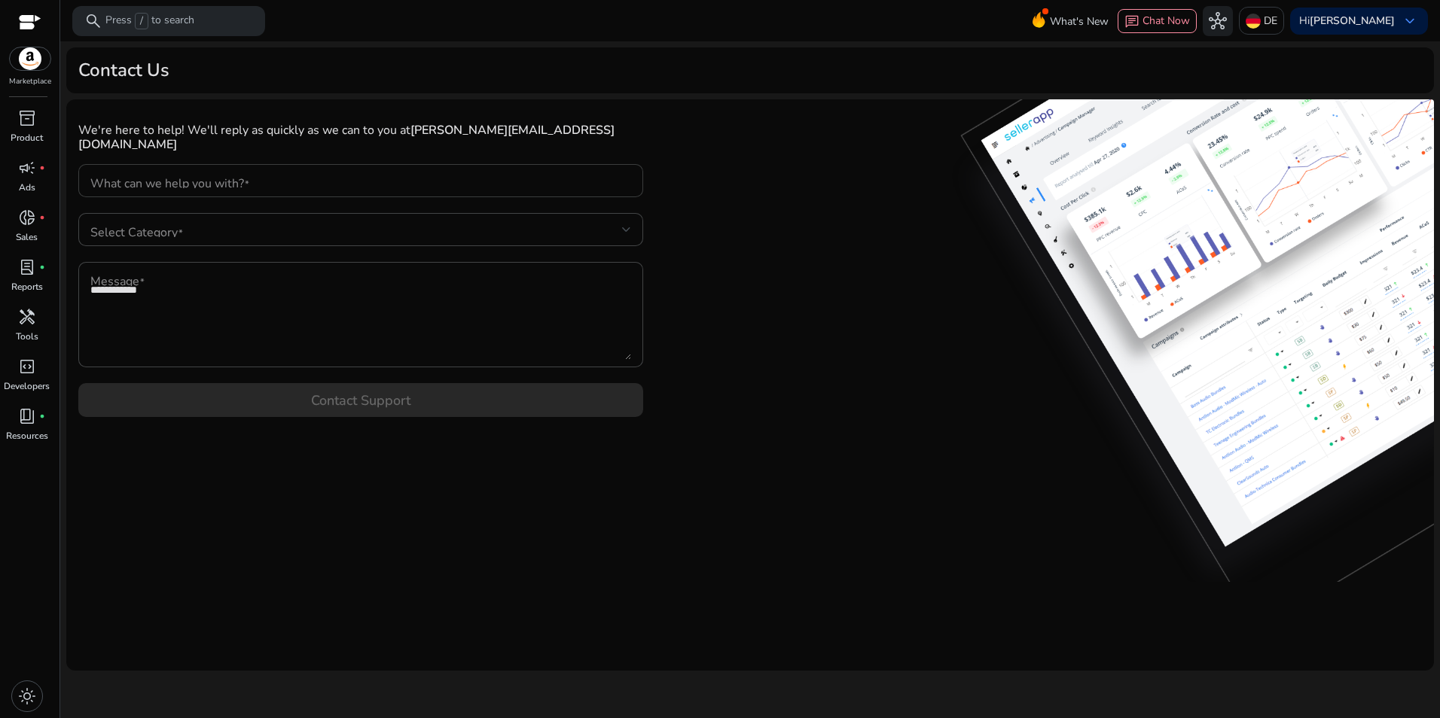
click at [419, 164] on div at bounding box center [360, 180] width 541 height 33
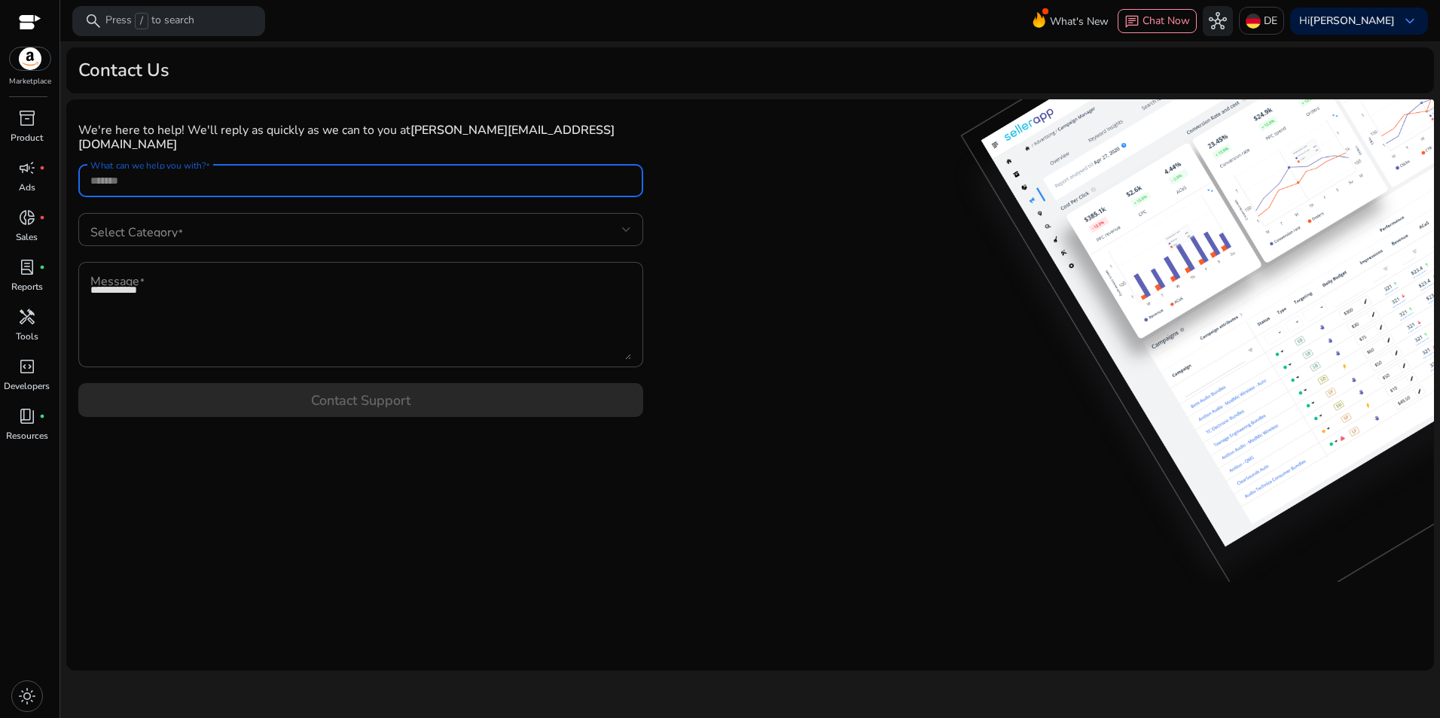
type input "*"
type input "**********"
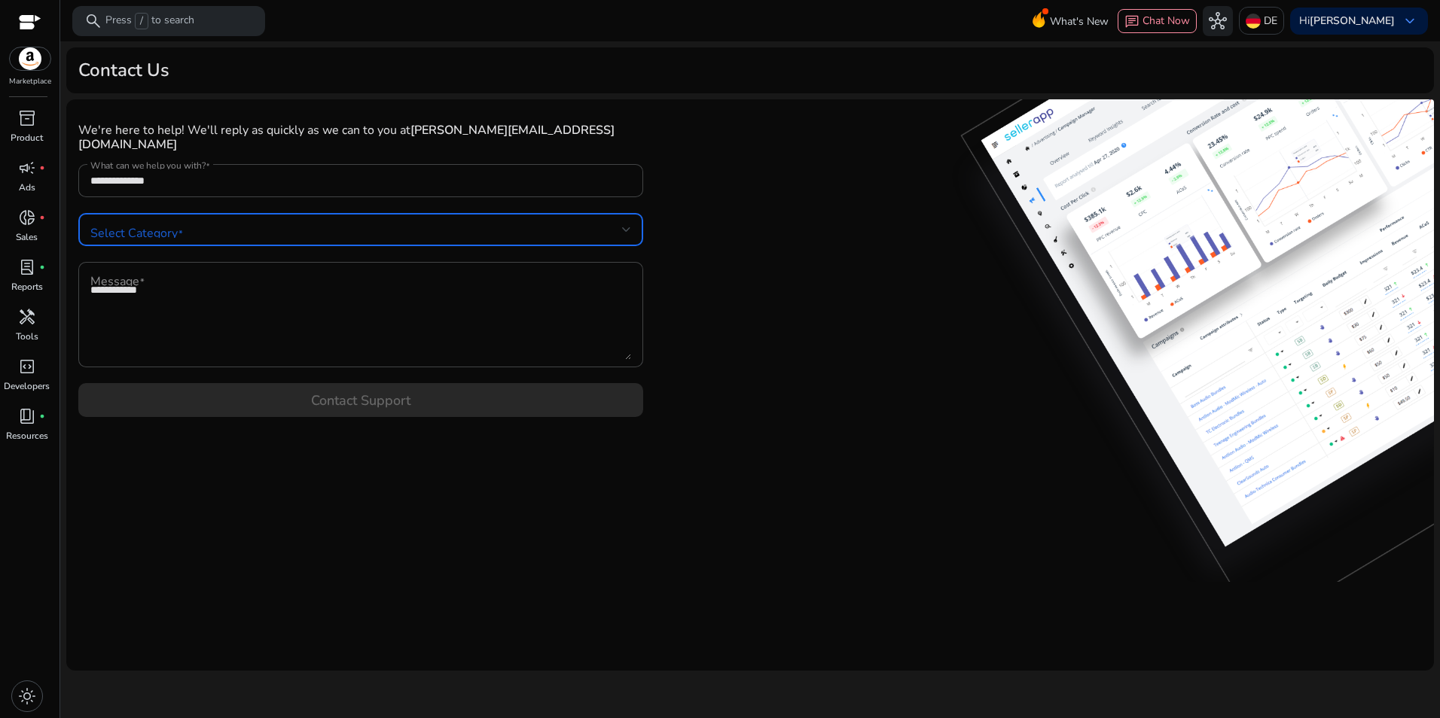
click at [232, 221] on span at bounding box center [356, 229] width 532 height 17
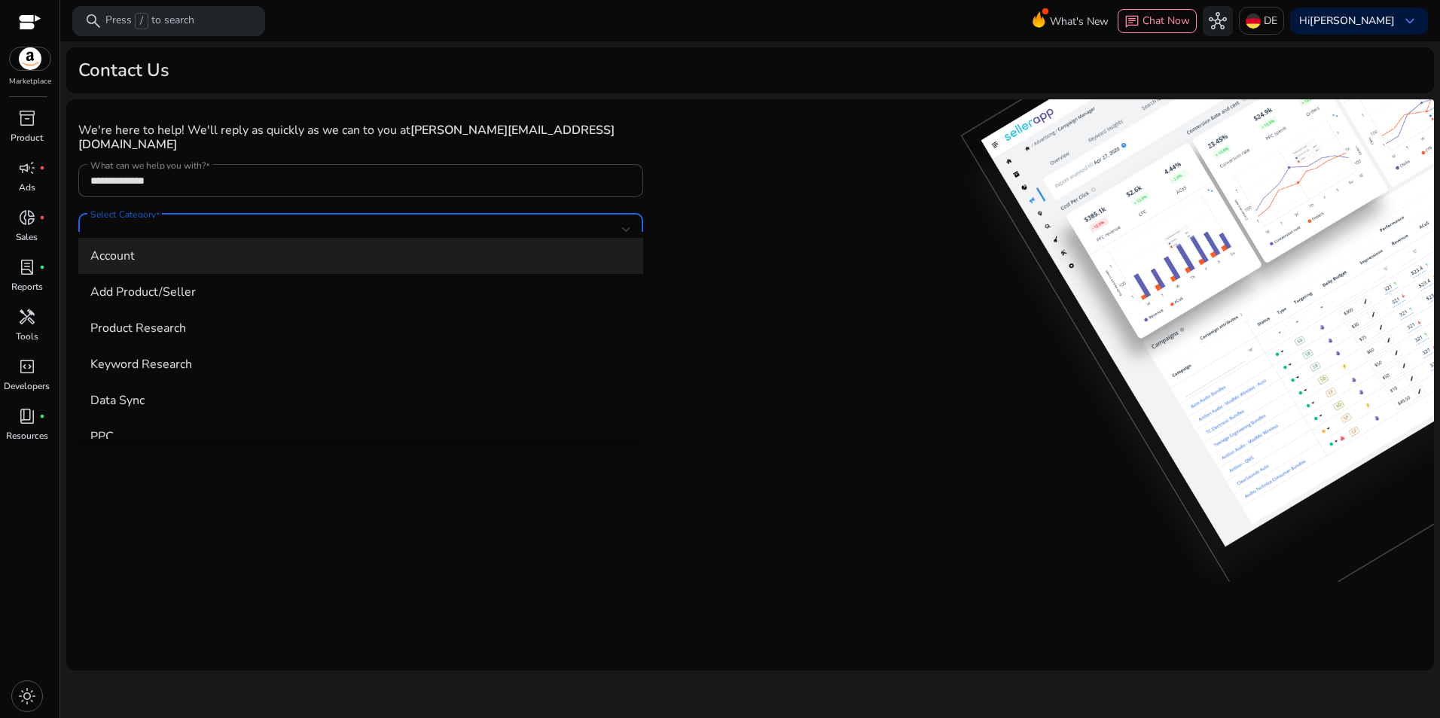
click at [227, 256] on span "Account" at bounding box center [360, 256] width 541 height 17
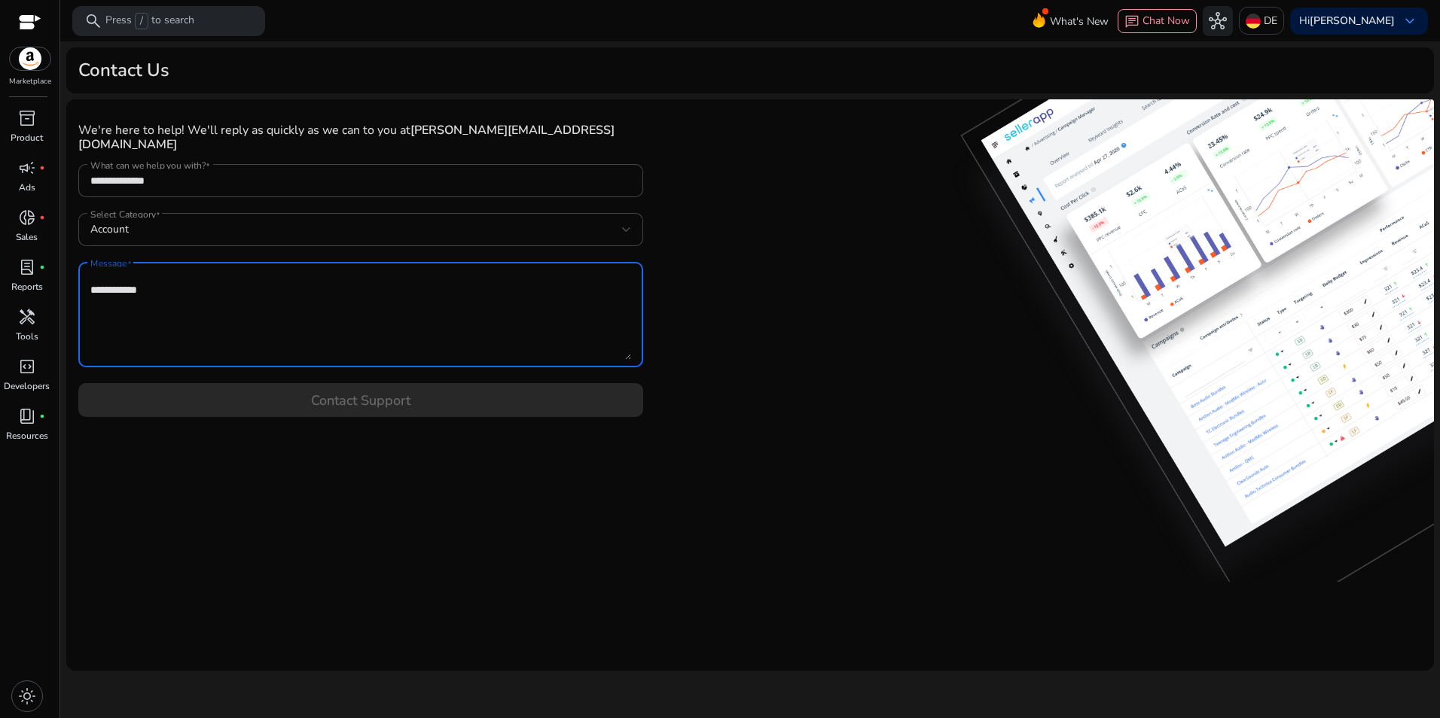
click at [224, 270] on textarea "Message" at bounding box center [360, 315] width 541 height 90
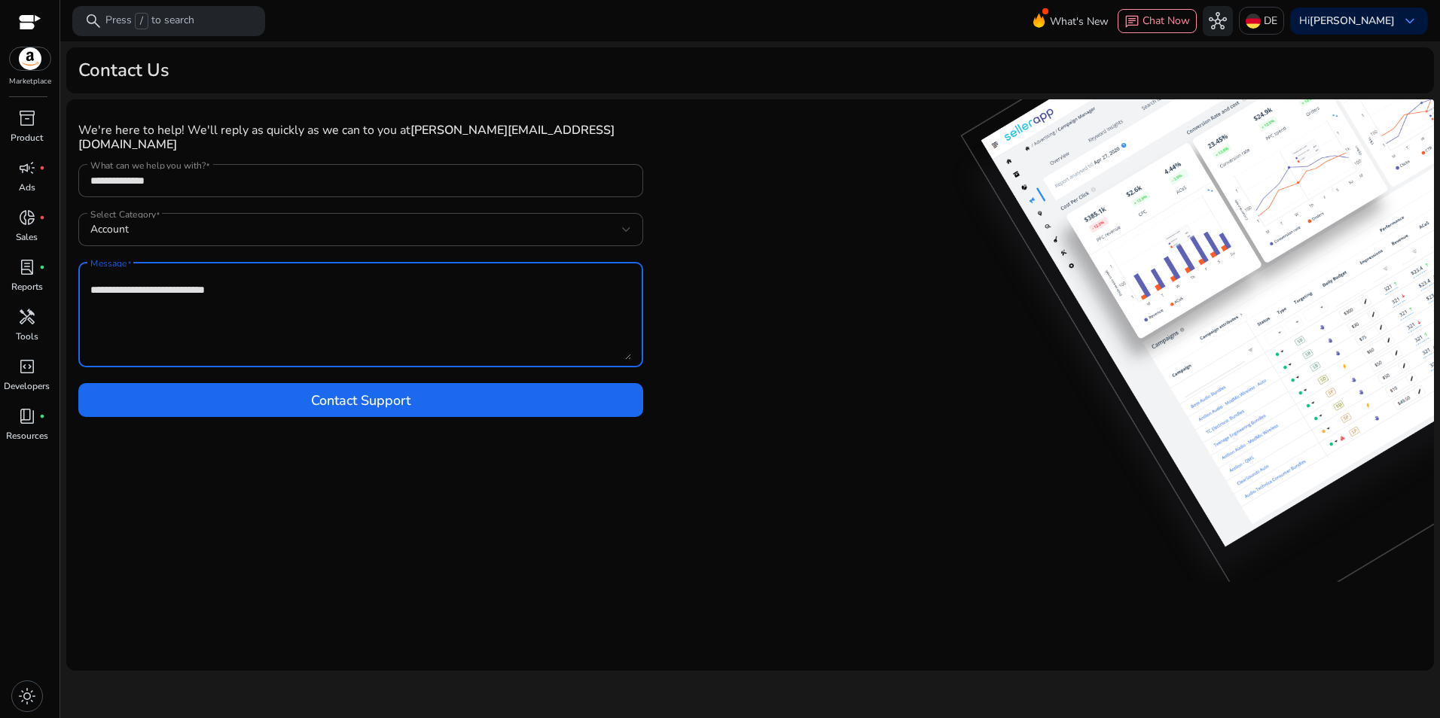
type textarea "**********"
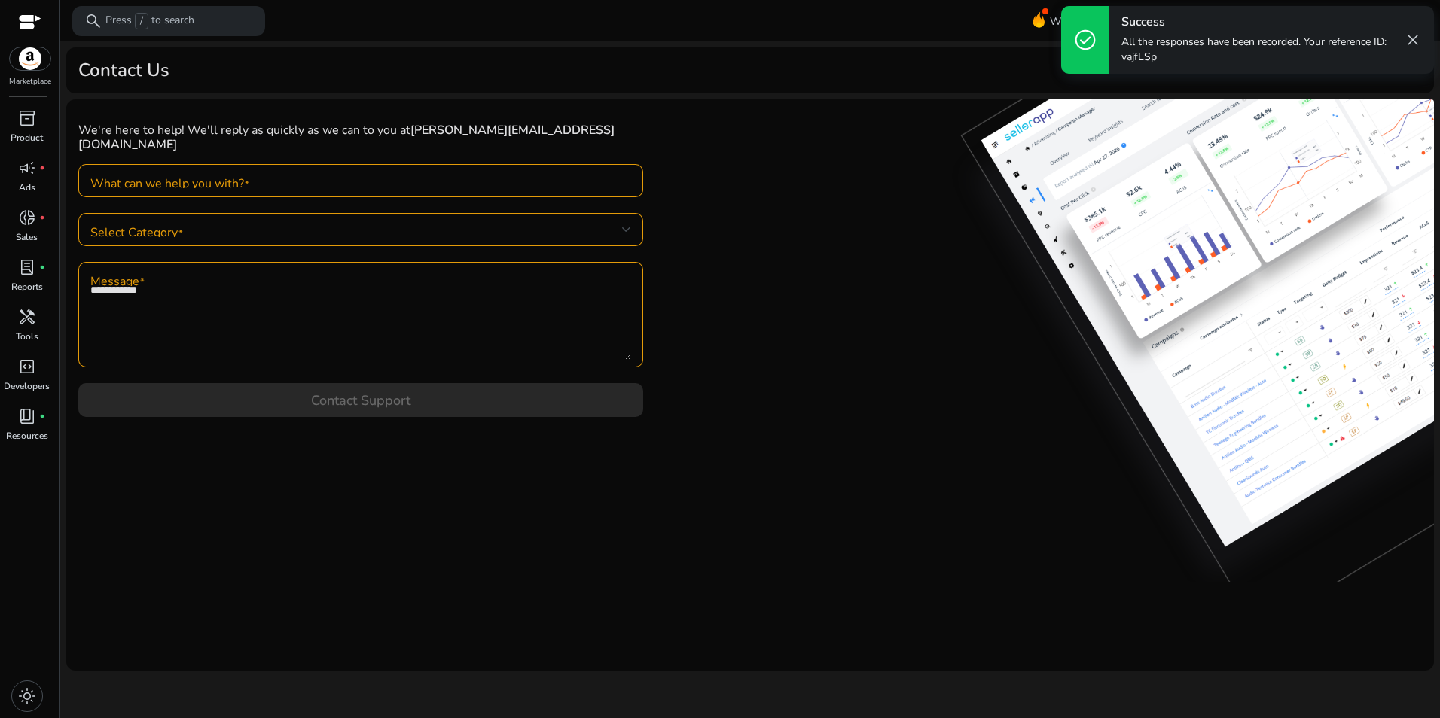
scroll to position [6, 0]
click at [1409, 40] on span "close" at bounding box center [1413, 40] width 18 height 18
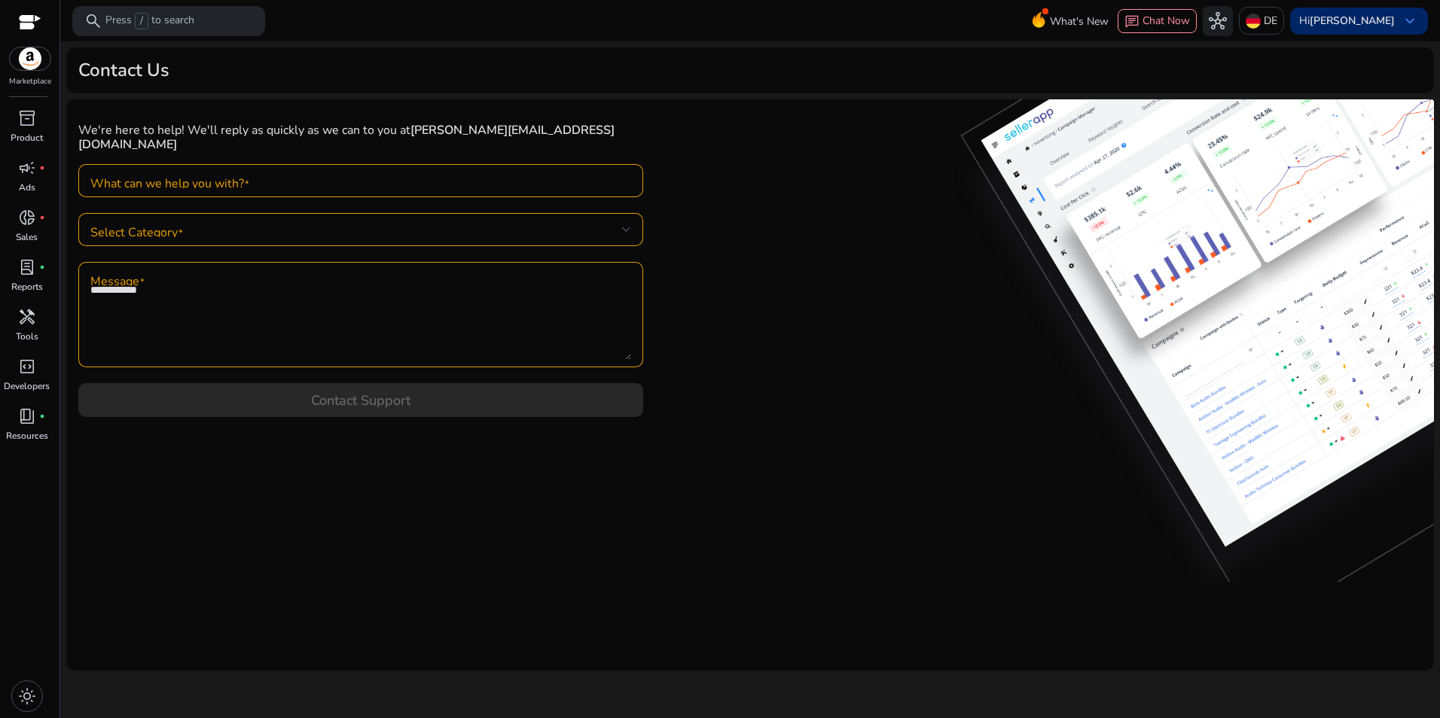
click at [1407, 14] on span "keyboard_arrow_down" at bounding box center [1410, 21] width 18 height 18
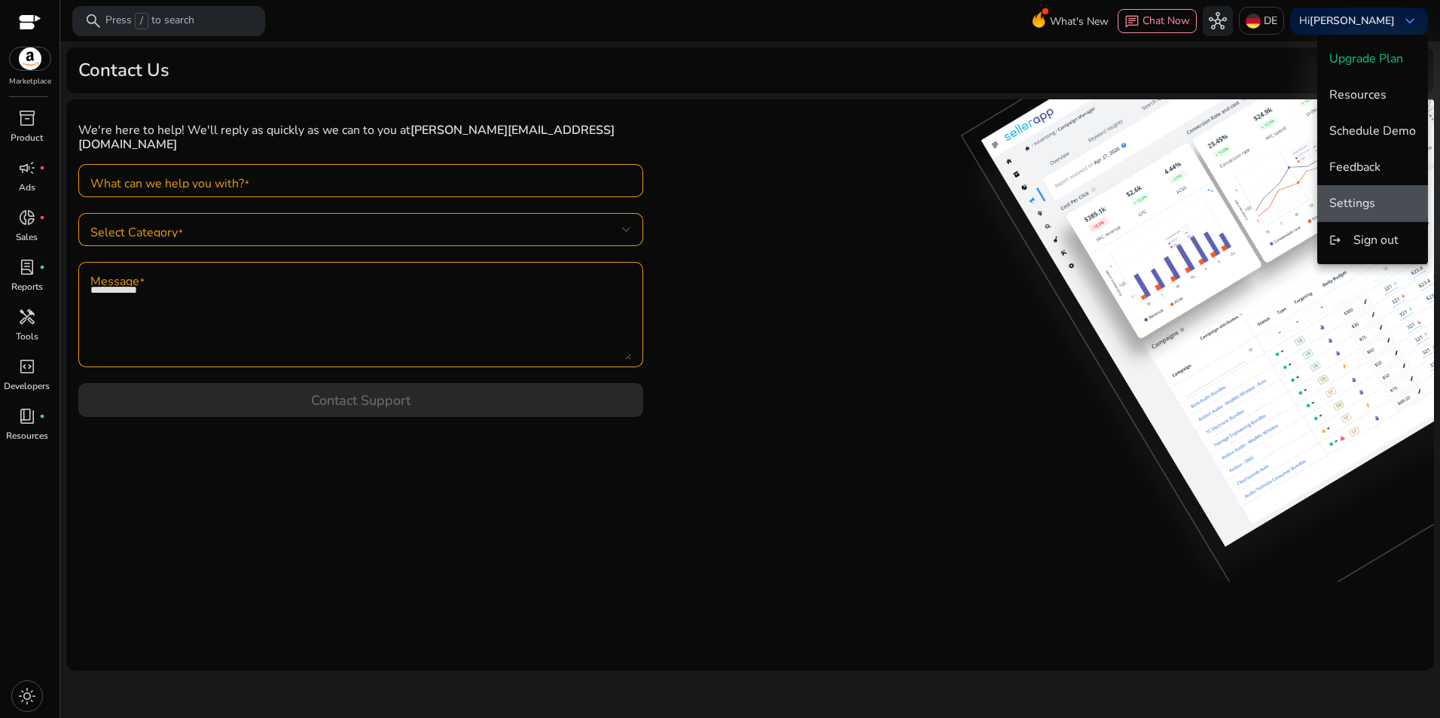
click at [1362, 201] on span "Settings" at bounding box center [1352, 203] width 46 height 17
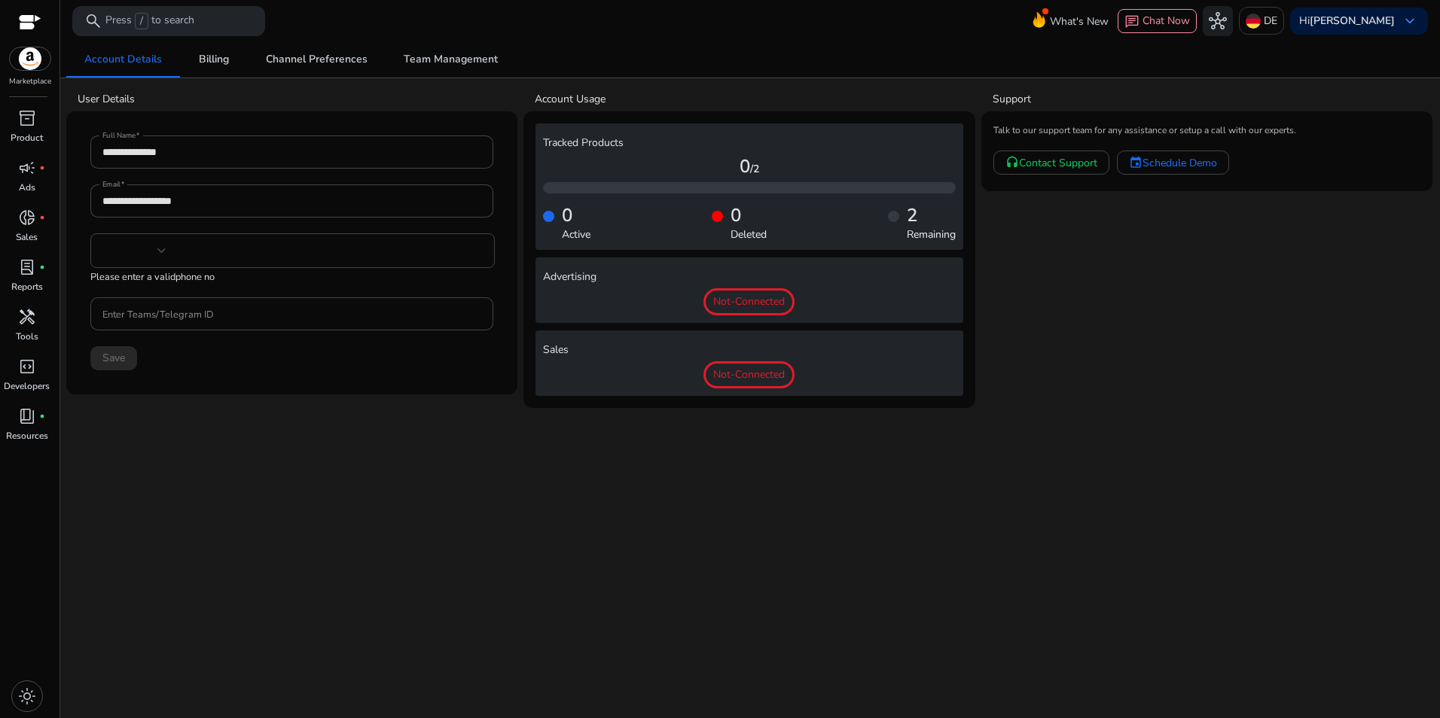
type input "***"
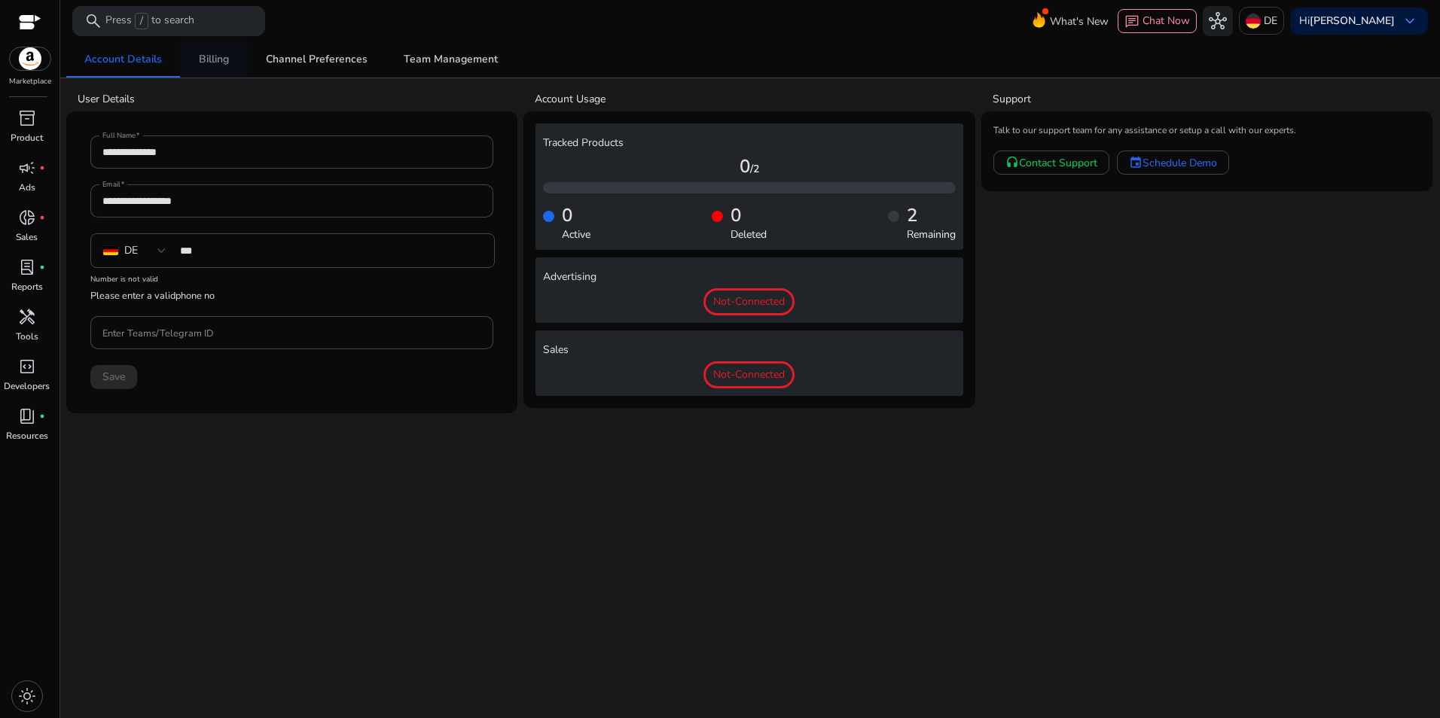
click at [234, 60] on link "Billing" at bounding box center [214, 59] width 68 height 36
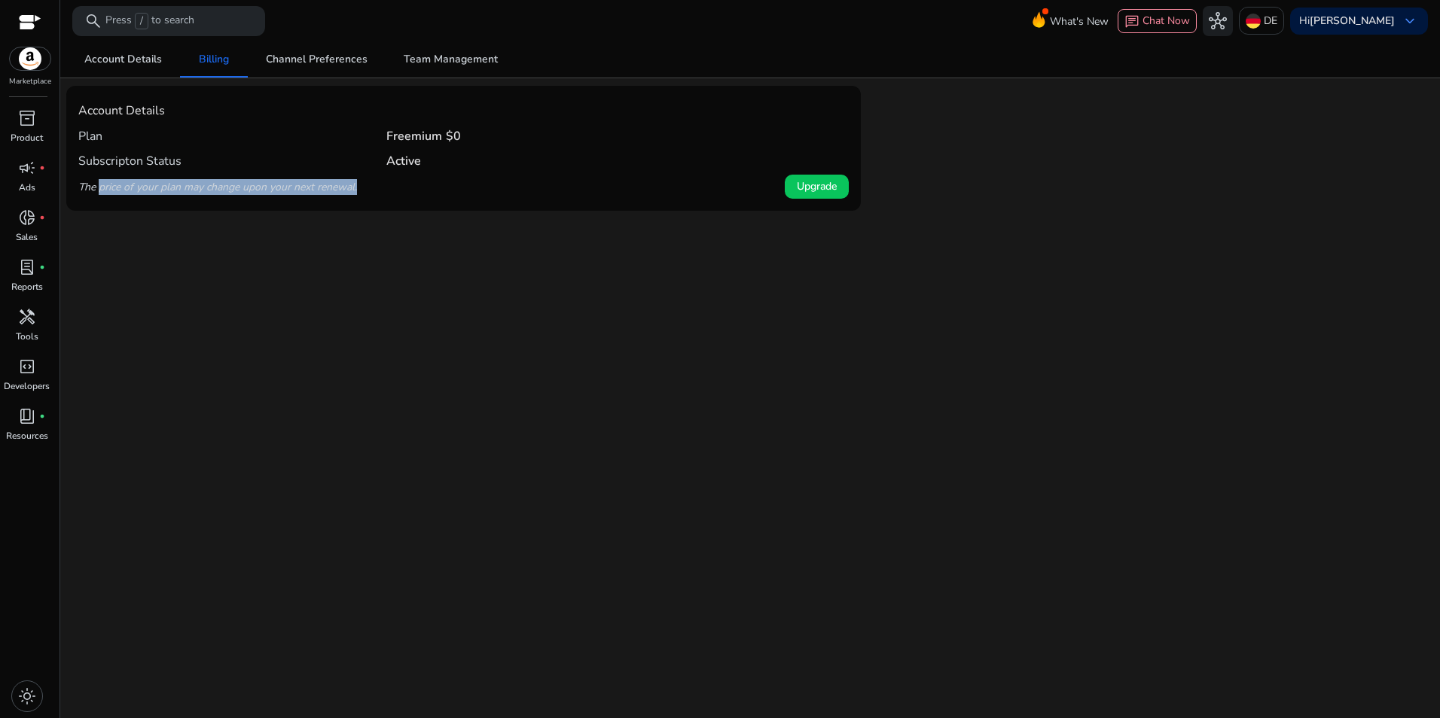
drag, startPoint x: 370, startPoint y: 183, endPoint x: 99, endPoint y: 186, distance: 271.1
click at [99, 186] on div "The price of your plan may change upon your next renewal. Upgrade" at bounding box center [463, 187] width 770 height 26
drag, startPoint x: 99, startPoint y: 186, endPoint x: 295, endPoint y: 199, distance: 196.9
click at [295, 199] on div "The price of your plan may change upon your next renewal. Upgrade" at bounding box center [463, 187] width 770 height 26
click at [319, 61] on span "Channel Preferences" at bounding box center [317, 59] width 102 height 11
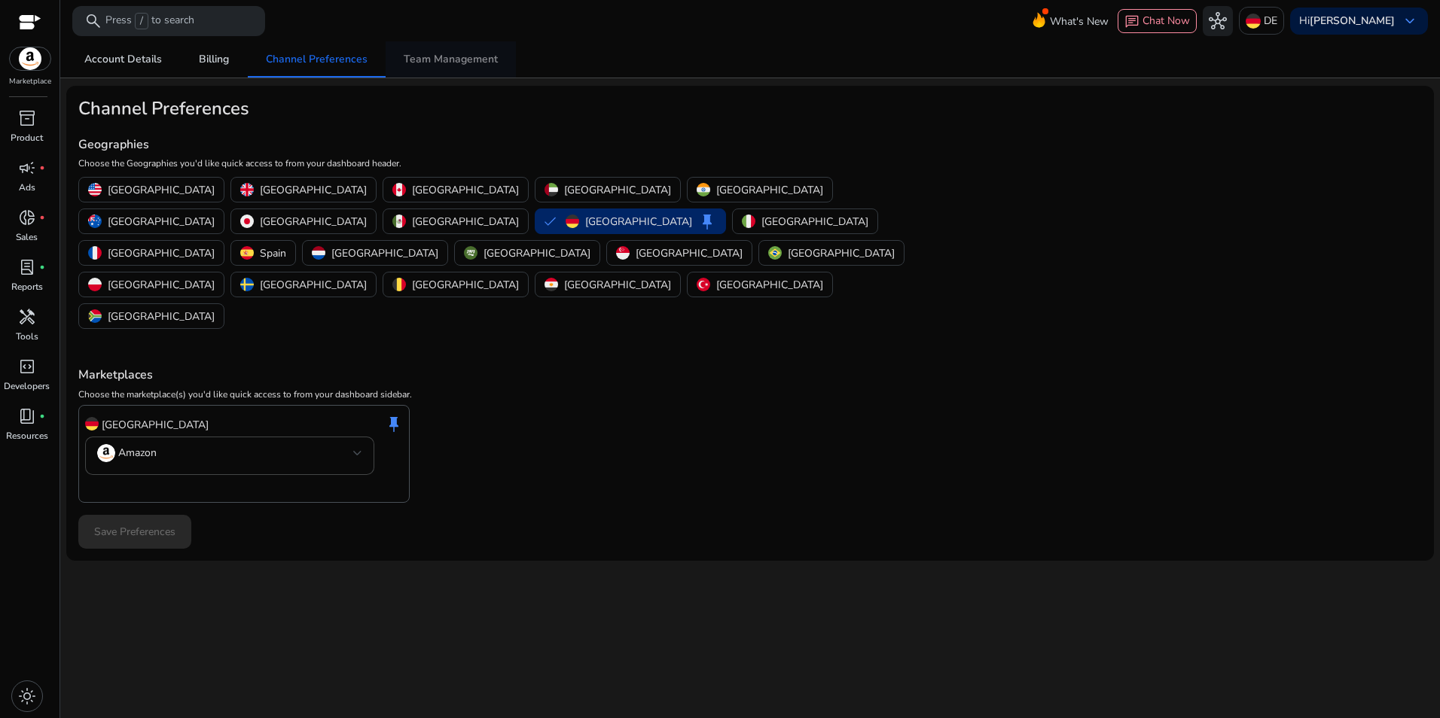
click at [386, 52] on link "Team Management" at bounding box center [451, 59] width 130 height 36
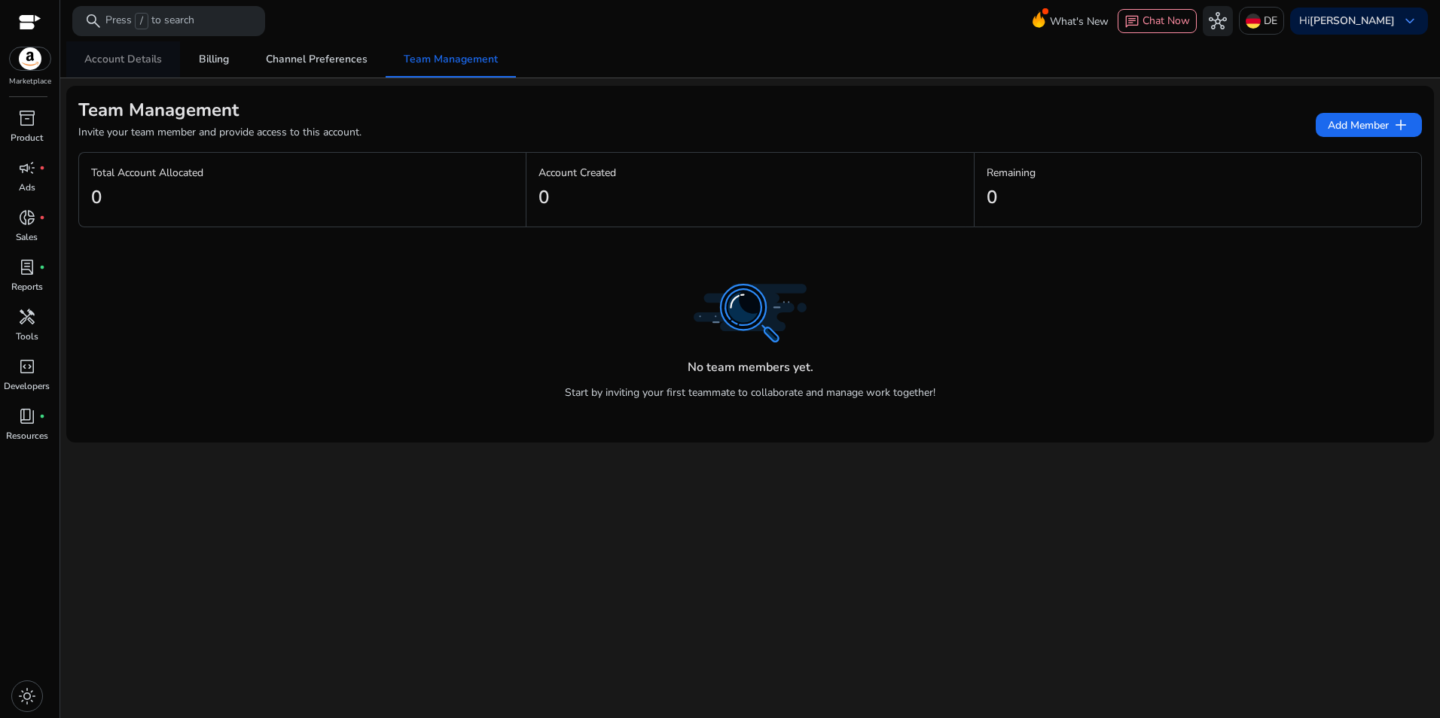
click at [132, 64] on span "Account Details" at bounding box center [123, 59] width 78 height 11
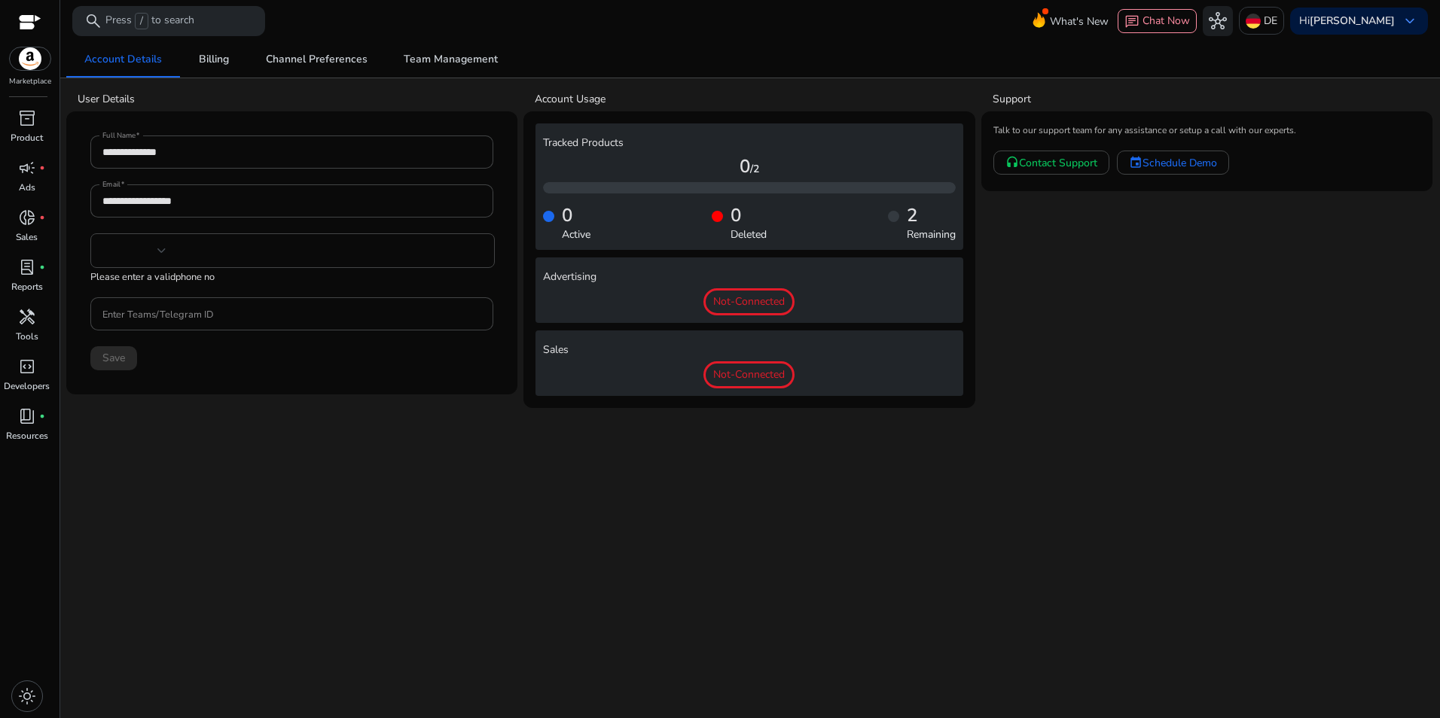
type input "***"
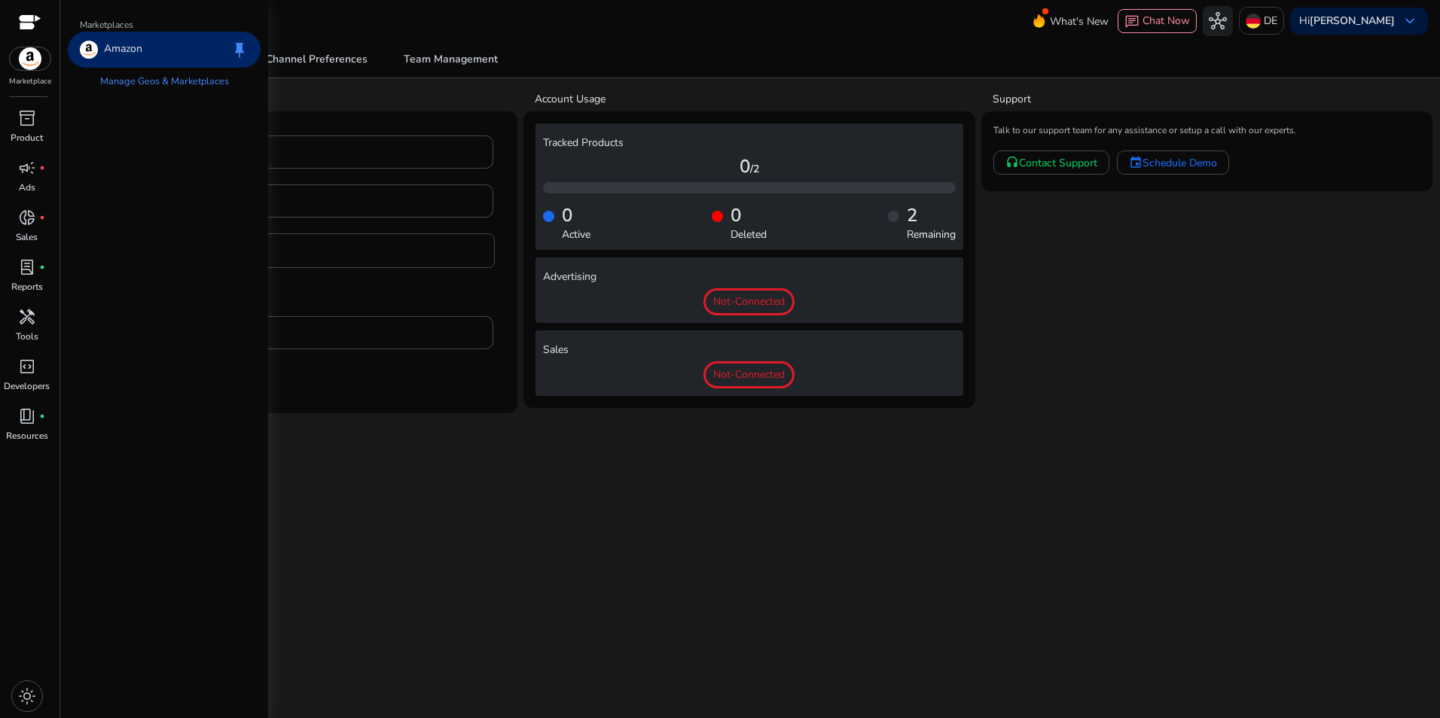
click at [50, 64] on img at bounding box center [30, 58] width 41 height 23
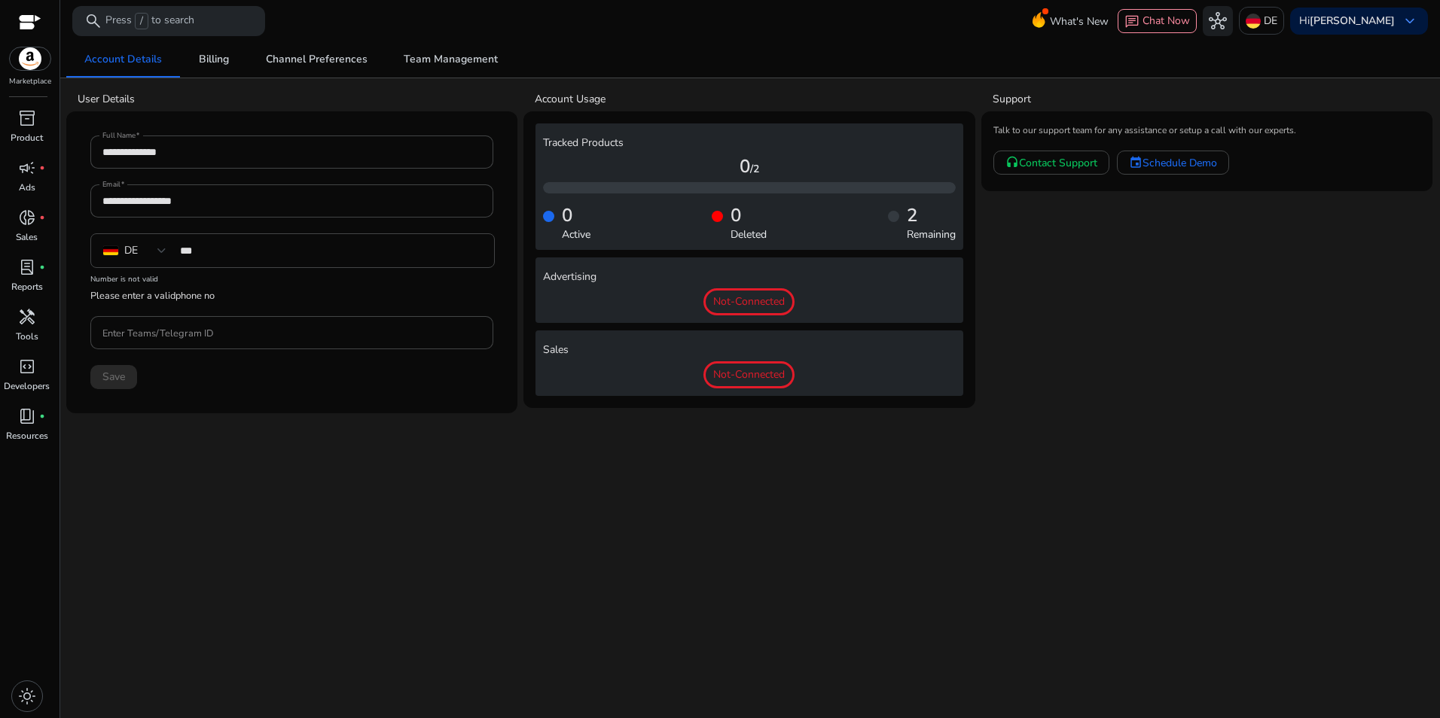
click at [28, 18] on div at bounding box center [30, 23] width 23 height 17
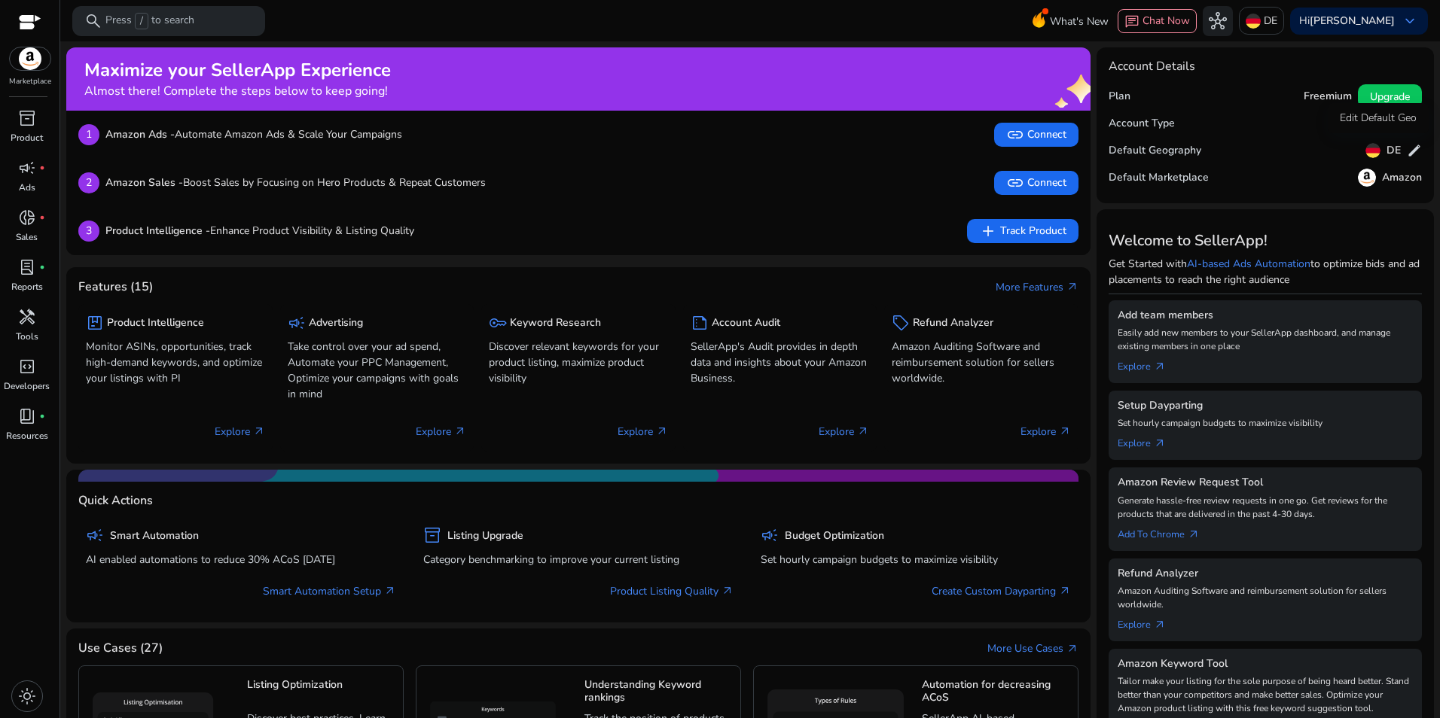
click at [1407, 151] on span "edit" at bounding box center [1414, 150] width 15 height 15
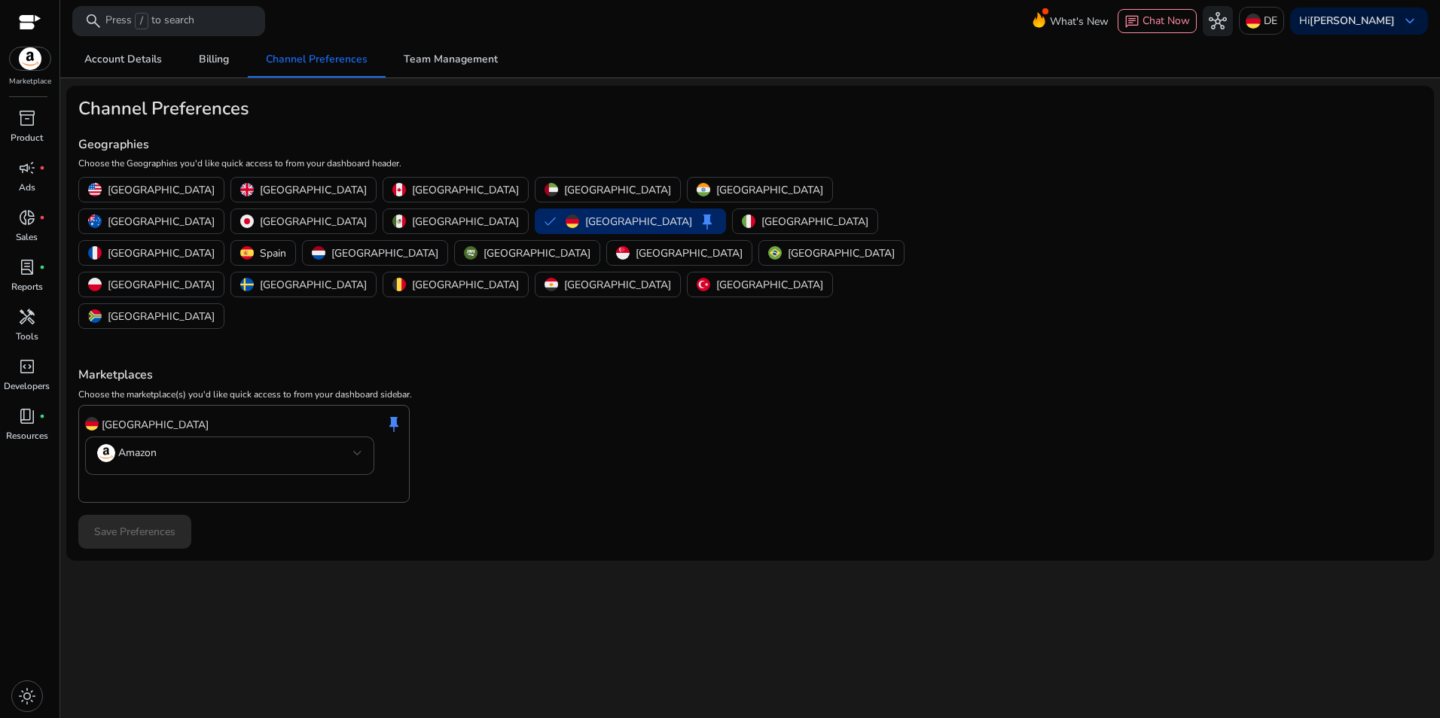
click at [27, 22] on div at bounding box center [30, 23] width 23 height 17
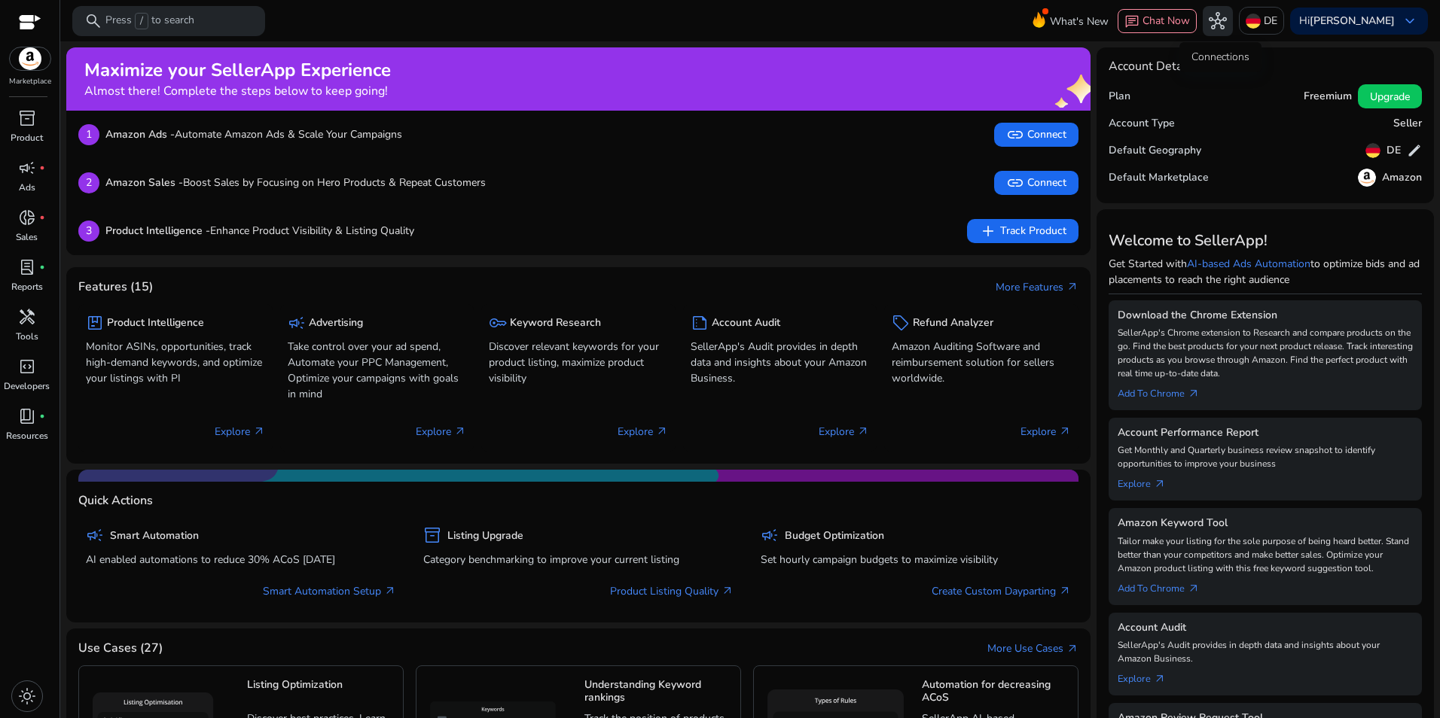
click at [1218, 19] on span "hub" at bounding box center [1218, 21] width 18 height 18
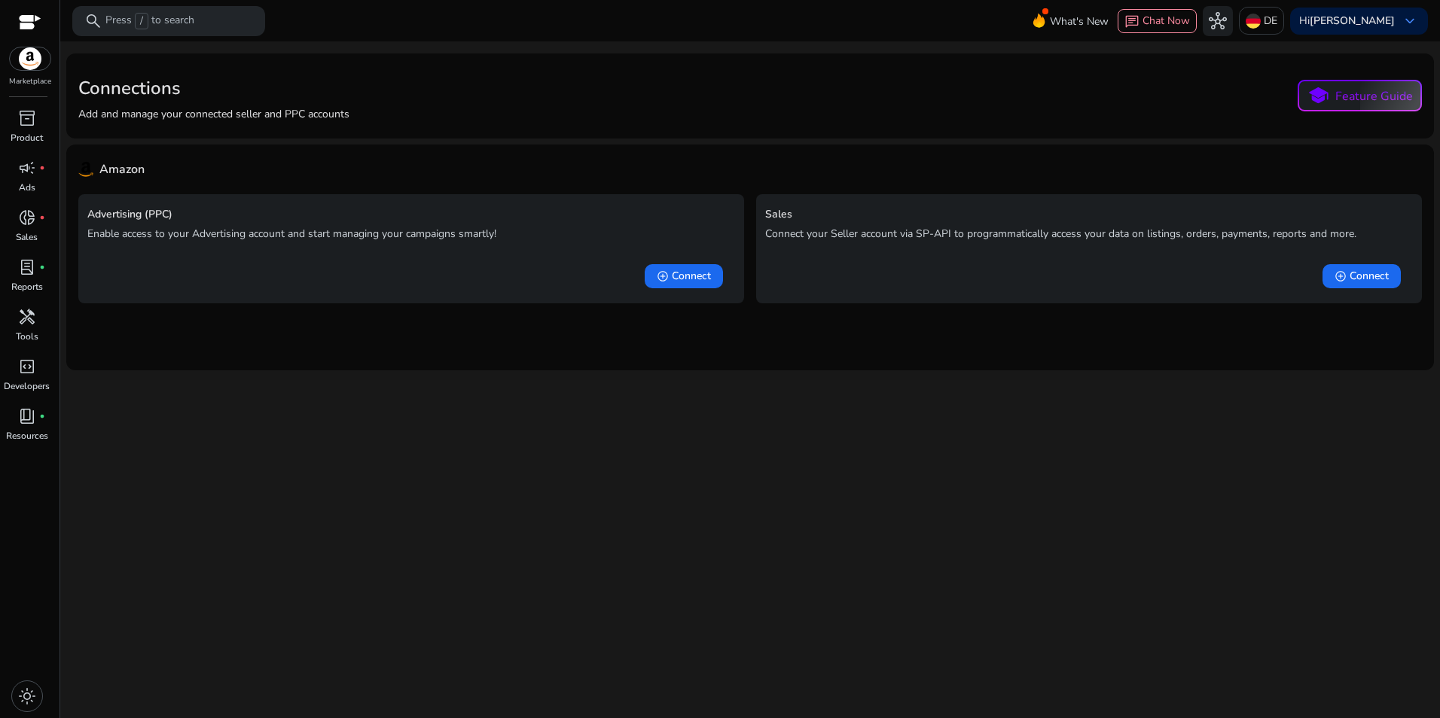
click at [24, 23] on div at bounding box center [30, 23] width 23 height 17
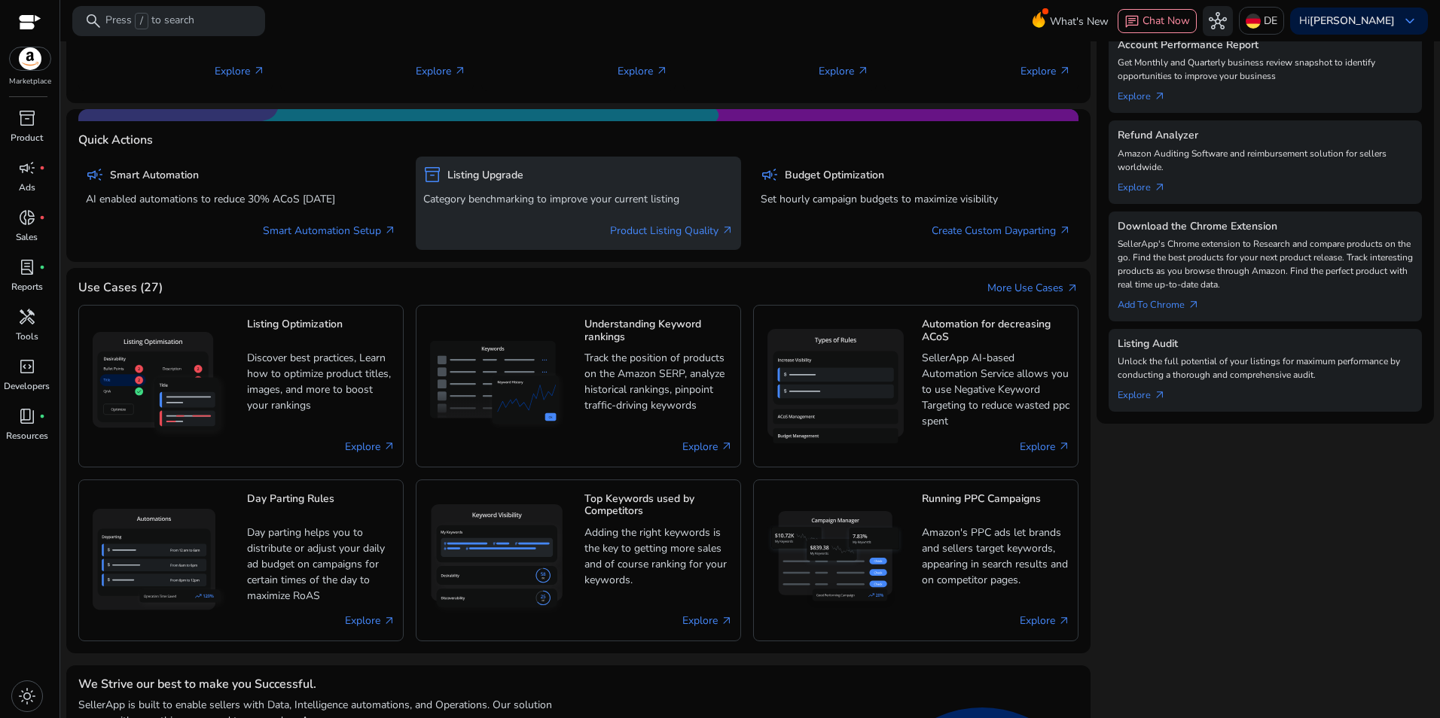
scroll to position [471, 0]
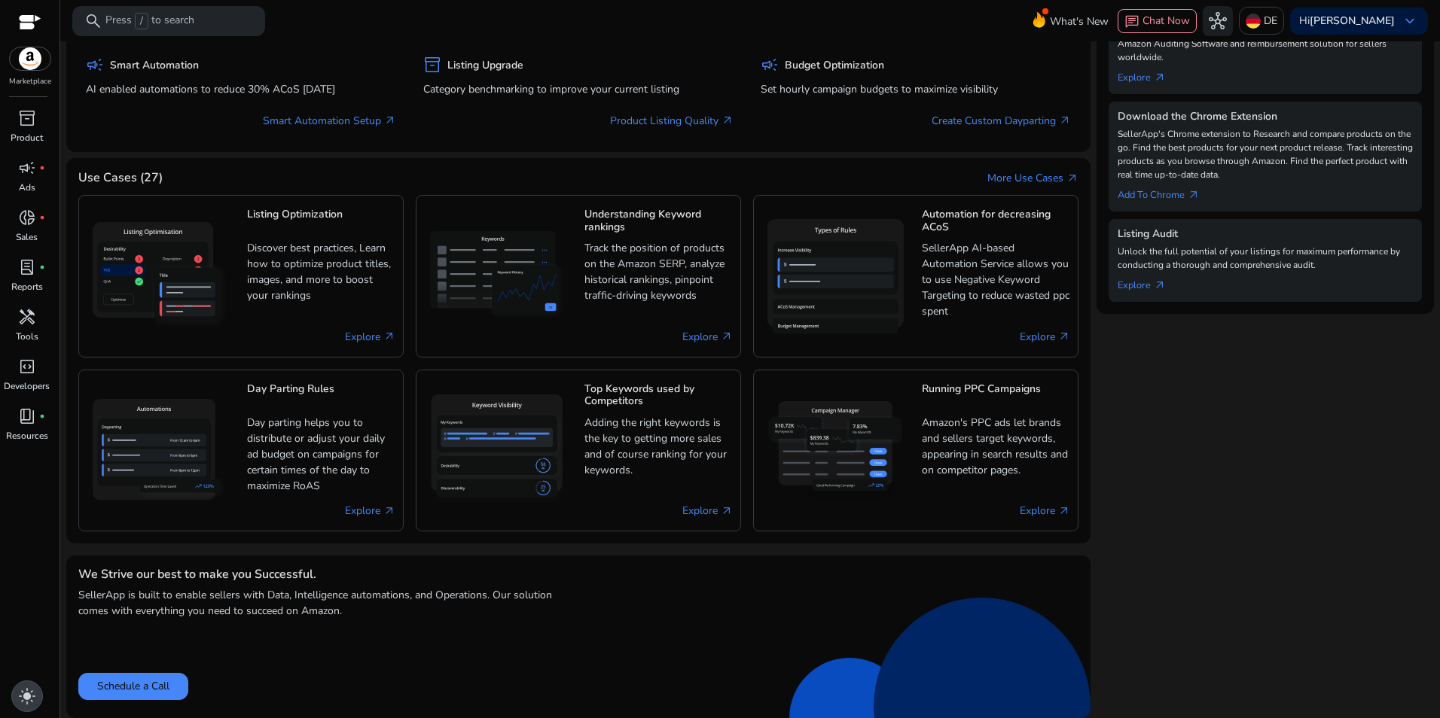
click at [19, 692] on span "light_mode" at bounding box center [27, 696] width 18 height 18
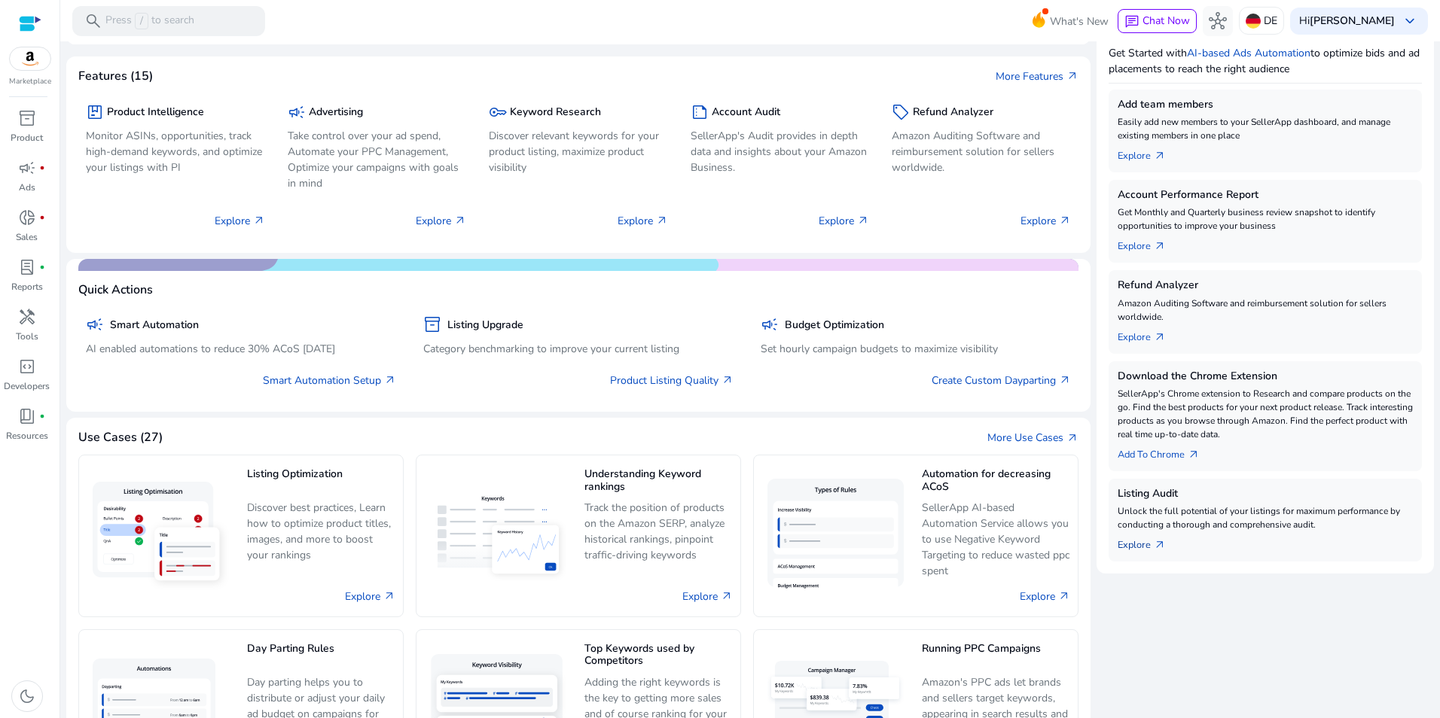
scroll to position [0, 0]
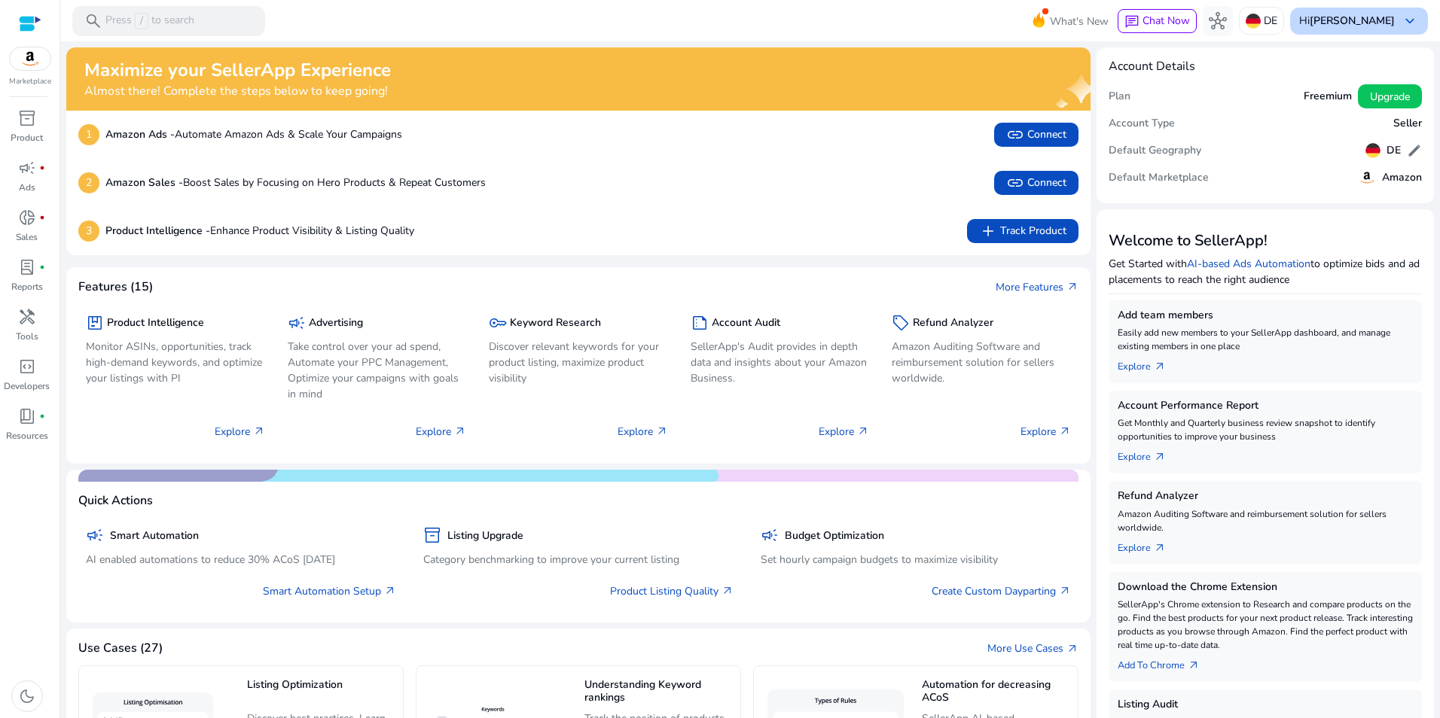
click at [1367, 24] on b "[PERSON_NAME]" at bounding box center [1351, 21] width 85 height 14
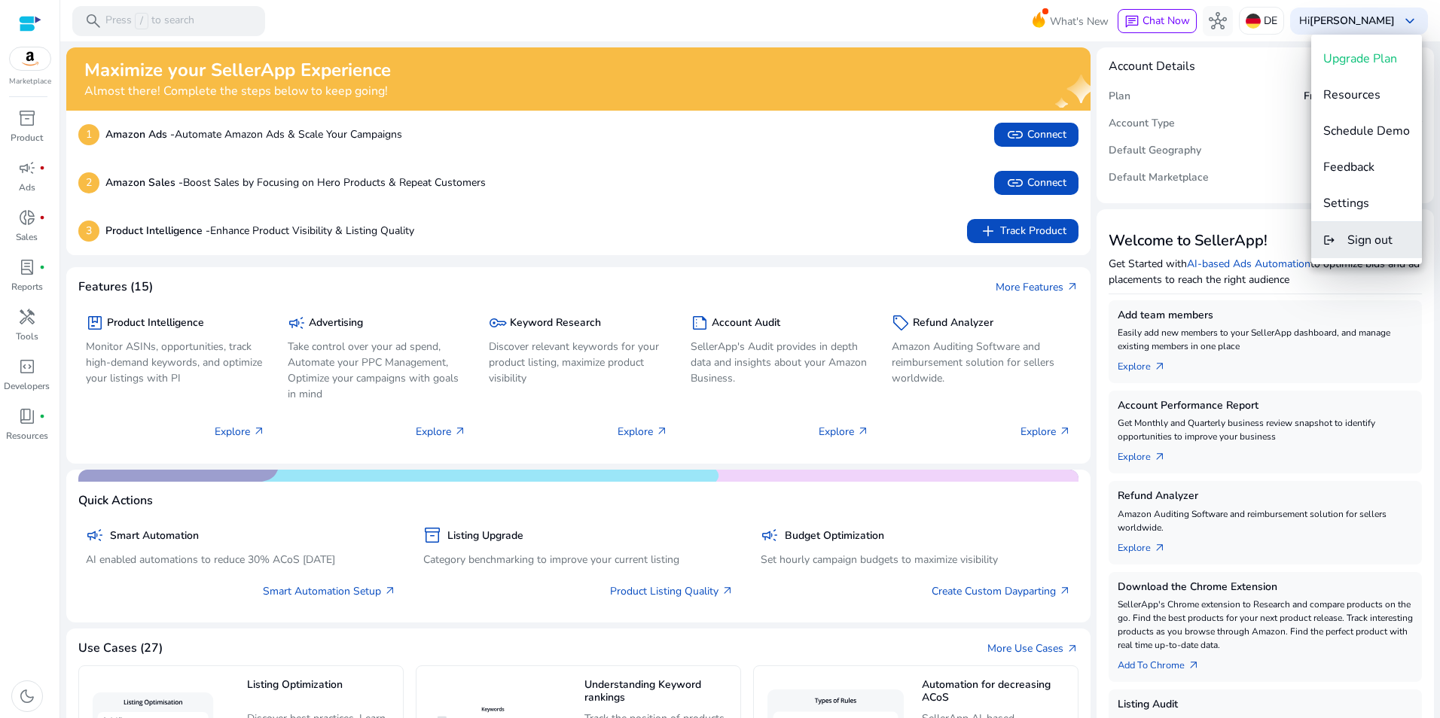
click at [1350, 238] on span "Sign out" at bounding box center [1369, 240] width 45 height 17
